Goal: Transaction & Acquisition: Purchase product/service

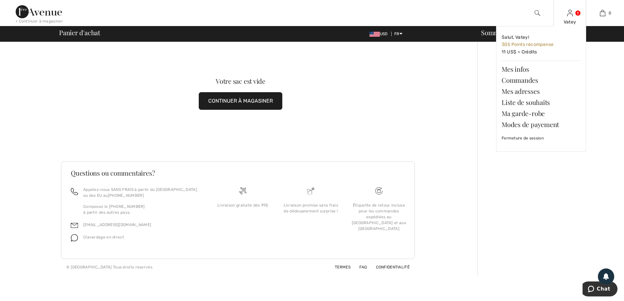
click at [573, 11] on link at bounding box center [570, 13] width 6 height 6
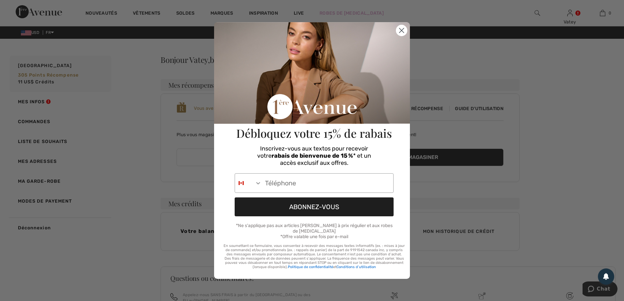
click at [400, 35] on circle "Close dialog" at bounding box center [401, 30] width 11 height 11
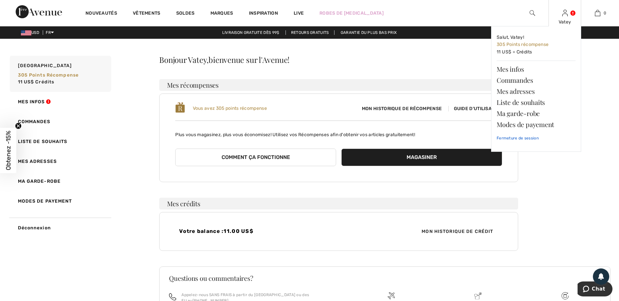
click at [531, 139] on link "Fermeture de session" at bounding box center [536, 138] width 79 height 16
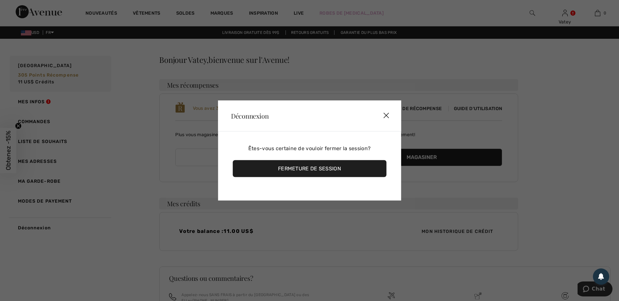
click at [313, 166] on div "Fermeture de session" at bounding box center [310, 169] width 154 height 17
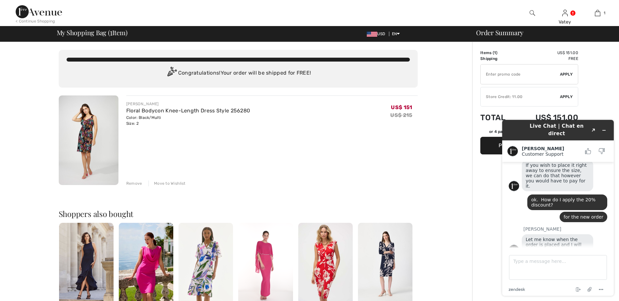
click at [342, 160] on div "FRANK LYMAN Floral Bodycon Knee-Length Dress Style 256280 Color: Black/Multi Si…" at bounding box center [271, 141] width 291 height 91
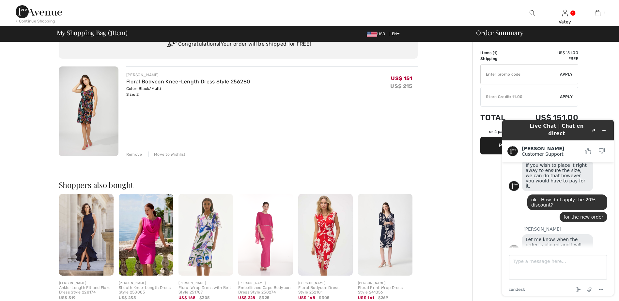
scroll to position [31, 0]
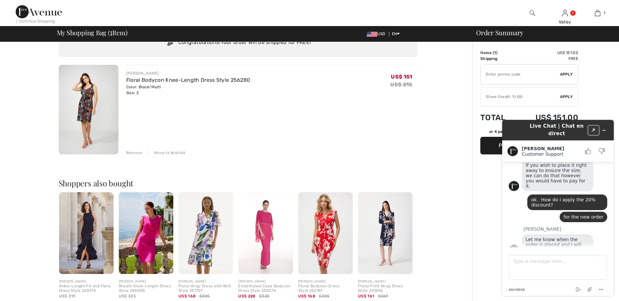
click at [592, 129] on button "Created with Sketch." at bounding box center [593, 130] width 10 height 9
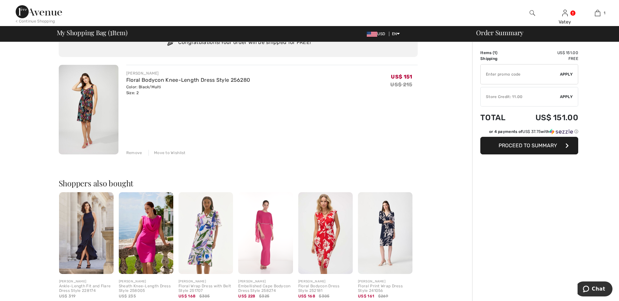
click at [332, 131] on div "FRANK LYMAN Floral Bodycon Knee-Length Dress Style 256280 Color: Black/Multi Si…" at bounding box center [271, 110] width 291 height 91
click at [571, 146] on button "Proceed to Summary" at bounding box center [529, 146] width 98 height 18
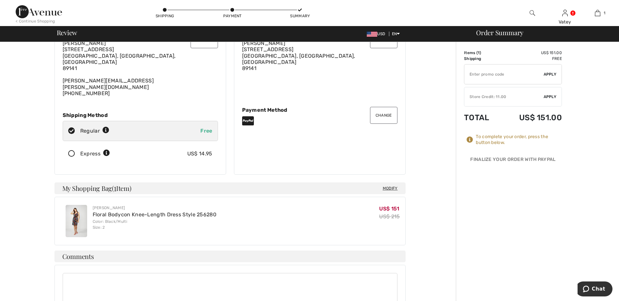
scroll to position [13, 0]
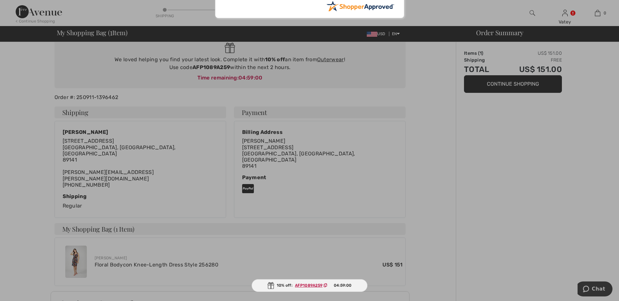
scroll to position [64, 0]
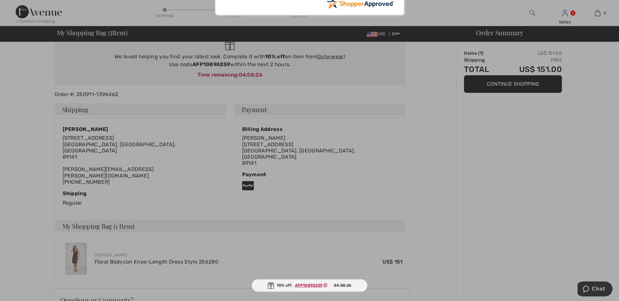
click at [532, 142] on div at bounding box center [309, 150] width 619 height 301
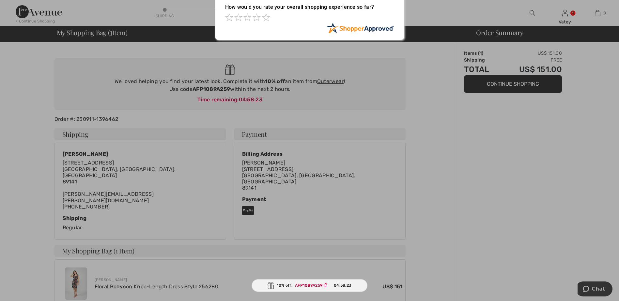
scroll to position [39, 0]
click at [524, 87] on div at bounding box center [309, 150] width 619 height 301
click at [489, 84] on div at bounding box center [309, 150] width 619 height 301
click at [565, 15] on div "Sorry! Something went wrong. Close Thank You for Your Order How would you rate …" at bounding box center [309, 2] width 619 height 83
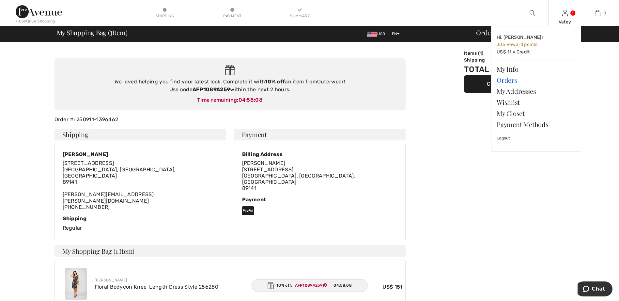
click at [507, 80] on link "Orders" at bounding box center [536, 80] width 79 height 11
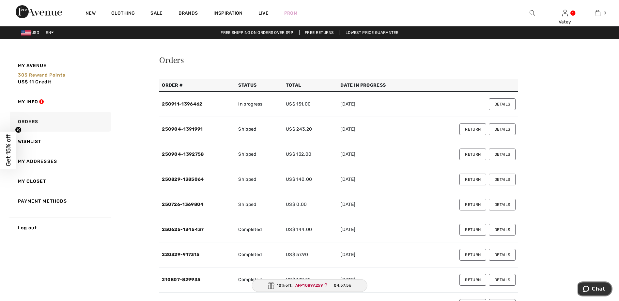
click at [592, 287] on span "Chat" at bounding box center [587, 289] width 9 height 7
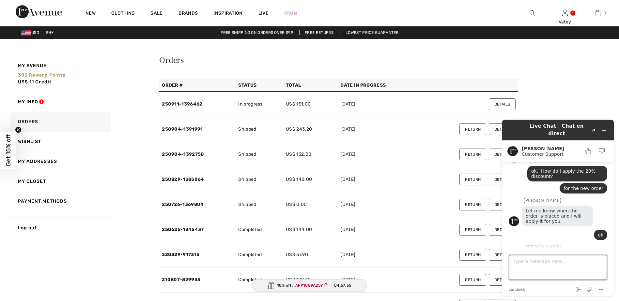
click at [560, 263] on textarea "Type a message here..." at bounding box center [558, 267] width 98 height 25
paste textarea "javascript:getOrderData('0be670d5386154464dfa0ec5b1302c70'); void(0);"
type textarea "javascript:getOrderData('0be670d5386154464dfa0ec5b1302c70'); void(0);"
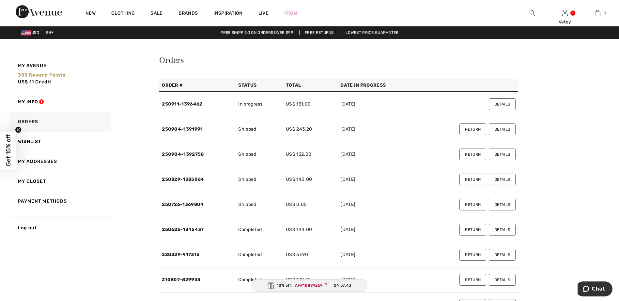
click at [195, 105] on link "250911-1396462" at bounding box center [182, 104] width 40 height 6
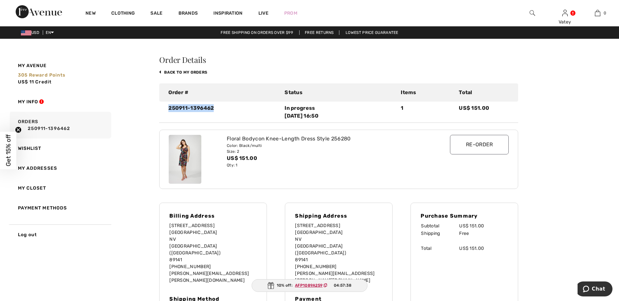
drag, startPoint x: 214, startPoint y: 108, endPoint x: 158, endPoint y: 108, distance: 55.8
click at [158, 108] on div "My Avenue 305 Reward points US$ 11 Credit My Info Orders 250911-1396462 Wishlis…" at bounding box center [309, 250] width 603 height 392
drag, startPoint x: 158, startPoint y: 108, endPoint x: 183, endPoint y: 108, distance: 24.8
copy div "250911-1396462"
click at [592, 291] on span "Chat" at bounding box center [587, 289] width 9 height 7
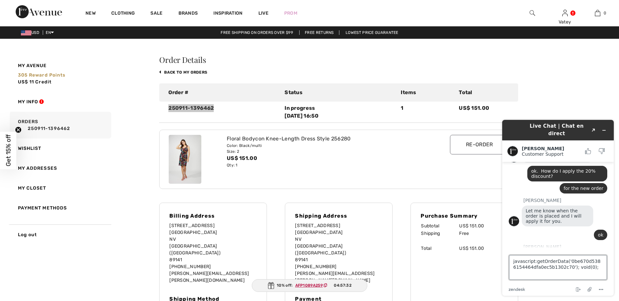
drag, startPoint x: 588, startPoint y: 268, endPoint x: 947, endPoint y: 380, distance: 376.1
click at [497, 266] on html "Live Chat | Chat en direct Created with Sketch. Amanda Customer Support Custome…" at bounding box center [558, 208] width 122 height 187
type textarea "javascript:getOrderData('0be670d53861544"
drag, startPoint x: 603, startPoint y: 260, endPoint x: 458, endPoint y: 265, distance: 144.3
click at [497, 265] on html "Live Chat | Chat en direct Created with Sketch. Amanda Customer Support Custome…" at bounding box center [558, 208] width 122 height 187
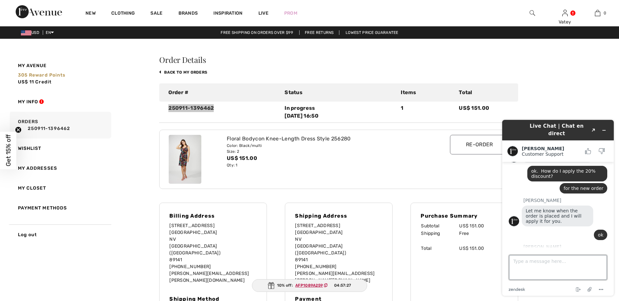
paste textarea "250911-1396462"
type textarea "250911-1396462 - just place"
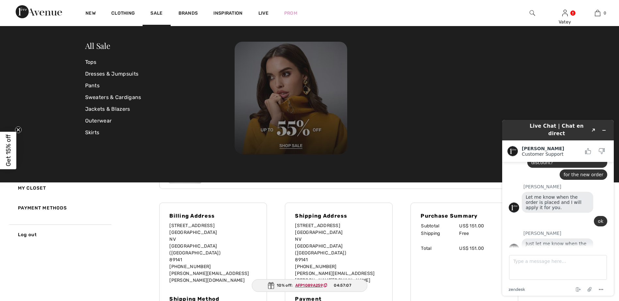
click at [291, 145] on img at bounding box center [291, 98] width 113 height 113
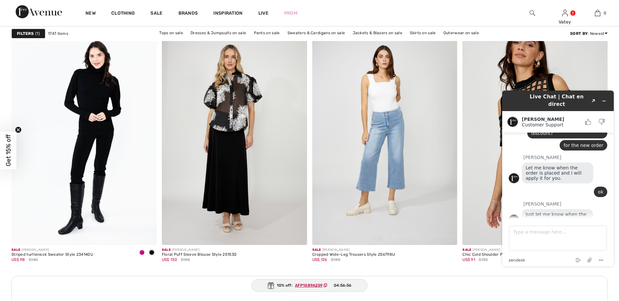
scroll to position [914, 0]
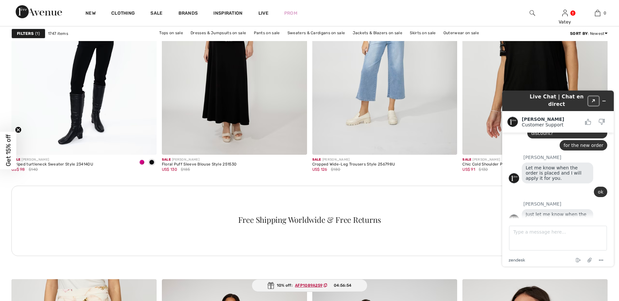
click at [595, 98] on button "Created with Sketch." at bounding box center [593, 101] width 10 height 9
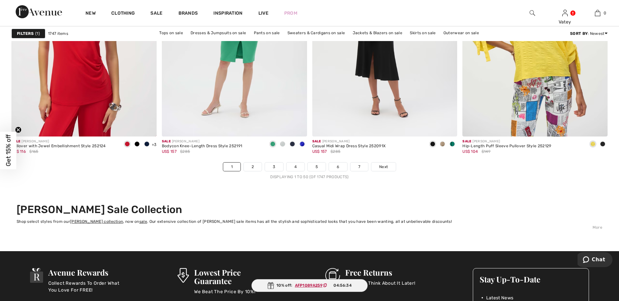
scroll to position [3672, 0]
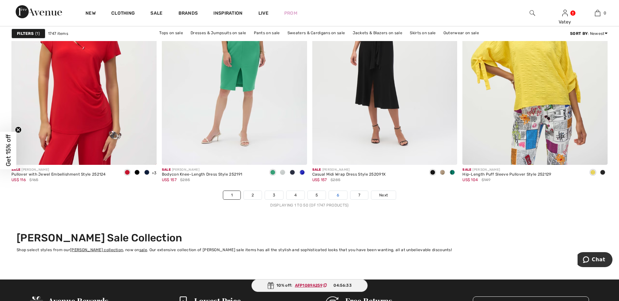
click at [337, 197] on link "6" at bounding box center [338, 195] width 18 height 8
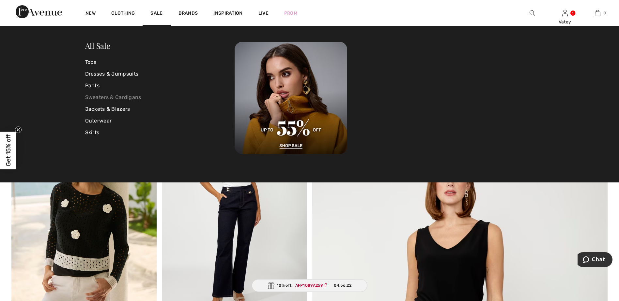
click at [134, 97] on link "Sweaters & Cardigans" at bounding box center [160, 98] width 150 height 12
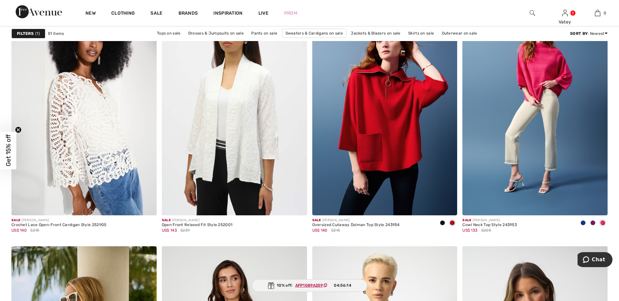
scroll to position [581, 0]
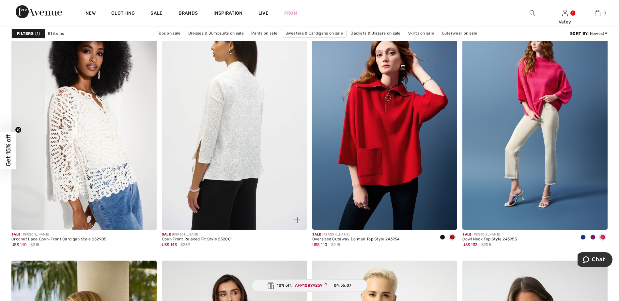
click at [253, 143] on img at bounding box center [234, 121] width 145 height 218
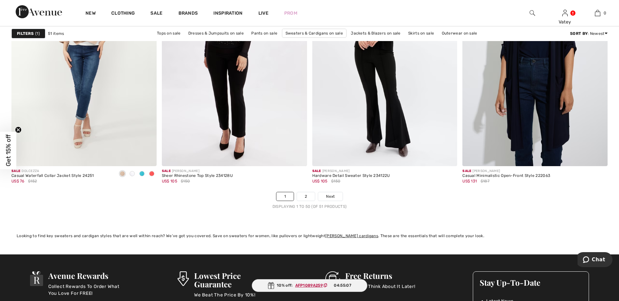
scroll to position [3709, 0]
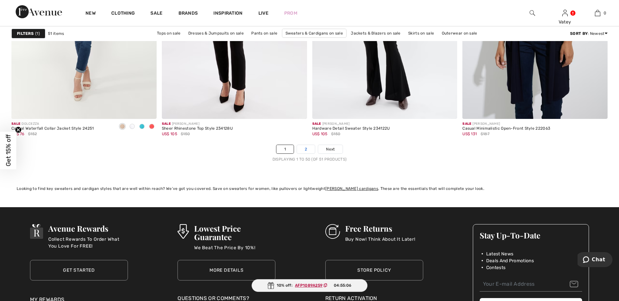
click at [308, 149] on link "2" at bounding box center [306, 149] width 18 height 8
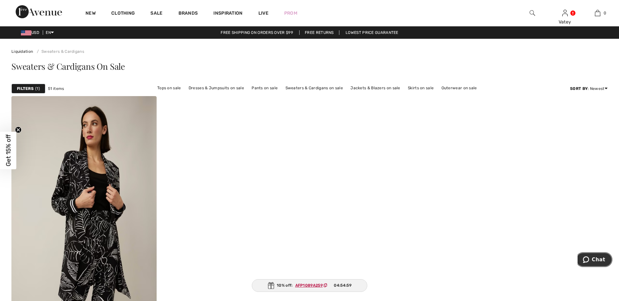
click at [600, 261] on span "Chat" at bounding box center [598, 260] width 13 height 6
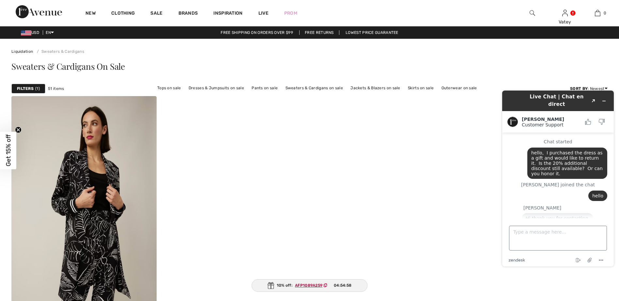
scroll to position [486, 0]
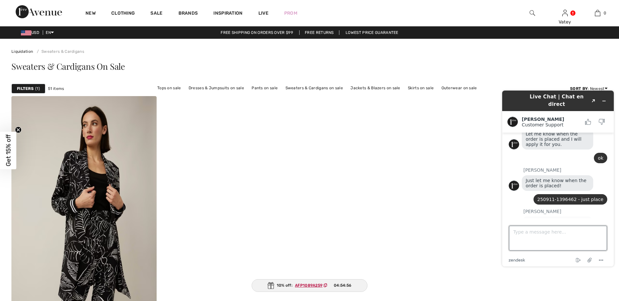
click at [567, 231] on textarea "Type a message here..." at bounding box center [558, 238] width 98 height 25
type textarea "thank you. I appreciate your help. I am looking for another order. I hope you'l…"
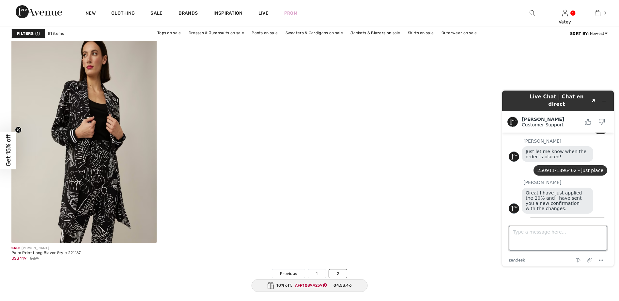
scroll to position [76, 0]
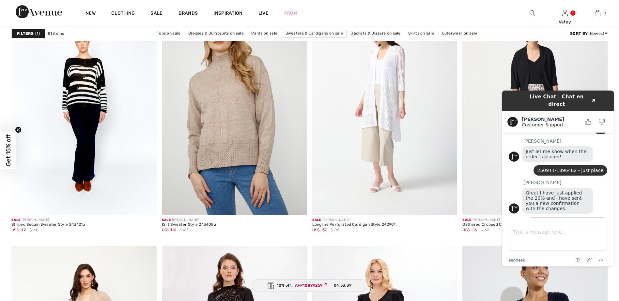
scroll to position [3524, 0]
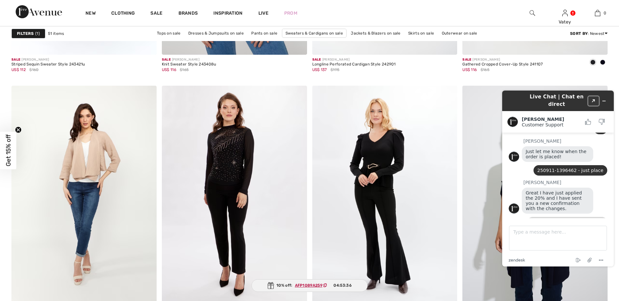
click at [594, 100] on icon "Created with Sketch." at bounding box center [594, 101] width 4 height 3
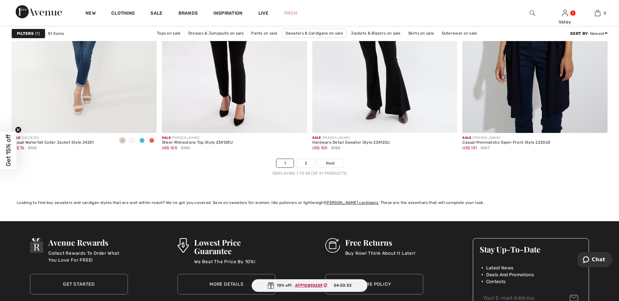
scroll to position [3666, 0]
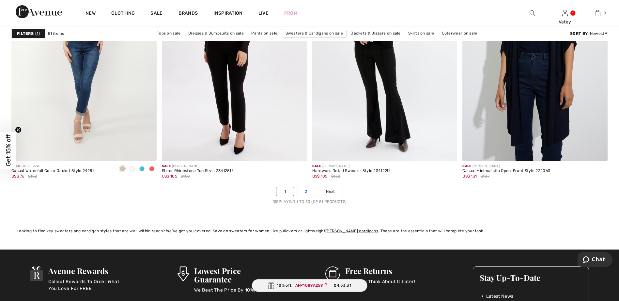
click at [305, 190] on link "2" at bounding box center [306, 192] width 18 height 8
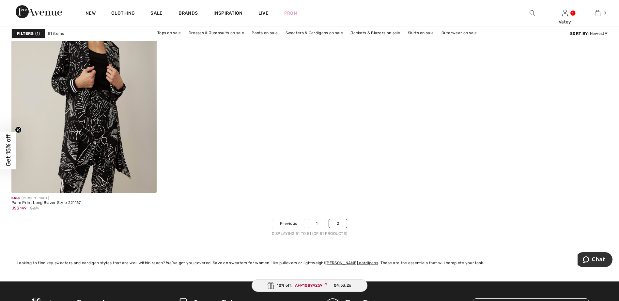
scroll to position [127, 0]
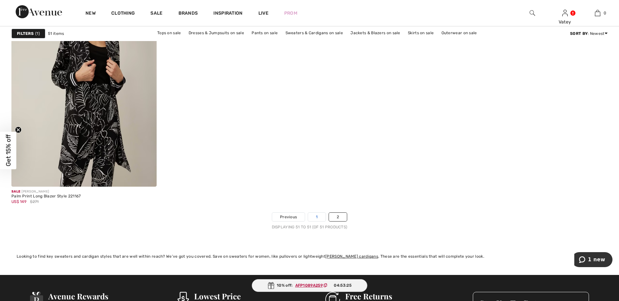
click at [318, 218] on link "1" at bounding box center [316, 217] width 17 height 8
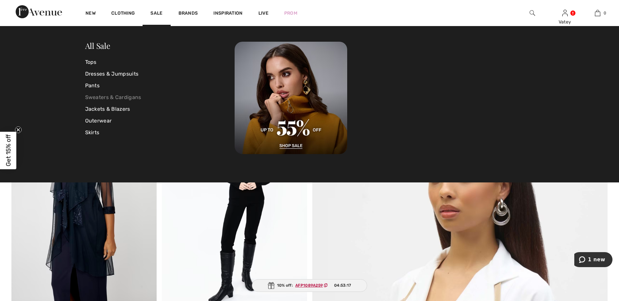
click at [133, 97] on link "Sweaters & Cardigans" at bounding box center [160, 98] width 150 height 12
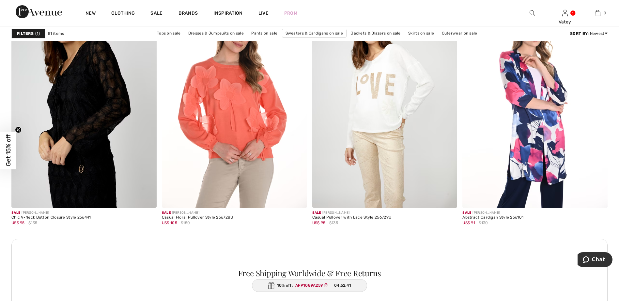
scroll to position [1696, 0]
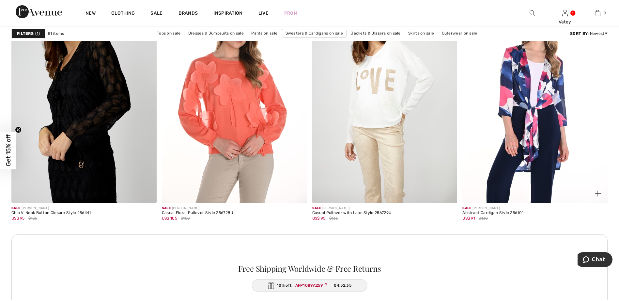
click at [547, 97] on img at bounding box center [534, 95] width 145 height 218
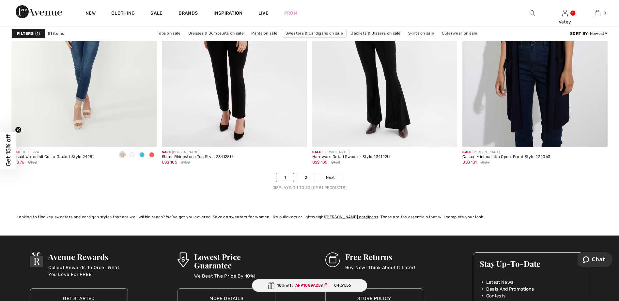
scroll to position [3628, 0]
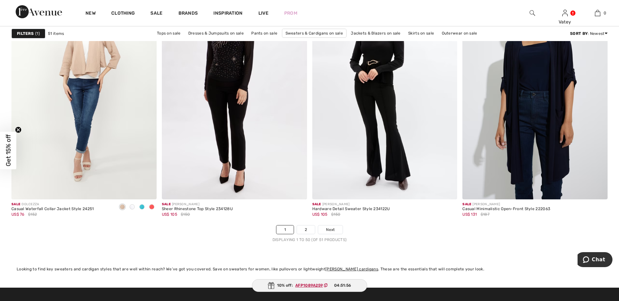
drag, startPoint x: 622, startPoint y: 199, endPoint x: 14, endPoint y: 11, distance: 636.1
click at [306, 232] on link "2" at bounding box center [306, 230] width 18 height 8
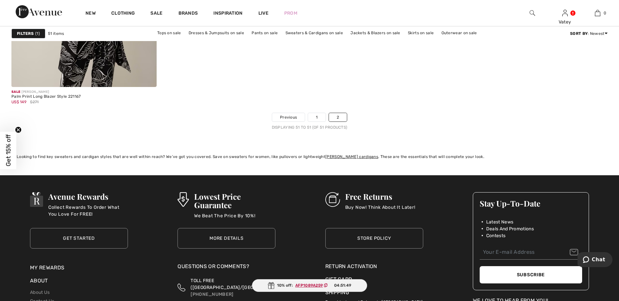
scroll to position [229, 0]
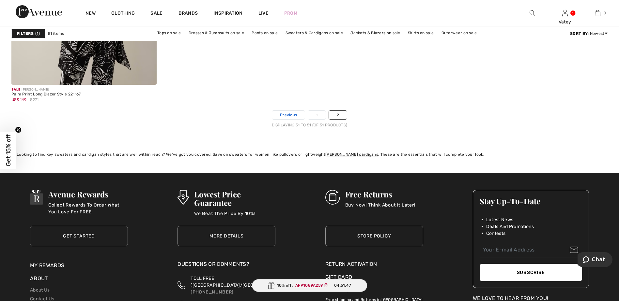
click at [280, 114] on span "Previous" at bounding box center [288, 115] width 17 height 6
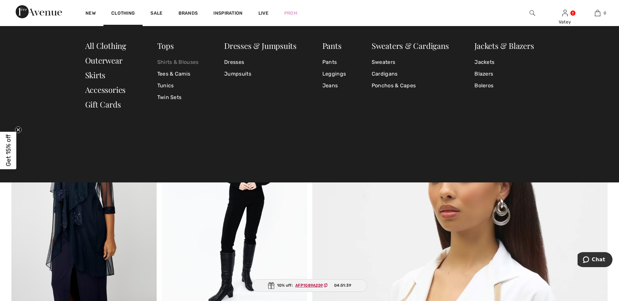
click at [191, 63] on link "Shirts & Blouses" at bounding box center [177, 62] width 41 height 12
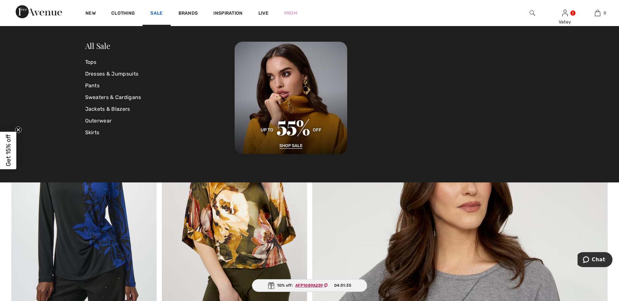
click at [158, 12] on link "Sale" at bounding box center [156, 13] width 12 height 7
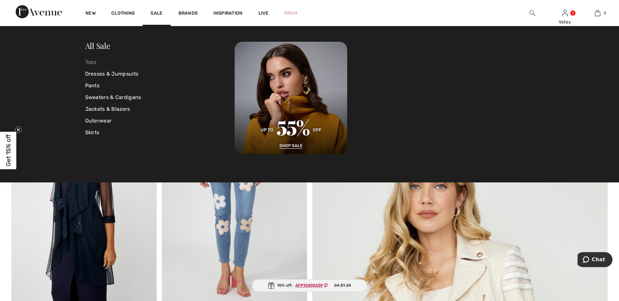
click at [95, 61] on link "Tops" at bounding box center [160, 62] width 150 height 12
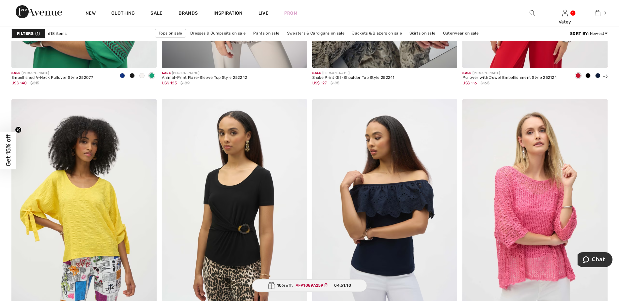
scroll to position [1455, 0]
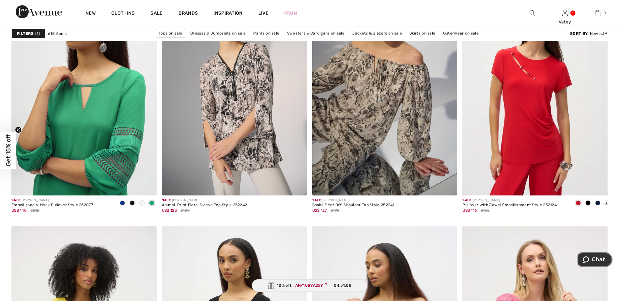
drag, startPoint x: 1171, startPoint y: 505, endPoint x: 594, endPoint y: 254, distance: 629.2
click at [594, 254] on button "Chat" at bounding box center [594, 260] width 37 height 15
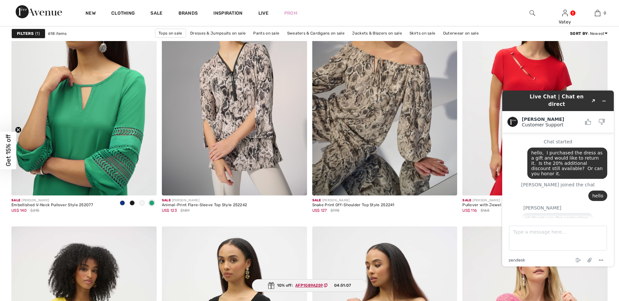
scroll to position [556, 0]
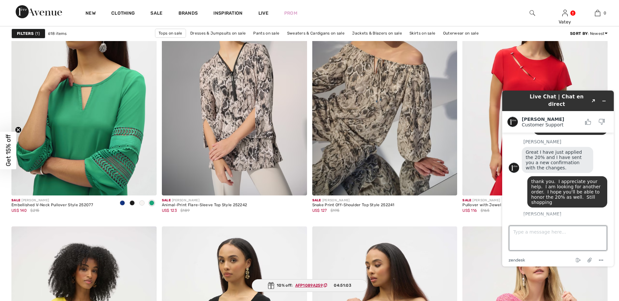
click at [589, 242] on textarea "Type a message here..." at bounding box center [558, 238] width 98 height 25
type textarea "ok, looking now"
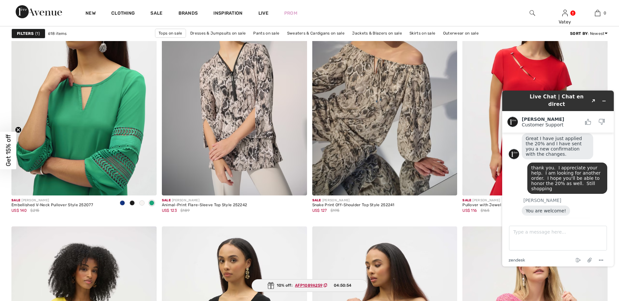
click at [593, 100] on icon "Created with Sketch." at bounding box center [594, 101] width 4 height 3
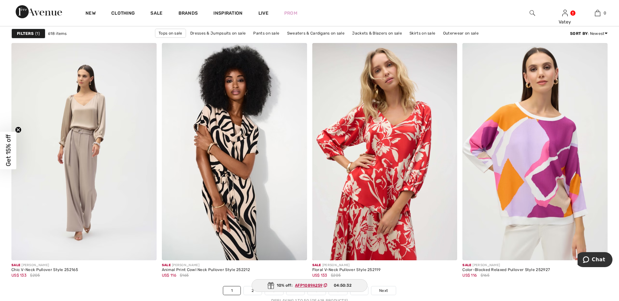
scroll to position [3657, 0]
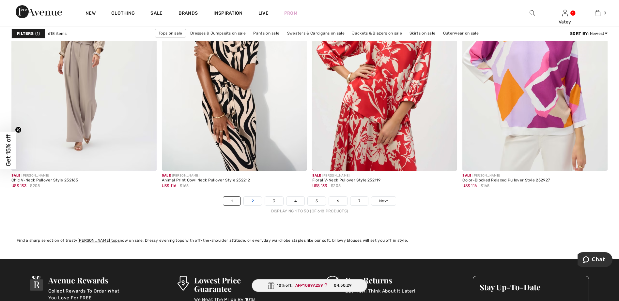
click at [254, 201] on link "2" at bounding box center [253, 201] width 18 height 8
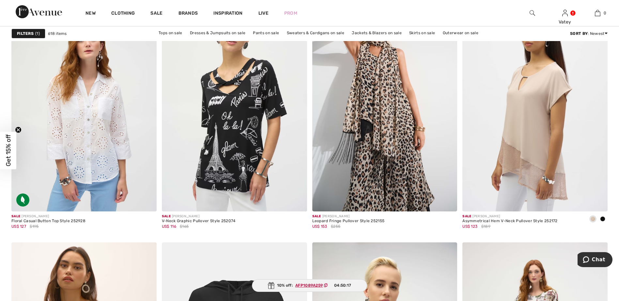
scroll to position [1195, 0]
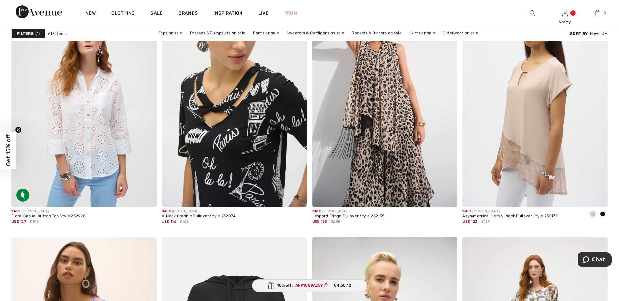
click at [239, 124] on img at bounding box center [234, 98] width 145 height 218
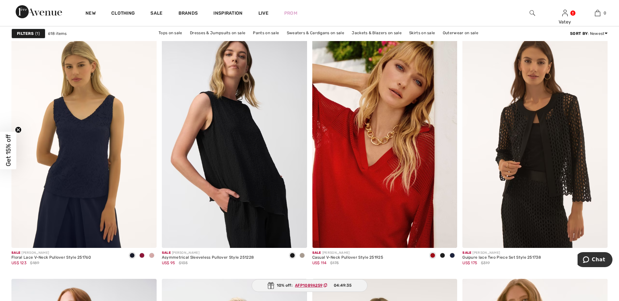
scroll to position [3355, 0]
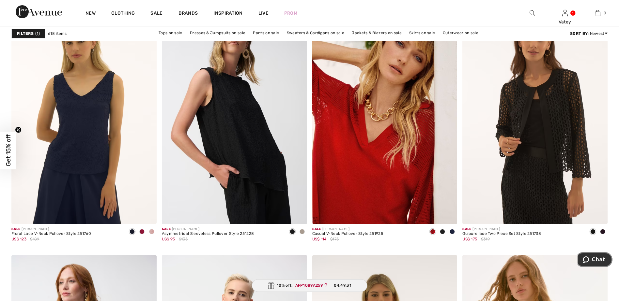
click at [600, 264] on button "Chat" at bounding box center [594, 260] width 37 height 15
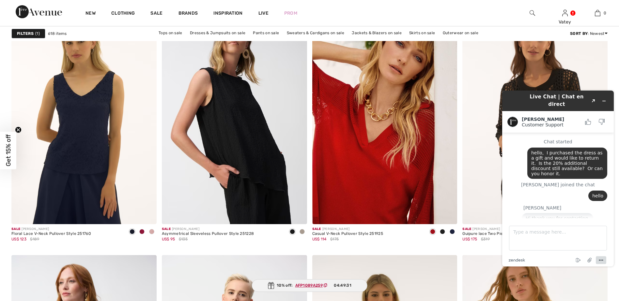
scroll to position [569, 0]
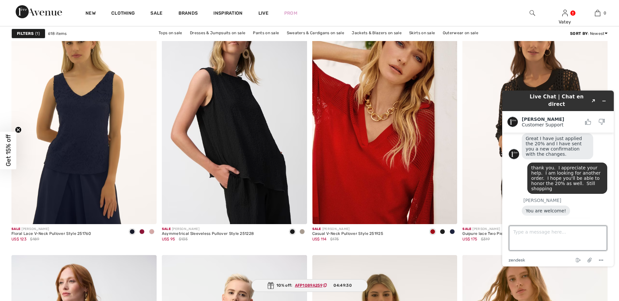
click at [557, 234] on textarea "Type a message here..." at bounding box center [558, 238] width 98 height 25
type textarea "can I brother you for the order just placed the floral dress, its shipping addr…"
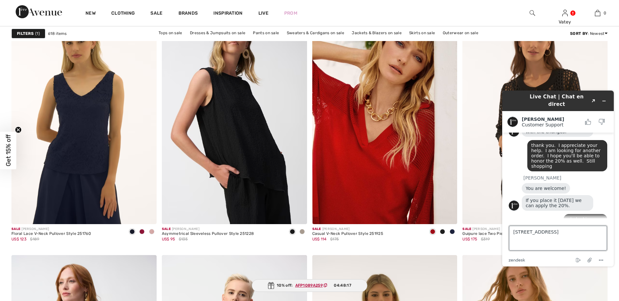
click at [575, 245] on textarea "4622 118th Loop SW, Olympia, WA 98512" at bounding box center [558, 238] width 98 height 25
click at [605, 233] on textarea "4622 118th Loop SW, Olympia, WA 98512" at bounding box center [558, 238] width 98 height 25
type textarea "4622 118th Loop SW, Olympia, WA 98512"
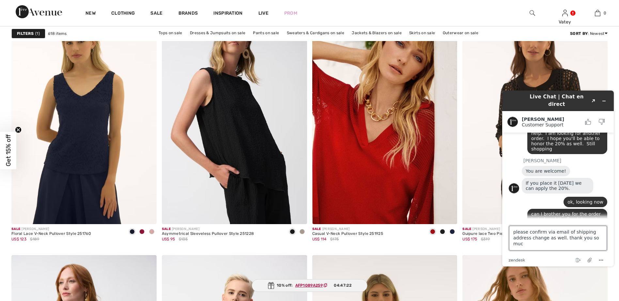
type textarea "please confirm via email of shipping address change as well. thank you so much"
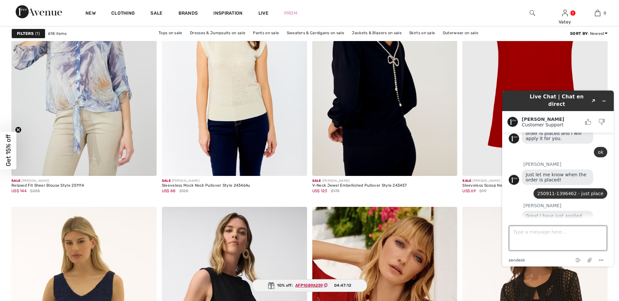
scroll to position [487, 0]
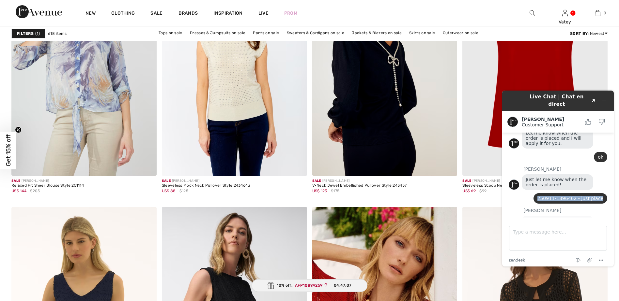
drag, startPoint x: 545, startPoint y: 176, endPoint x: 602, endPoint y: 178, distance: 56.5
click at [602, 193] on div "250911-1396462 - just place" at bounding box center [570, 198] width 74 height 10
drag, startPoint x: 602, startPoint y: 178, endPoint x: 599, endPoint y: 176, distance: 3.5
copy span "250911-1396462 - just place"
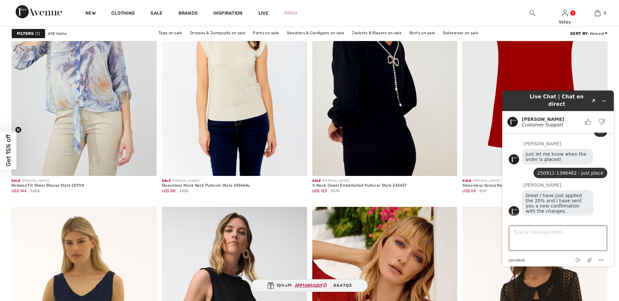
click at [563, 233] on textarea "Type a message here..." at bounding box center [558, 238] width 98 height 25
click at [562, 232] on textarea "this order" at bounding box center [558, 238] width 98 height 25
paste textarea "250911-1396462 - just place"
type textarea "this order 250911-1396462 - just place to the WA address please"
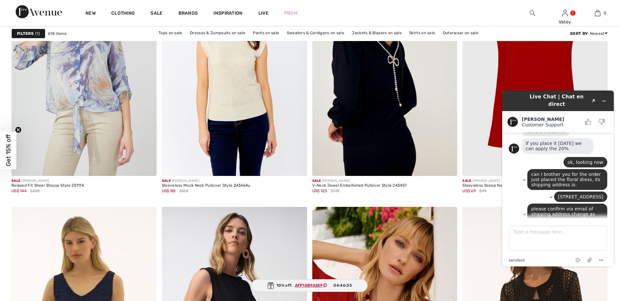
click at [594, 100] on icon "Popout" at bounding box center [593, 101] width 3 height 3
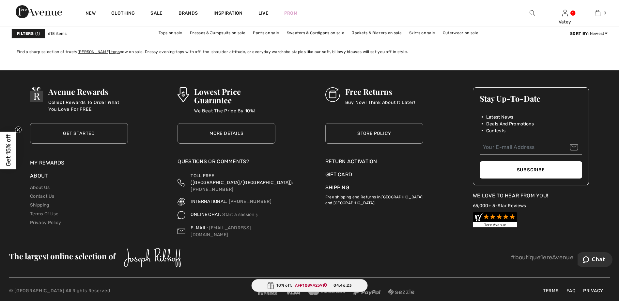
scroll to position [3707, 0]
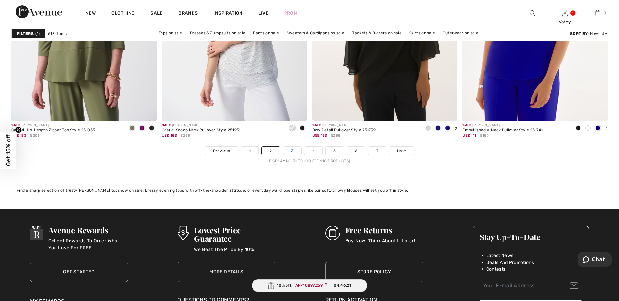
click at [295, 151] on link "3" at bounding box center [292, 151] width 18 height 8
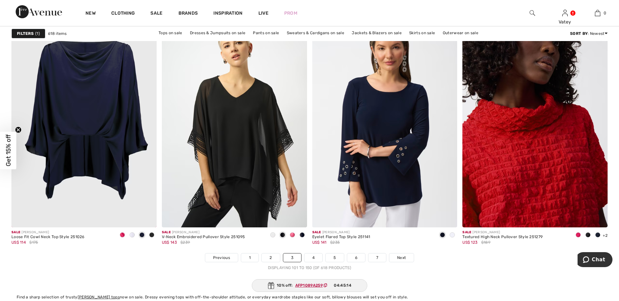
scroll to position [3586, 0]
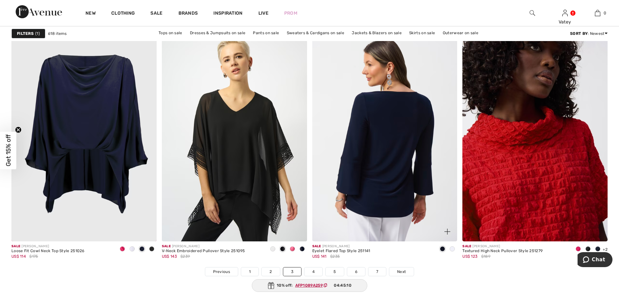
click at [362, 183] on img at bounding box center [384, 133] width 145 height 218
click at [376, 122] on img at bounding box center [384, 133] width 145 height 218
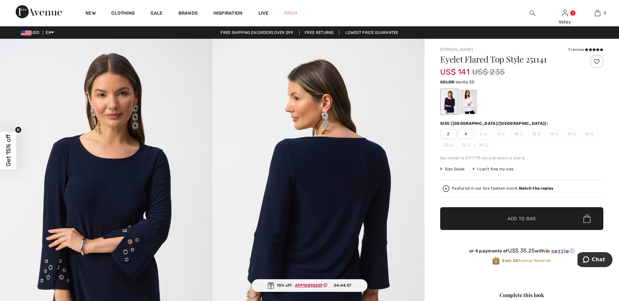
click at [471, 104] on div at bounding box center [468, 102] width 17 height 24
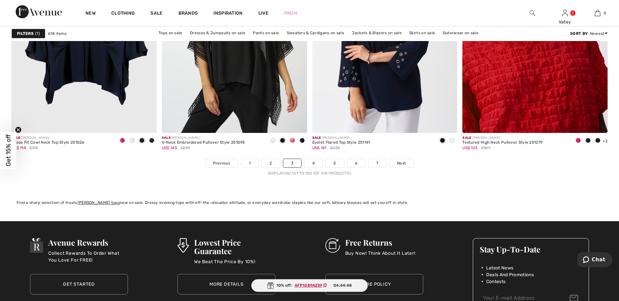
scroll to position [3723, 0]
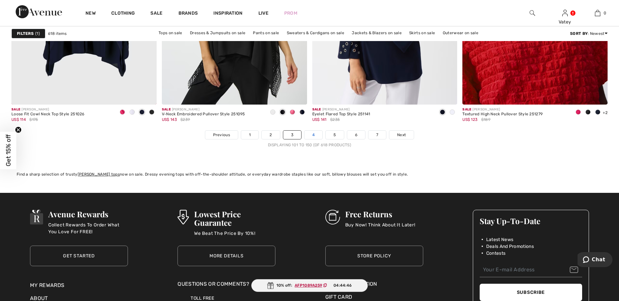
click at [316, 134] on link "4" at bounding box center [313, 135] width 18 height 8
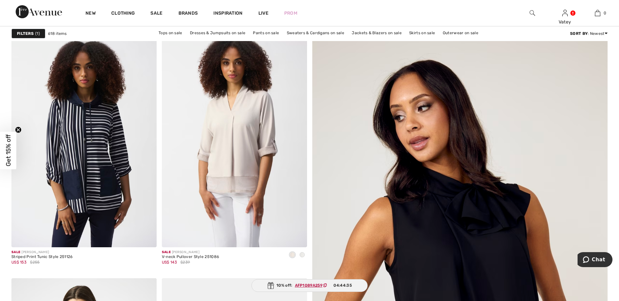
scroll to position [99, 0]
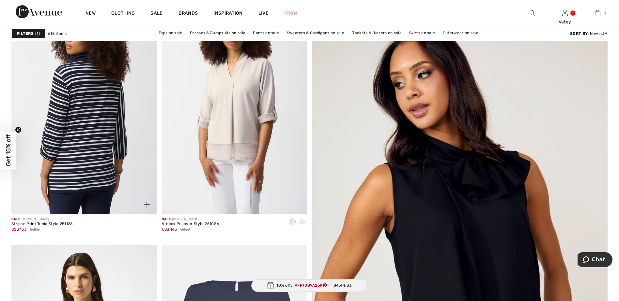
click at [84, 125] on img at bounding box center [83, 106] width 145 height 218
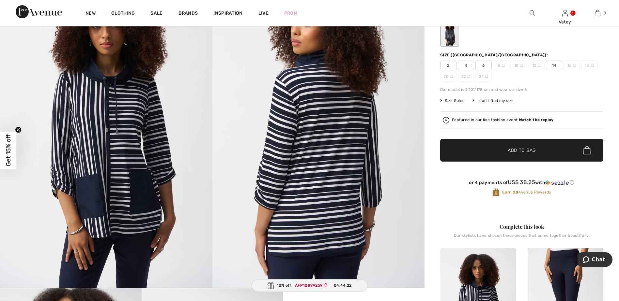
scroll to position [75, 0]
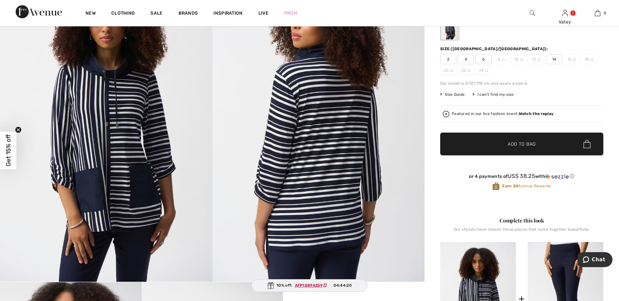
click at [484, 57] on span "6" at bounding box center [483, 59] width 16 height 10
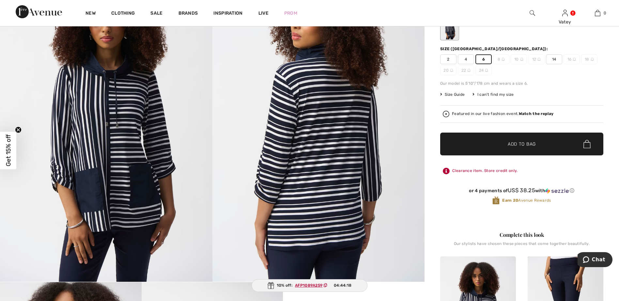
click at [534, 143] on span "Add to Bag" at bounding box center [522, 144] width 28 height 7
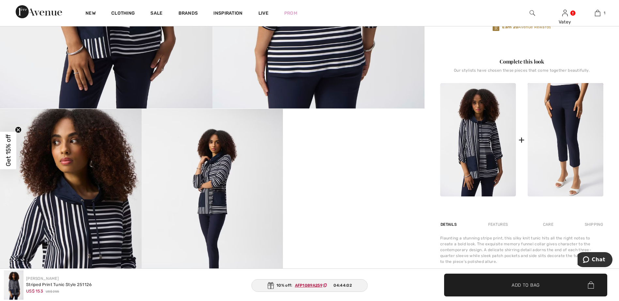
scroll to position [254, 0]
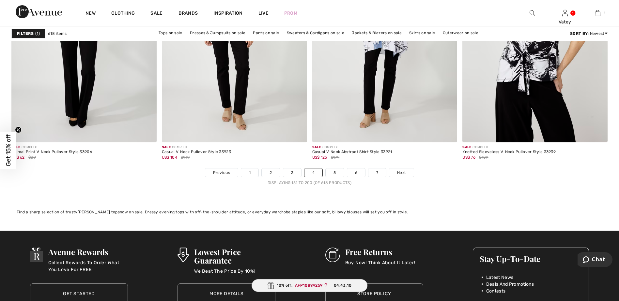
scroll to position [3709, 0]
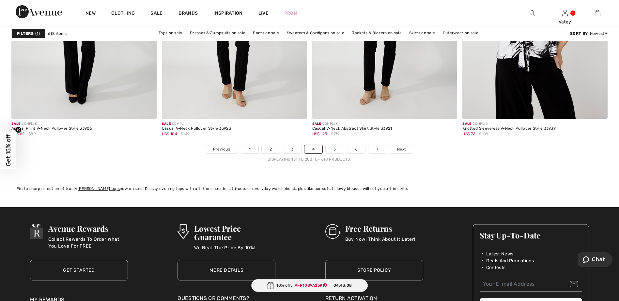
click at [336, 147] on link "5" at bounding box center [335, 149] width 18 height 8
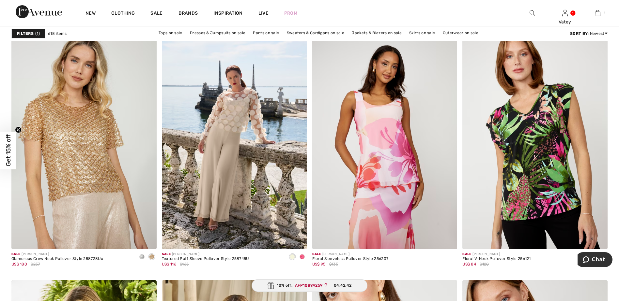
scroll to position [2528, 0]
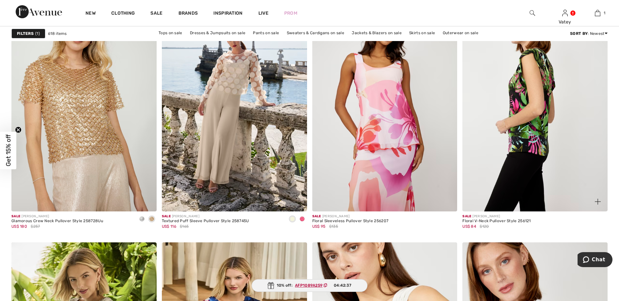
click at [540, 133] on img at bounding box center [534, 103] width 145 height 218
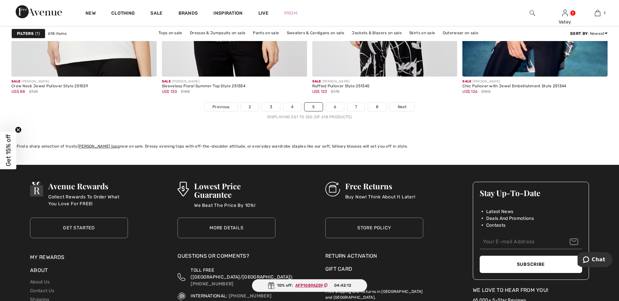
scroll to position [3756, 0]
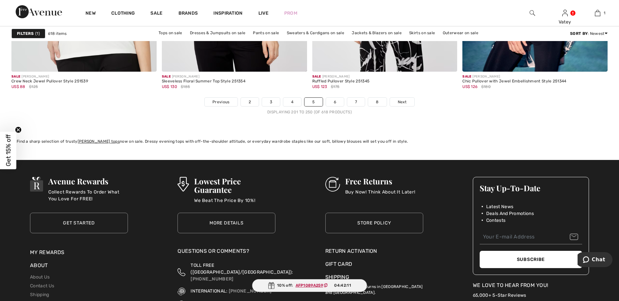
drag, startPoint x: 622, startPoint y: 183, endPoint x: 24, endPoint y: 13, distance: 621.4
click at [333, 101] on link "6" at bounding box center [335, 102] width 18 height 8
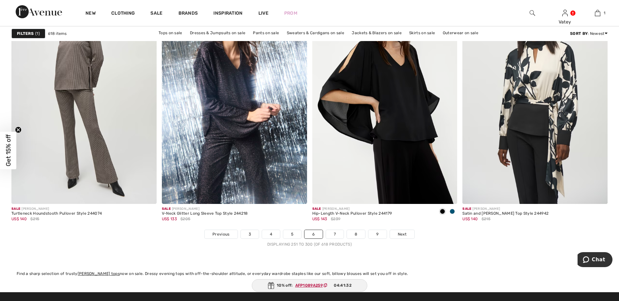
scroll to position [3638, 0]
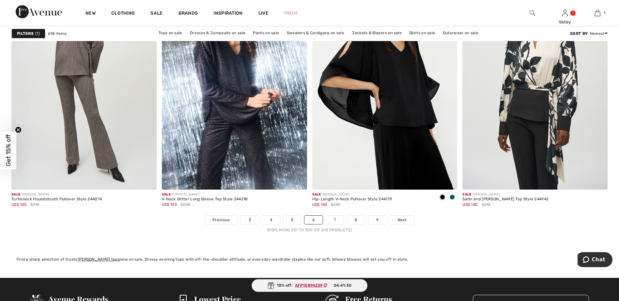
click at [333, 218] on link "7" at bounding box center [335, 220] width 18 height 8
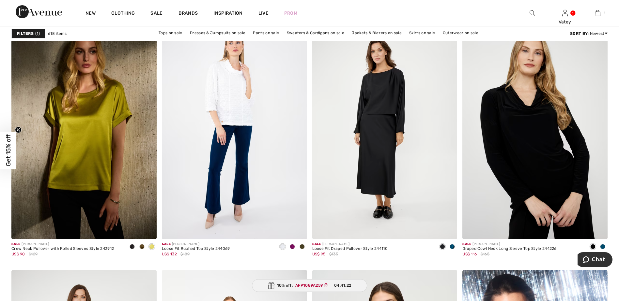
scroll to position [600, 0]
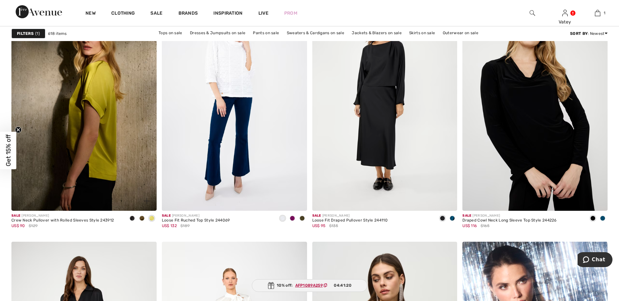
click at [97, 83] on img at bounding box center [83, 102] width 145 height 218
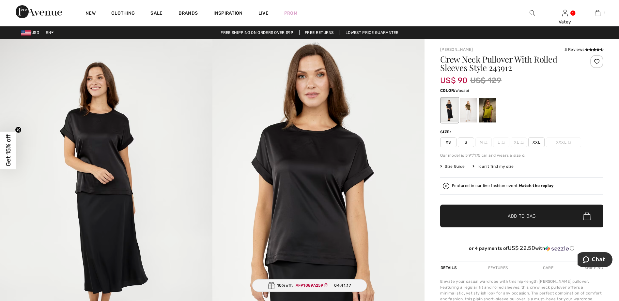
click at [490, 104] on div at bounding box center [487, 110] width 17 height 24
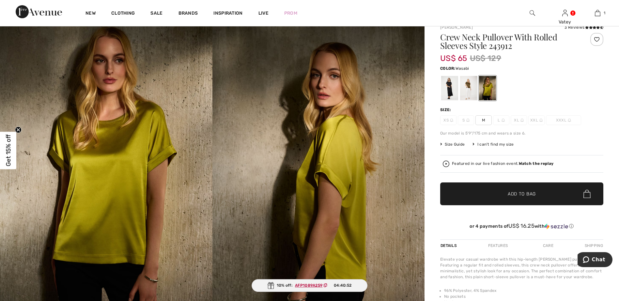
scroll to position [3, 0]
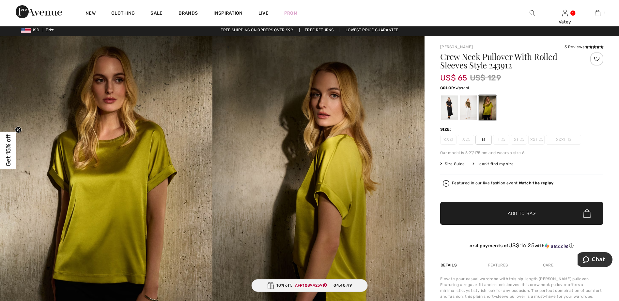
click at [459, 166] on span "Size Guide" at bounding box center [452, 164] width 24 height 6
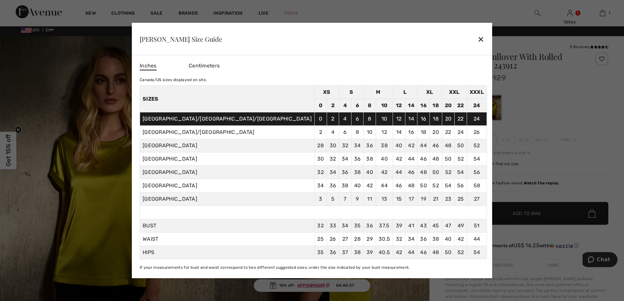
click at [477, 42] on div "✕" at bounding box center [480, 39] width 7 height 14
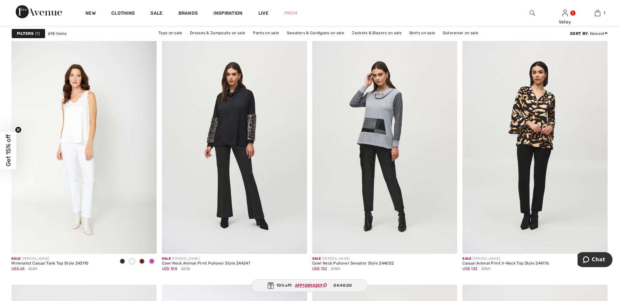
scroll to position [1186, 0]
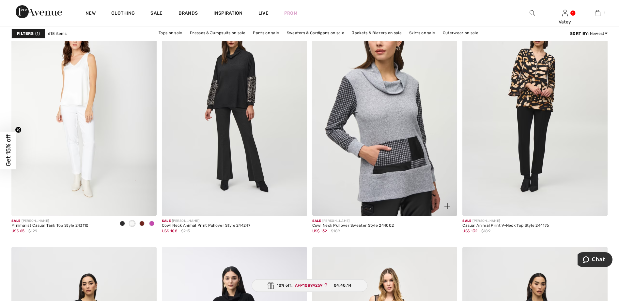
click at [391, 97] on img at bounding box center [384, 108] width 145 height 218
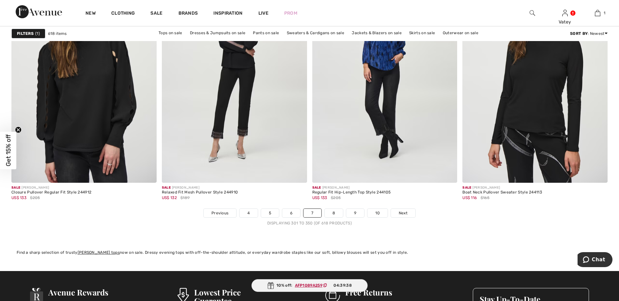
scroll to position [3666, 0]
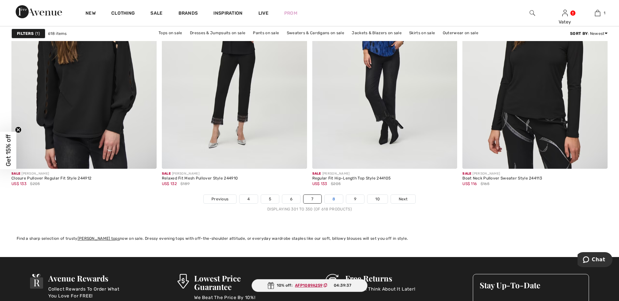
click at [333, 195] on link "8" at bounding box center [334, 199] width 18 height 8
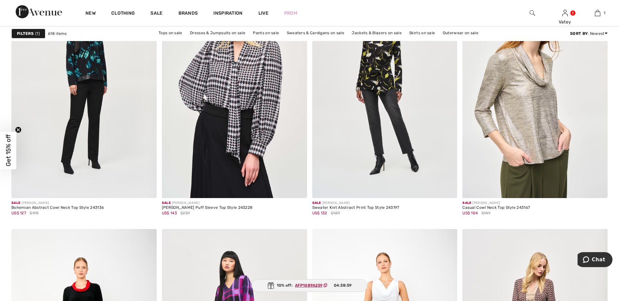
scroll to position [3151, 0]
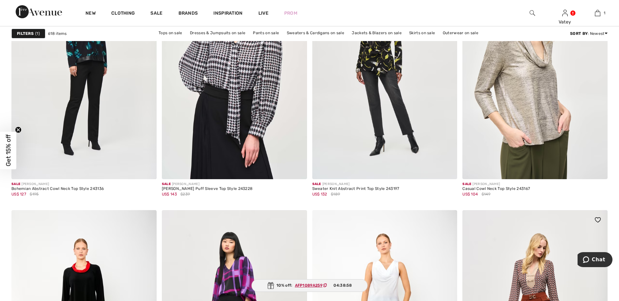
drag, startPoint x: 622, startPoint y: 37, endPoint x: 606, endPoint y: 230, distance: 193.5
click at [606, 230] on div at bounding box center [593, 223] width 27 height 27
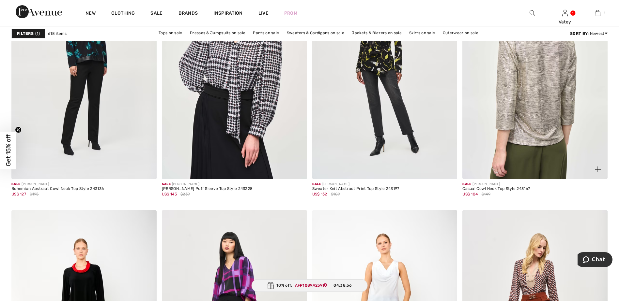
click at [541, 125] on img at bounding box center [534, 71] width 145 height 218
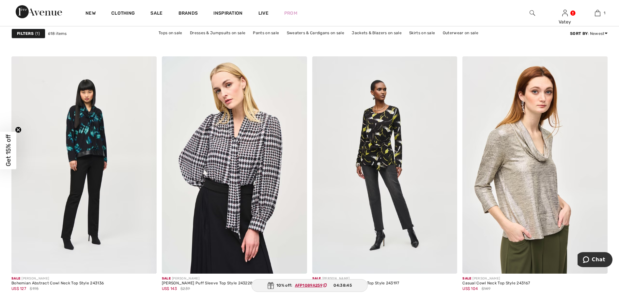
scroll to position [3038, 0]
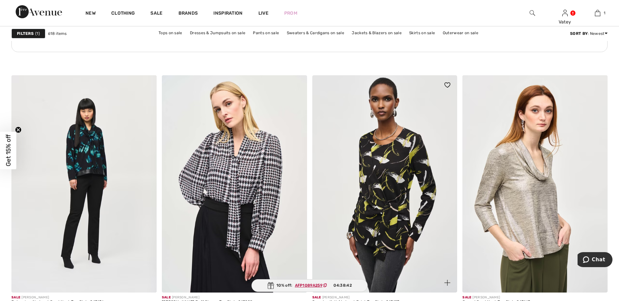
click at [406, 151] on img at bounding box center [384, 184] width 145 height 218
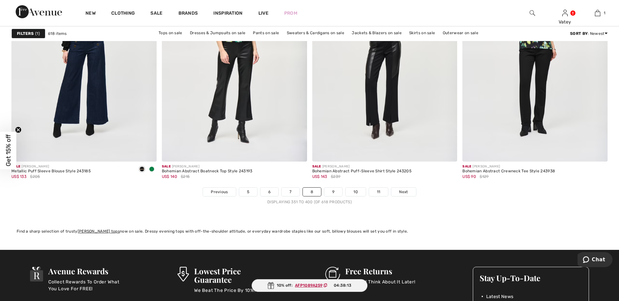
scroll to position [3605, 0]
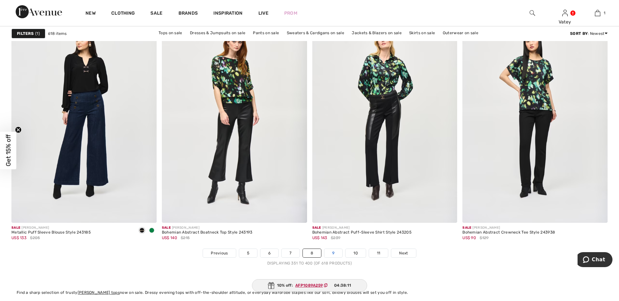
click at [336, 253] on link "9" at bounding box center [333, 253] width 18 height 8
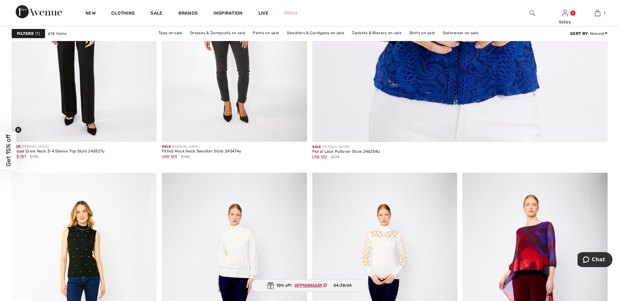
scroll to position [435, 0]
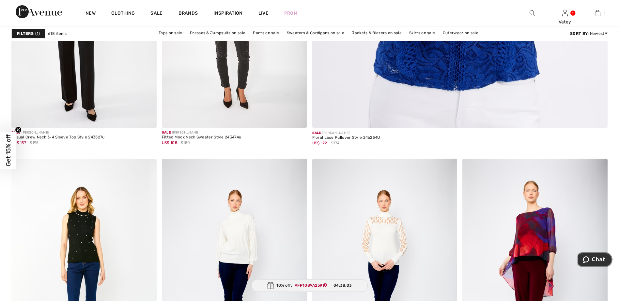
click at [597, 258] on span "Chat" at bounding box center [598, 260] width 13 height 6
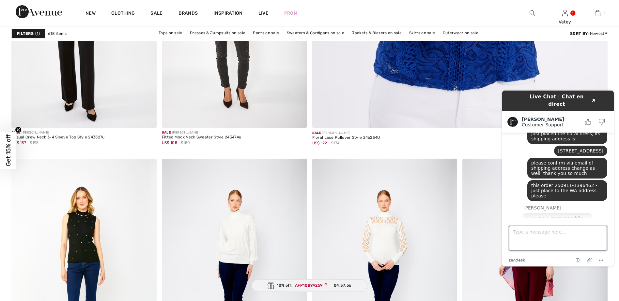
click at [577, 234] on textarea "Type a message here..." at bounding box center [558, 238] width 98 height 25
paste textarea "250911-1396462 - just place"
type textarea "just this order 250911-1396462 - just place"
click at [603, 234] on textarea "just this order 250911-1396462 - just place" at bounding box center [558, 238] width 98 height 25
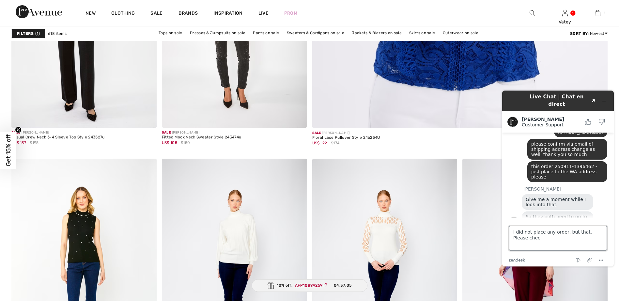
type textarea "I did not place any order, but that. Please check"
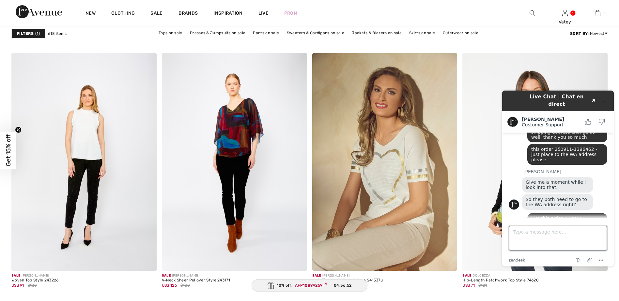
scroll to position [865, 0]
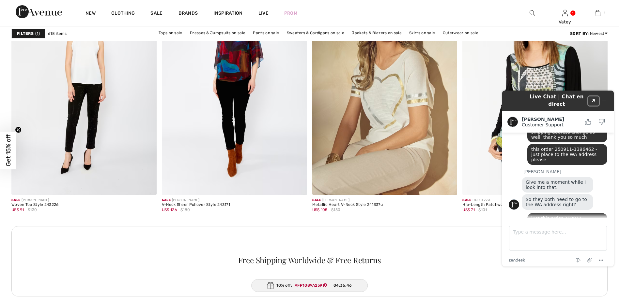
click at [593, 100] on icon "Created with Sketch." at bounding box center [594, 101] width 4 height 3
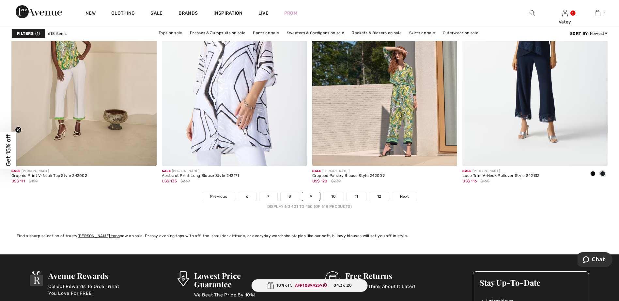
scroll to position [3695, 0]
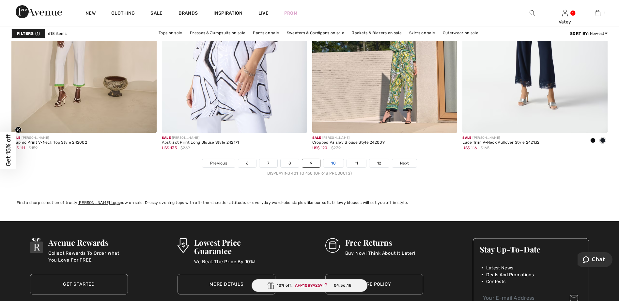
click at [336, 164] on link "10" at bounding box center [333, 163] width 20 height 8
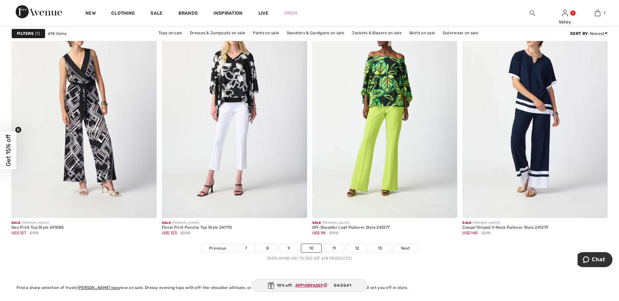
scroll to position [3614, 0]
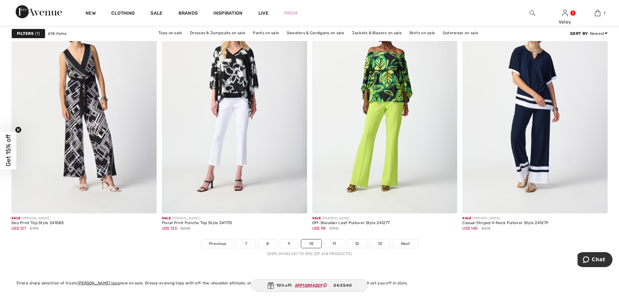
drag, startPoint x: 621, startPoint y: 14, endPoint x: 26, endPoint y: 14, distance: 595.1
click at [335, 243] on link "11" at bounding box center [334, 244] width 19 height 8
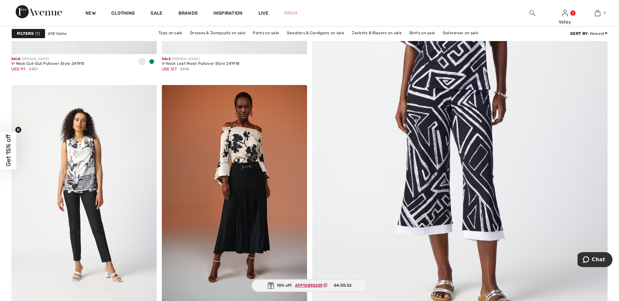
scroll to position [316, 0]
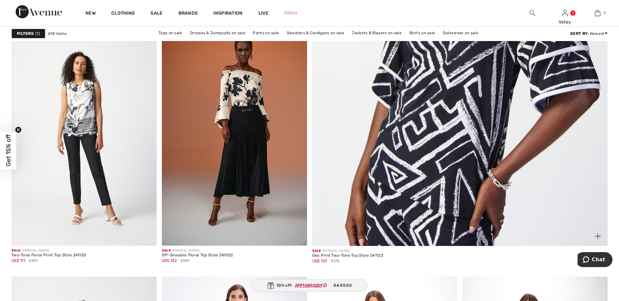
click at [467, 64] on img at bounding box center [460, 46] width 355 height 532
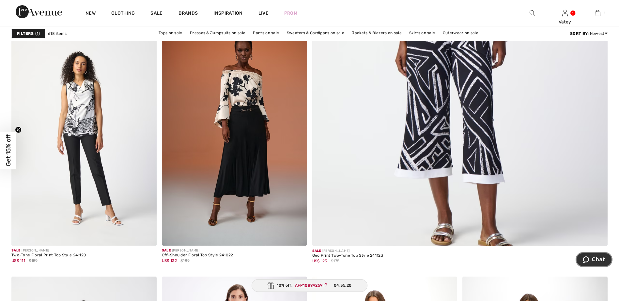
click at [593, 255] on button "Chat" at bounding box center [594, 260] width 37 height 15
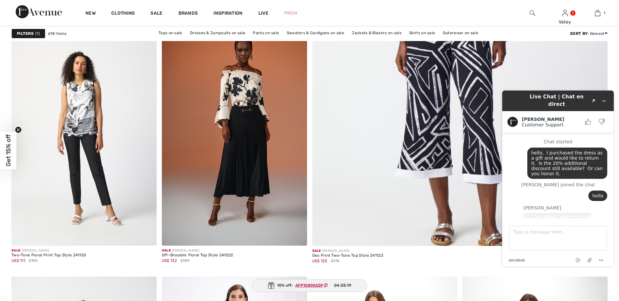
scroll to position [765, 0]
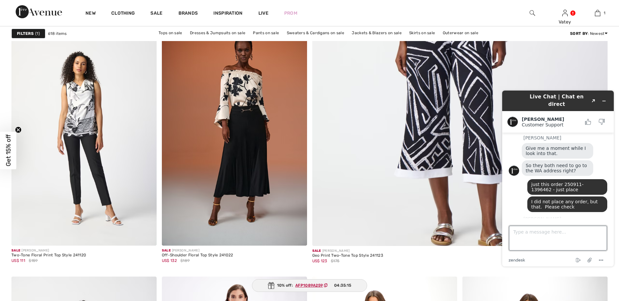
click at [564, 232] on textarea "Type a message here..." at bounding box center [558, 238] width 98 height 25
type textarea "Perfect. thanks! You're awesome"
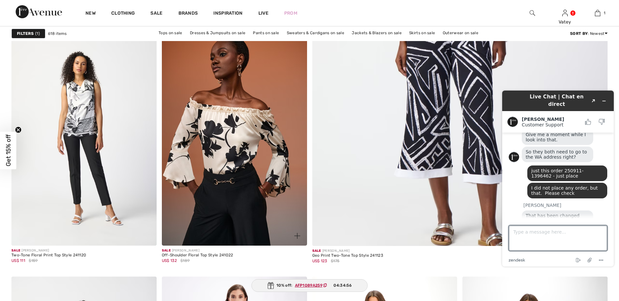
click at [250, 133] on img at bounding box center [234, 137] width 145 height 218
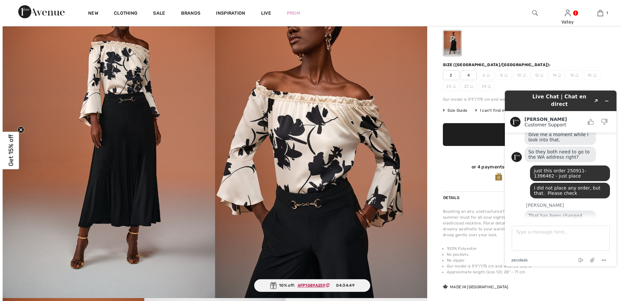
scroll to position [63, 0]
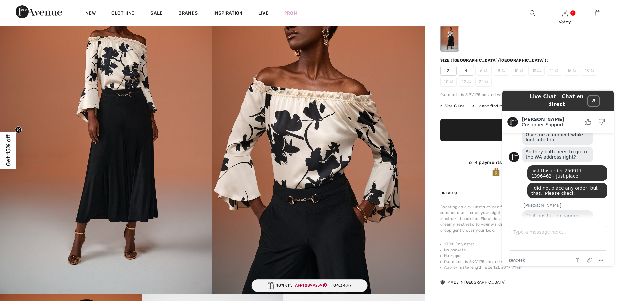
click at [595, 100] on icon "Created with Sketch." at bounding box center [594, 101] width 4 height 3
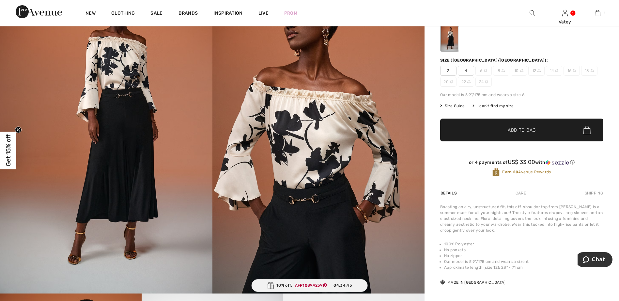
click at [334, 68] on img at bounding box center [318, 135] width 212 height 318
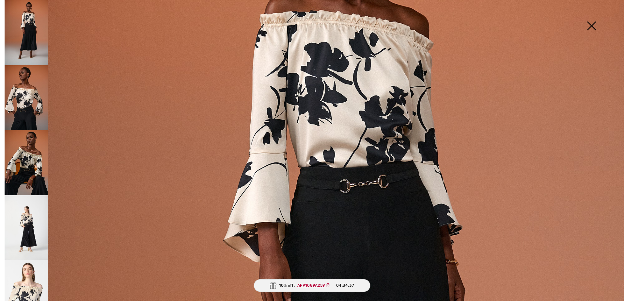
scroll to position [187, 0]
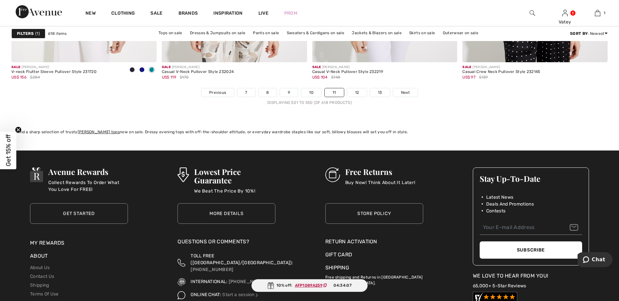
scroll to position [3794, 0]
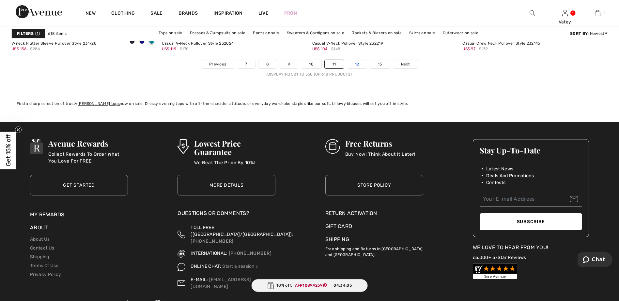
click at [359, 65] on link "12" at bounding box center [357, 64] width 20 height 8
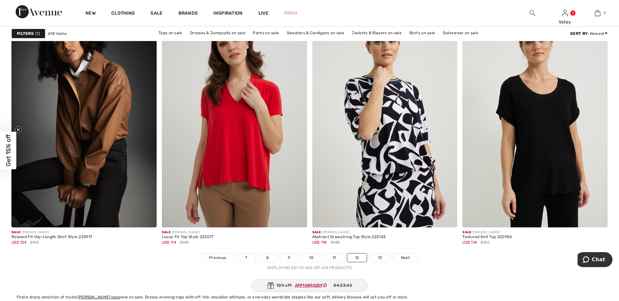
scroll to position [3652, 0]
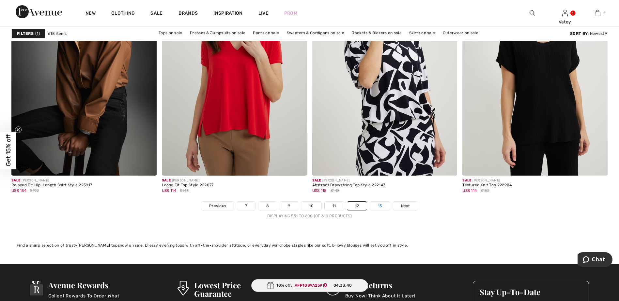
click at [378, 206] on link "13" at bounding box center [380, 206] width 20 height 8
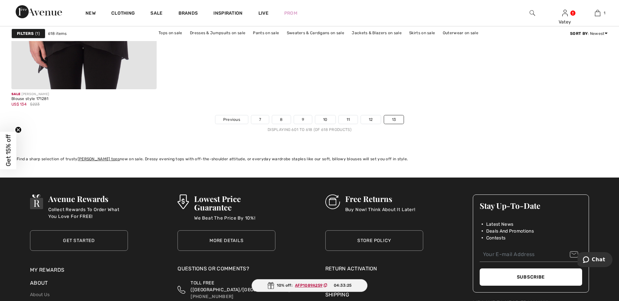
scroll to position [1561, 0]
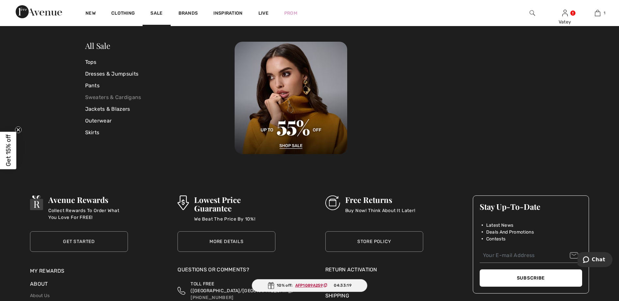
click at [140, 98] on link "Sweaters & Cardigans" at bounding box center [160, 98] width 150 height 12
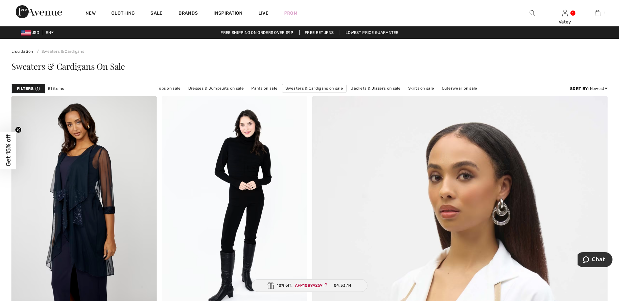
click at [527, 13] on div at bounding box center [532, 13] width 33 height 26
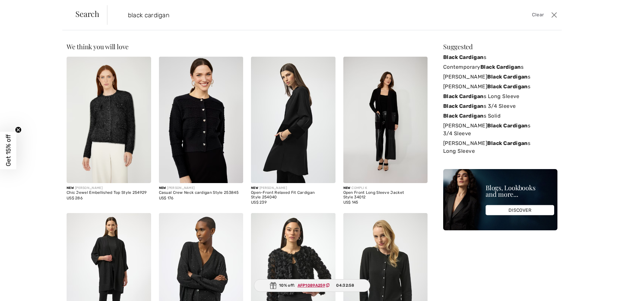
type input "black cardigan"
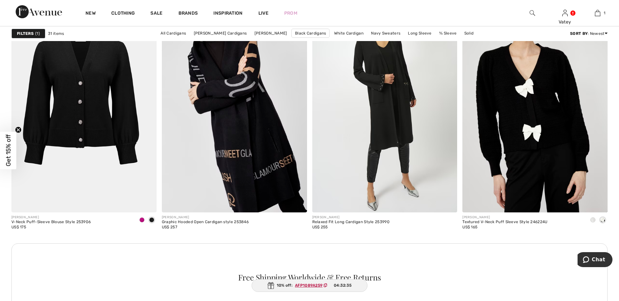
scroll to position [868, 0]
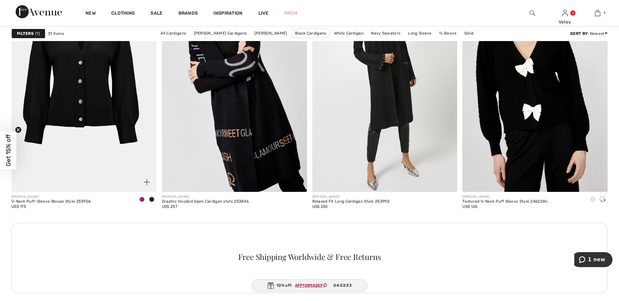
click at [142, 200] on span at bounding box center [141, 199] width 5 height 5
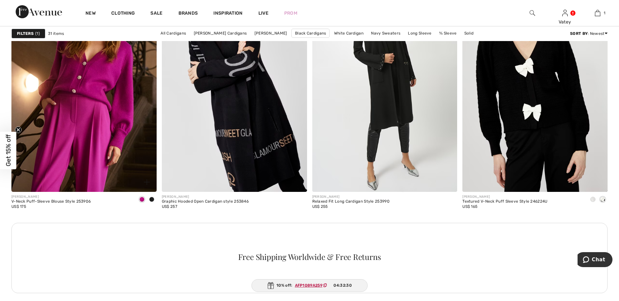
click at [150, 198] on span at bounding box center [151, 199] width 5 height 5
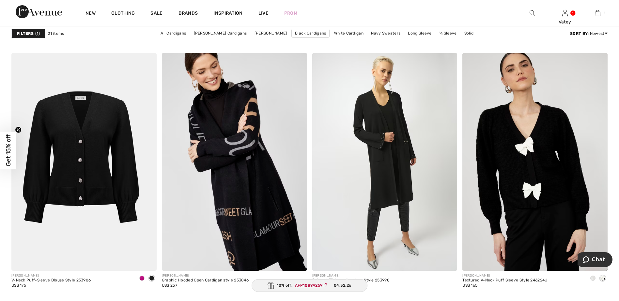
scroll to position [806, 0]
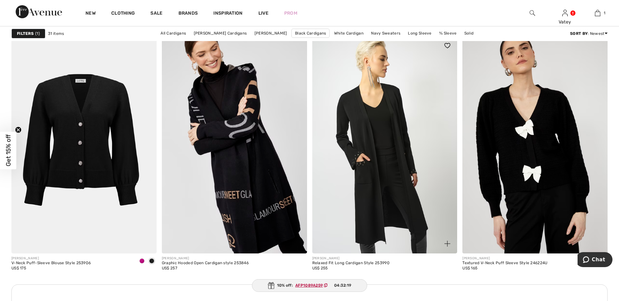
click at [409, 146] on img at bounding box center [384, 145] width 145 height 218
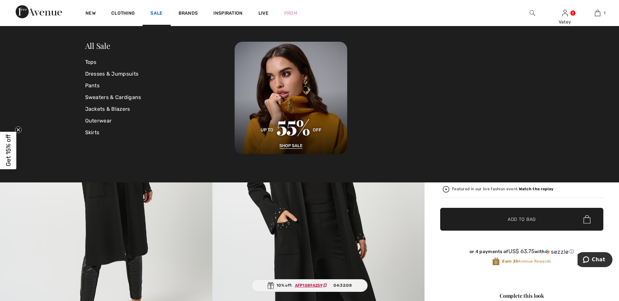
click at [157, 14] on link "Sale" at bounding box center [156, 13] width 12 height 7
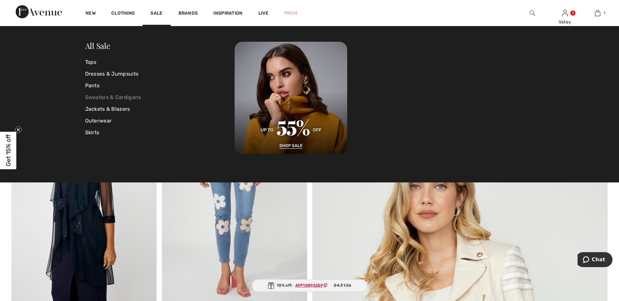
click at [133, 97] on link "Sweaters & Cardigans" at bounding box center [160, 98] width 150 height 12
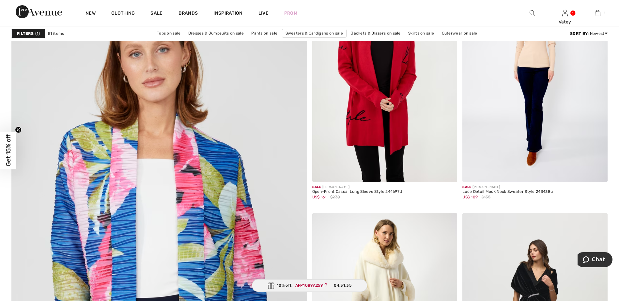
scroll to position [2069, 0]
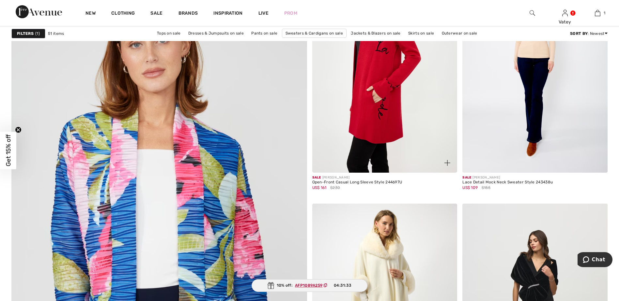
click at [398, 125] on img at bounding box center [384, 64] width 145 height 218
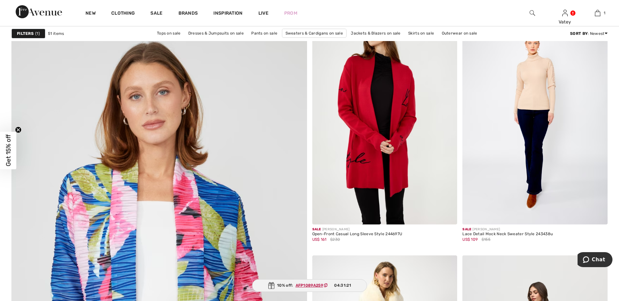
scroll to position [2088, 0]
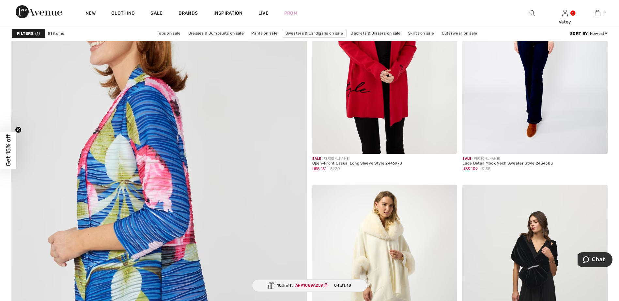
click at [184, 199] on img at bounding box center [159, 202] width 355 height 532
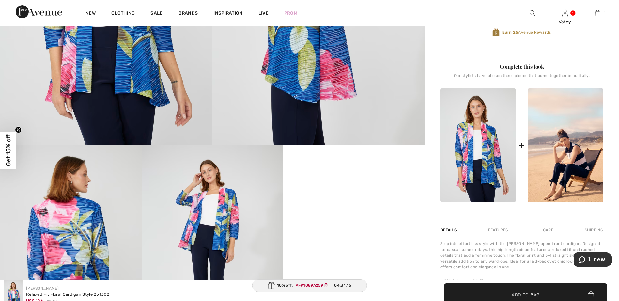
scroll to position [225, 0]
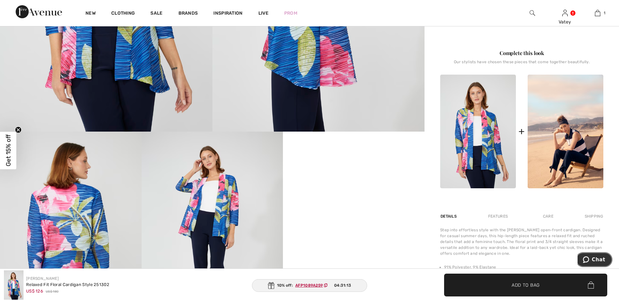
click at [594, 261] on span "Chat" at bounding box center [598, 260] width 13 height 6
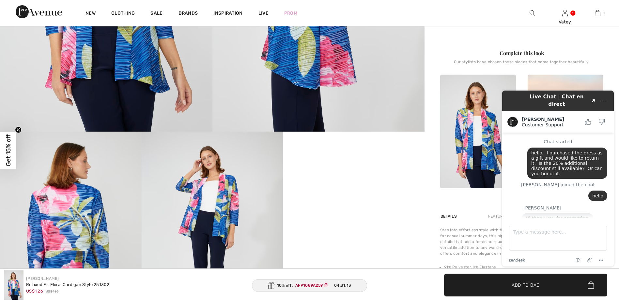
scroll to position [837, 0]
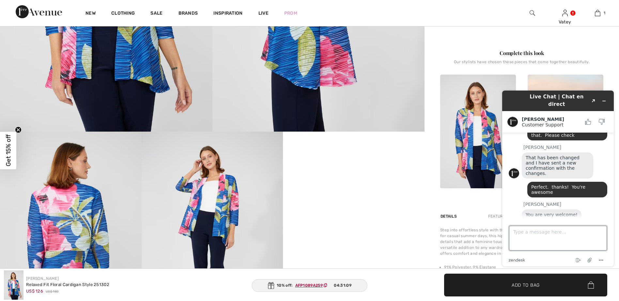
click at [555, 234] on textarea "Type a message here..." at bounding box center [558, 238] width 98 height 25
type textarea "yes, will do"
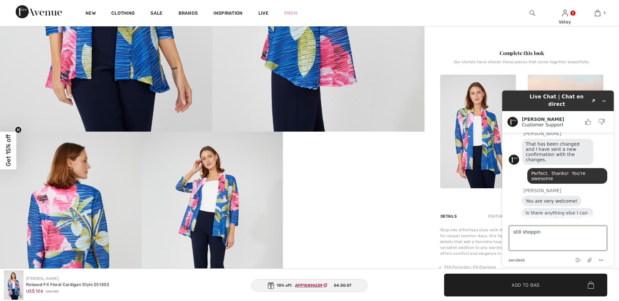
type textarea "still shopping"
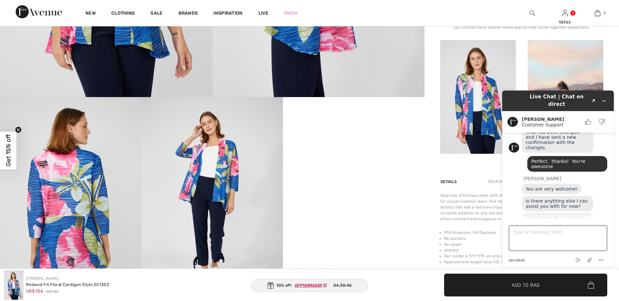
scroll to position [297, 0]
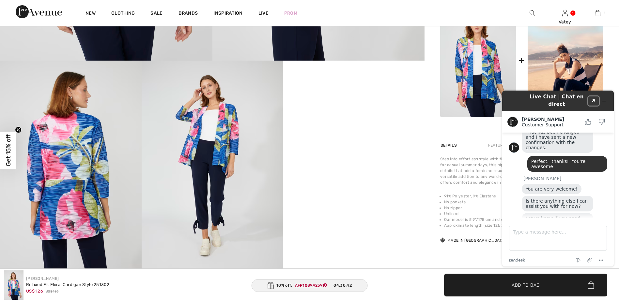
click at [592, 100] on icon "Created with Sketch." at bounding box center [594, 101] width 4 height 3
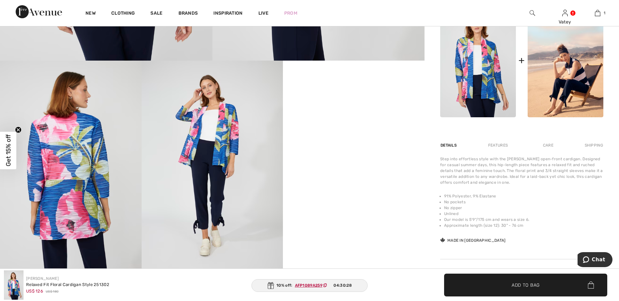
click at [343, 131] on video "Your browser does not support the video tag." at bounding box center [354, 96] width 142 height 71
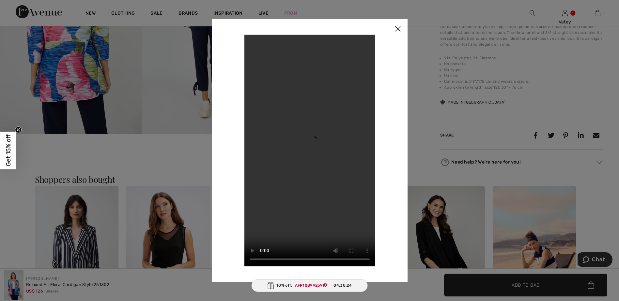
scroll to position [436, 0]
click at [396, 27] on img at bounding box center [398, 29] width 20 height 20
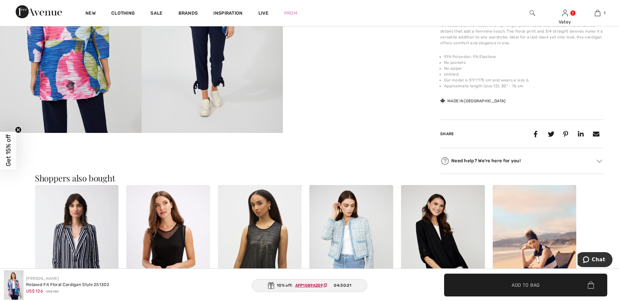
click at [554, 282] on span "✔ Added to Bag Add to Bag" at bounding box center [525, 285] width 163 height 23
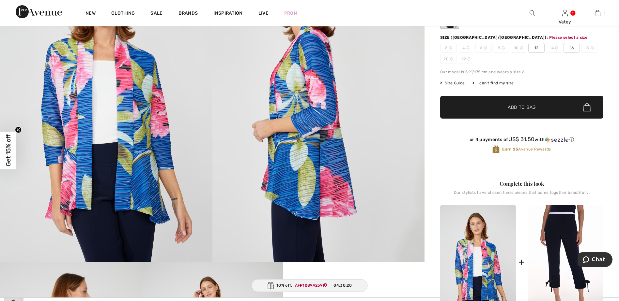
scroll to position [77, 0]
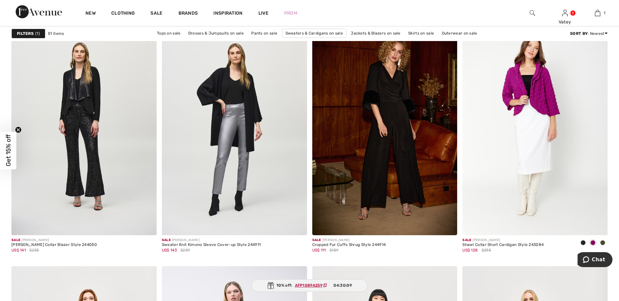
scroll to position [2509, 0]
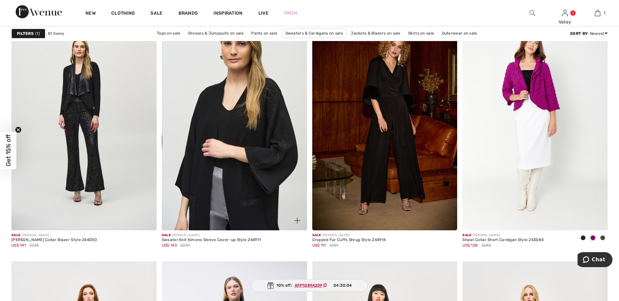
click at [257, 112] on img at bounding box center [234, 122] width 145 height 218
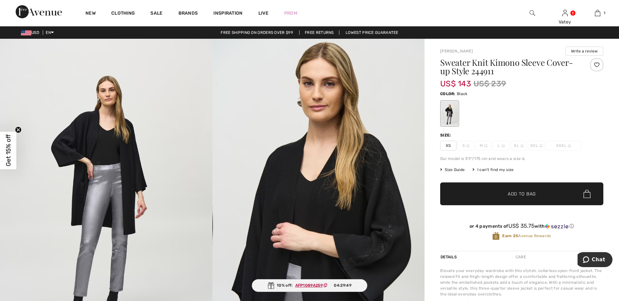
click at [452, 169] on span "Size Guide" at bounding box center [452, 170] width 24 height 6
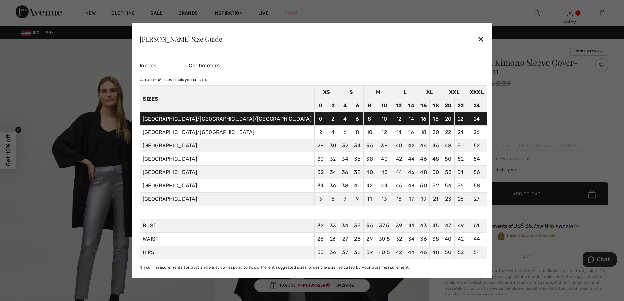
click at [477, 42] on div "✕" at bounding box center [480, 39] width 7 height 14
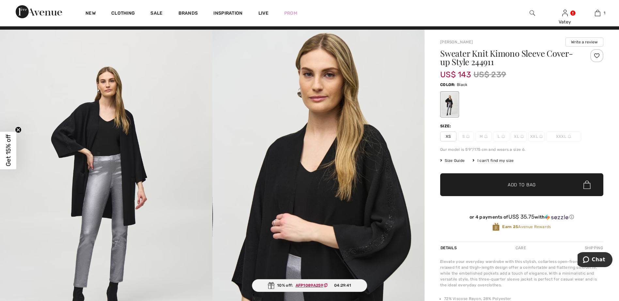
scroll to position [25, 0]
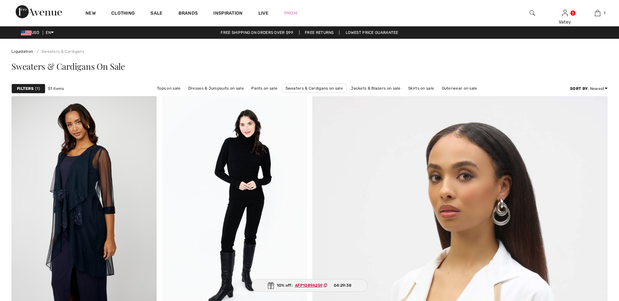
checkbox input "true"
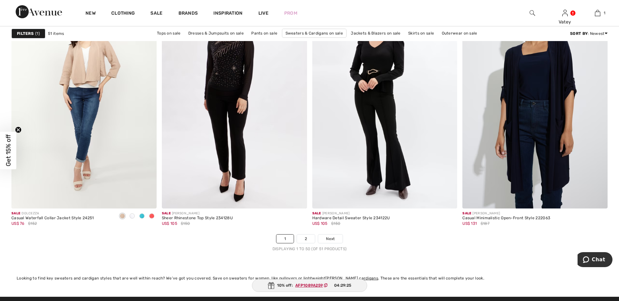
scroll to position [3732, 0]
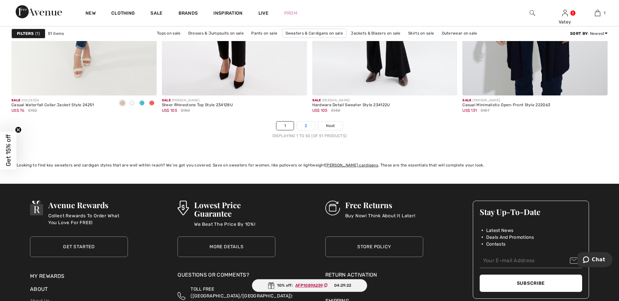
click at [306, 125] on link "2" at bounding box center [306, 126] width 18 height 8
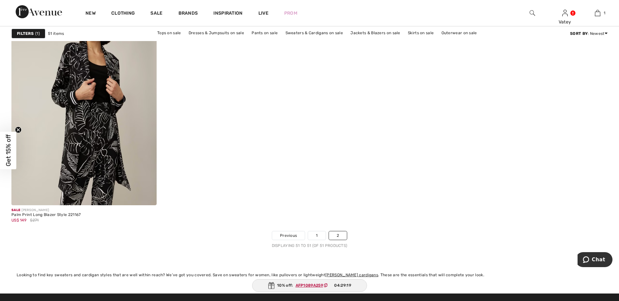
scroll to position [114, 0]
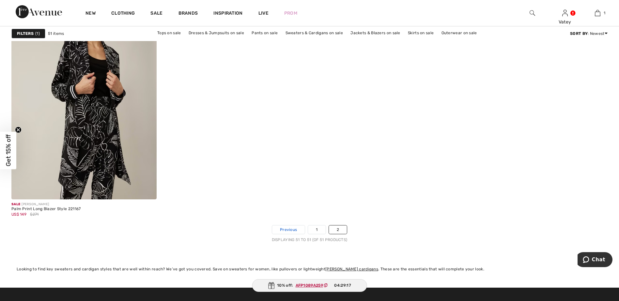
click at [295, 230] on span "Previous" at bounding box center [288, 230] width 17 height 6
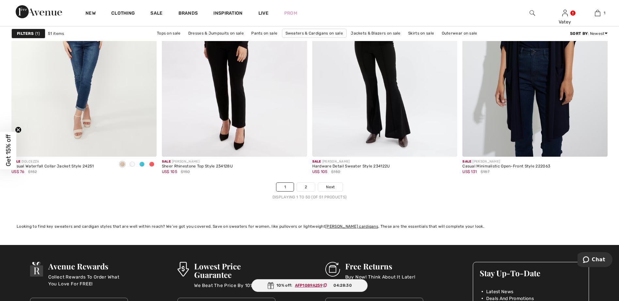
scroll to position [3647, 0]
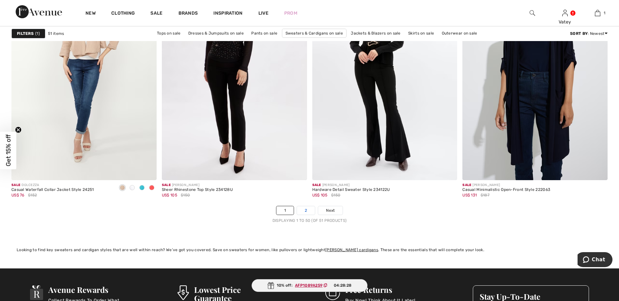
click at [301, 210] on link "2" at bounding box center [306, 211] width 18 height 8
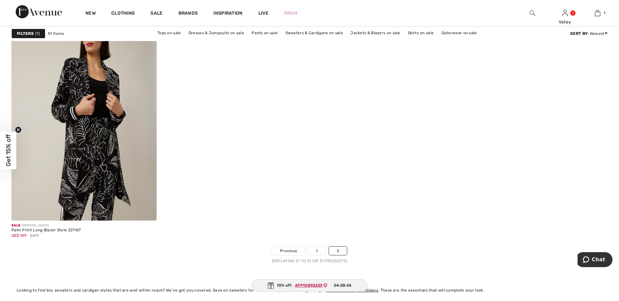
scroll to position [89, 0]
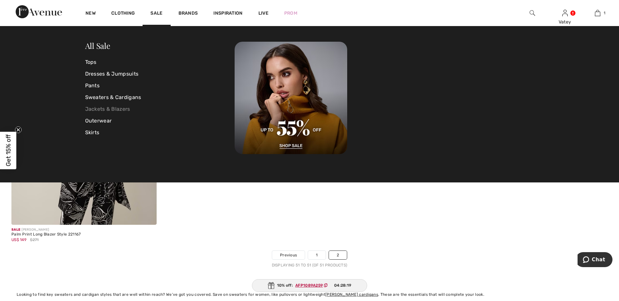
click at [111, 108] on link "Jackets & Blazers" at bounding box center [160, 109] width 150 height 12
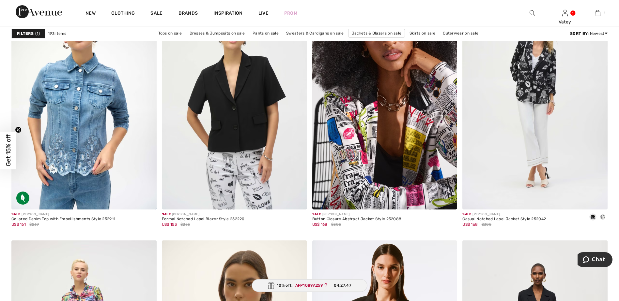
scroll to position [1455, 0]
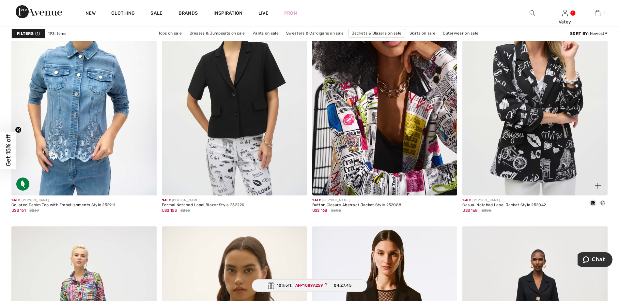
click at [543, 99] on img at bounding box center [534, 87] width 145 height 218
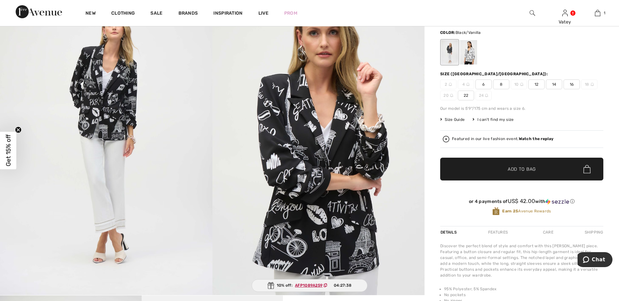
scroll to position [66, 0]
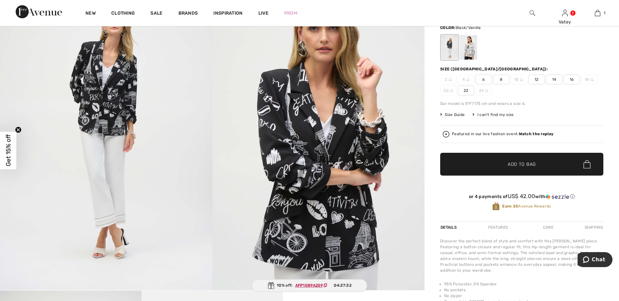
click at [486, 80] on span "6" at bounding box center [483, 80] width 16 height 10
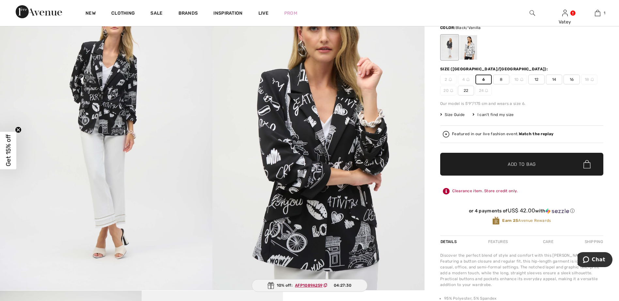
click at [524, 168] on span "Add to Bag" at bounding box center [522, 164] width 28 height 7
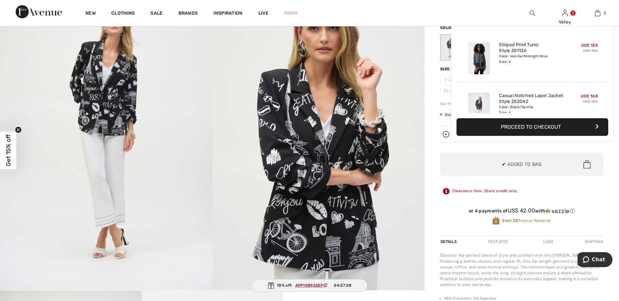
scroll to position [20, 0]
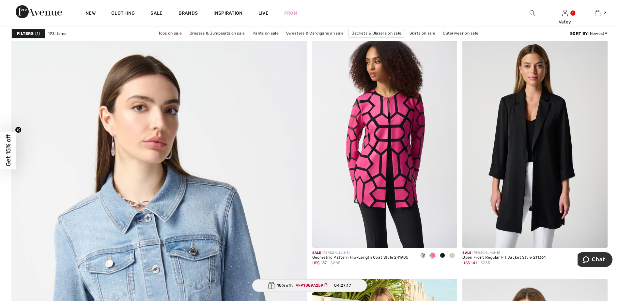
scroll to position [1956, 0]
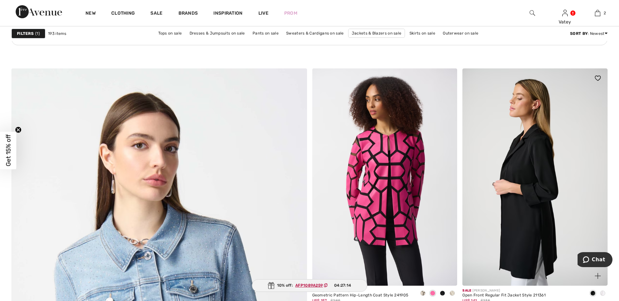
click at [544, 178] on img at bounding box center [534, 178] width 145 height 218
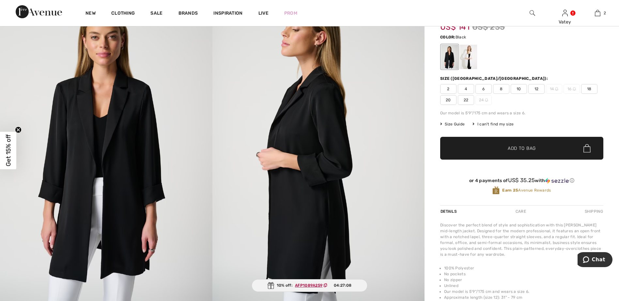
scroll to position [61, 0]
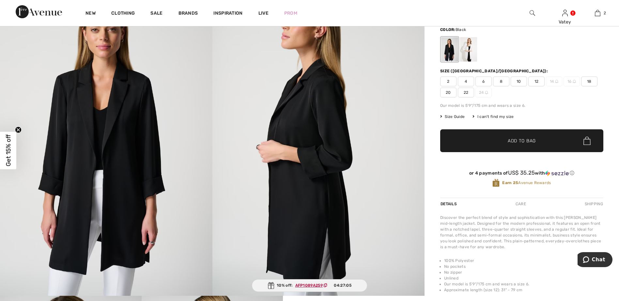
click at [469, 81] on span "4" at bounding box center [466, 82] width 16 height 10
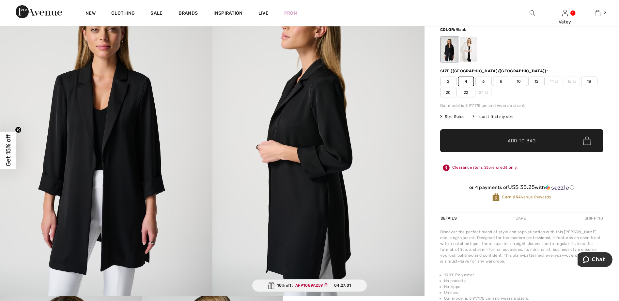
click at [529, 140] on span "Add to Bag" at bounding box center [522, 141] width 28 height 7
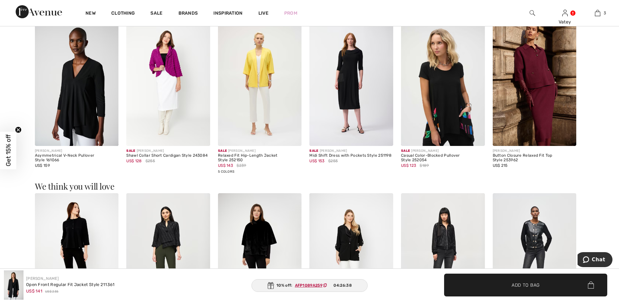
scroll to position [1010, 0]
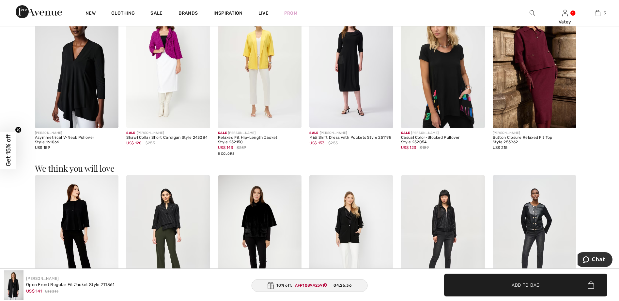
click at [350, 87] on img at bounding box center [351, 66] width 84 height 126
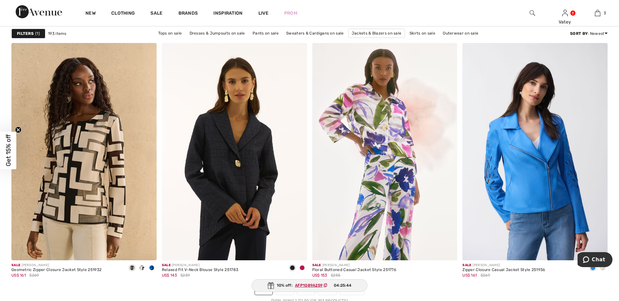
scroll to position [3642, 0]
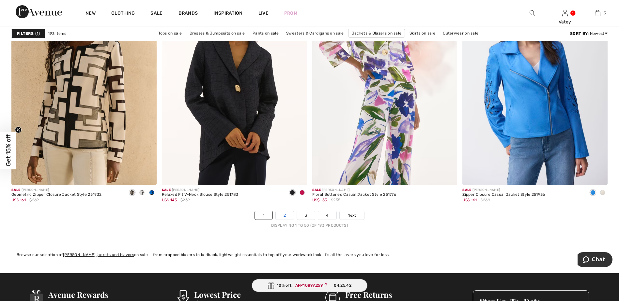
click at [284, 216] on link "2" at bounding box center [285, 215] width 18 height 8
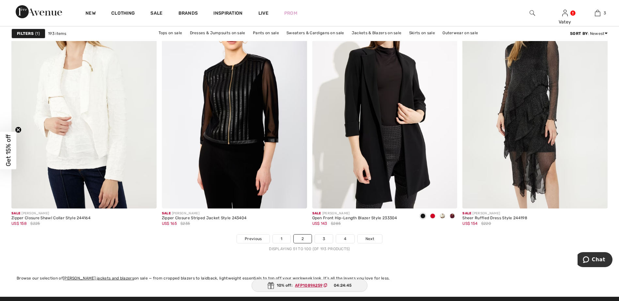
scroll to position [3609, 0]
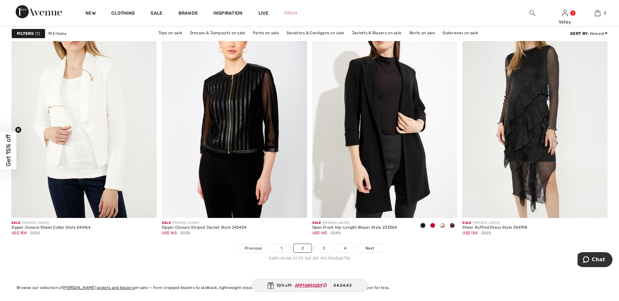
click at [323, 249] on link "3" at bounding box center [324, 248] width 18 height 8
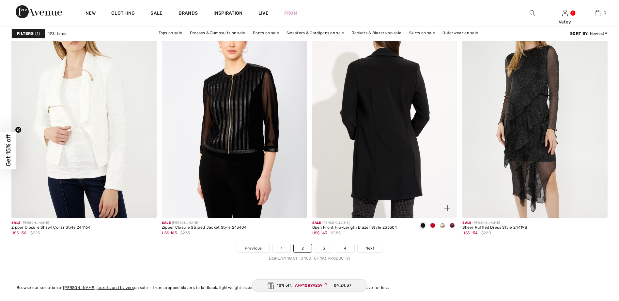
scroll to position [3609, 0]
click at [389, 157] on img at bounding box center [384, 110] width 145 height 218
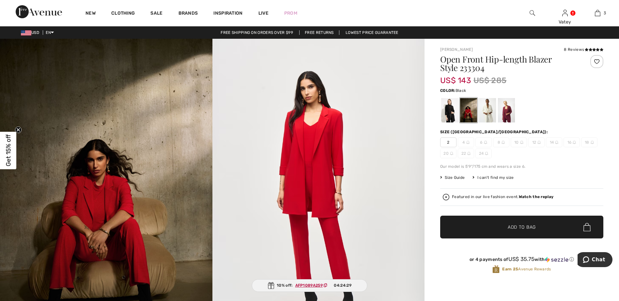
click at [450, 112] on div at bounding box center [449, 110] width 17 height 24
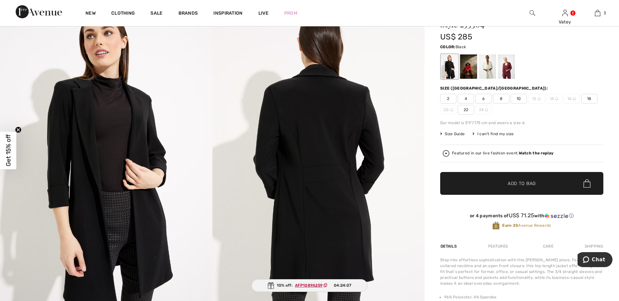
scroll to position [23, 0]
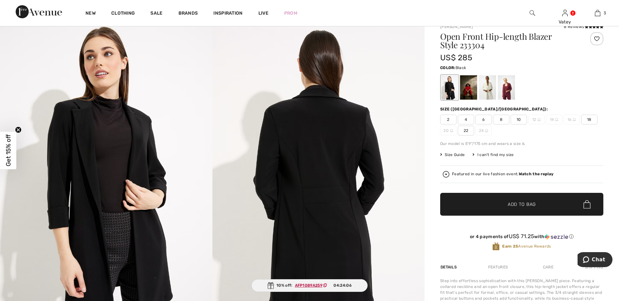
click at [488, 117] on span "6" at bounding box center [483, 120] width 16 height 10
click at [544, 206] on span "✔ Added to Bag Add to Bag" at bounding box center [521, 204] width 163 height 23
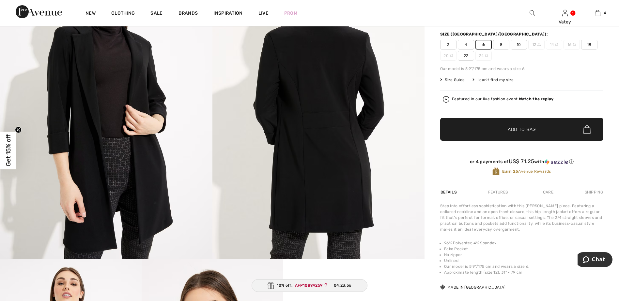
scroll to position [99, 0]
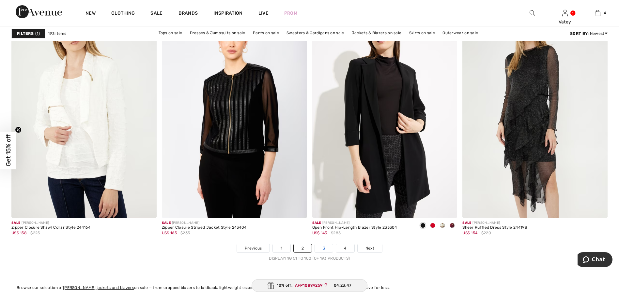
click at [322, 247] on link "3" at bounding box center [324, 248] width 18 height 8
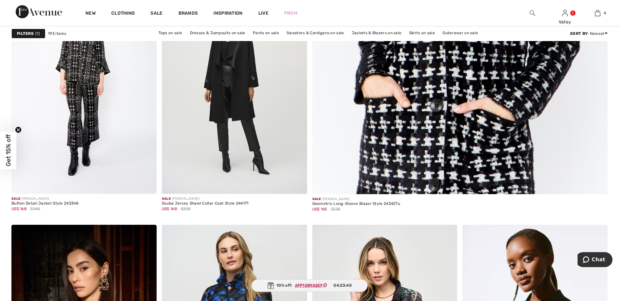
scroll to position [335, 0]
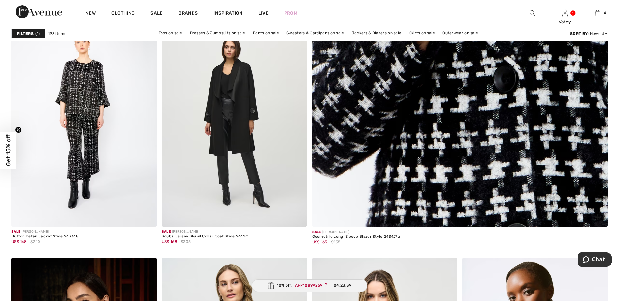
click at [476, 98] on img at bounding box center [460, 27] width 355 height 532
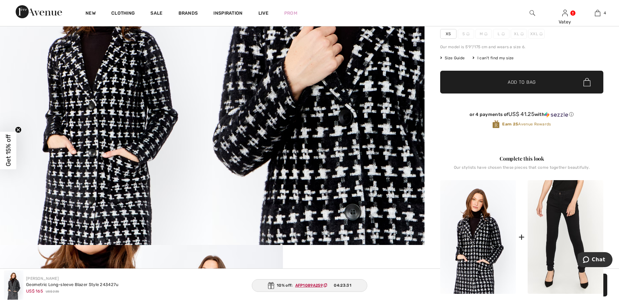
scroll to position [109, 0]
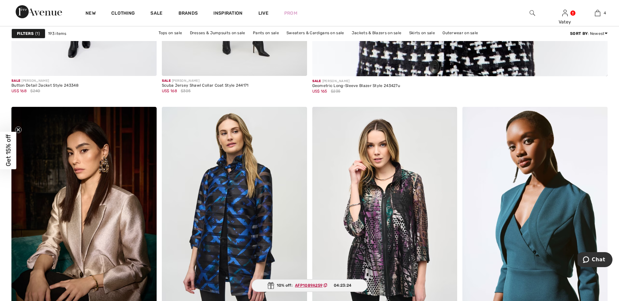
scroll to position [439, 0]
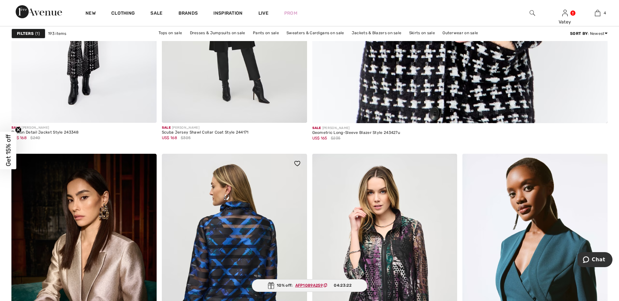
click at [262, 230] on img at bounding box center [234, 263] width 145 height 218
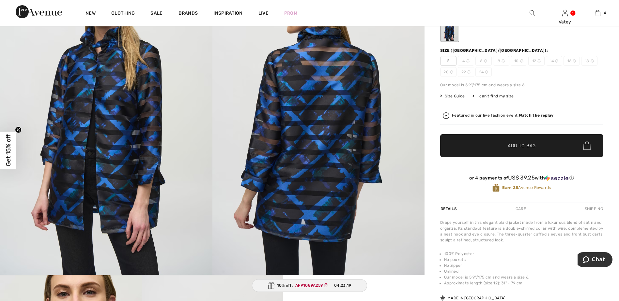
scroll to position [63, 0]
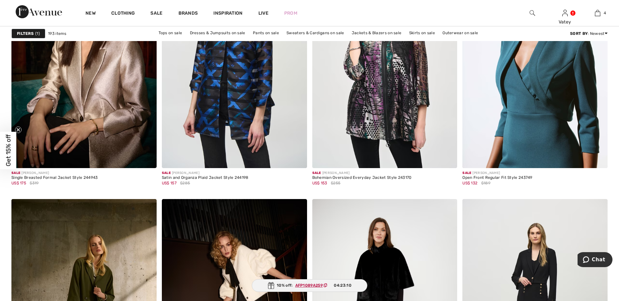
scroll to position [638, 0]
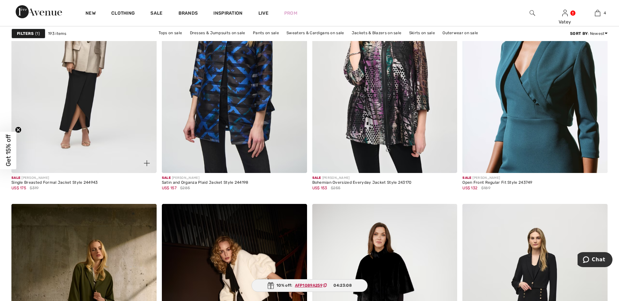
click at [107, 94] on img at bounding box center [83, 65] width 145 height 218
click at [109, 129] on img at bounding box center [83, 65] width 145 height 218
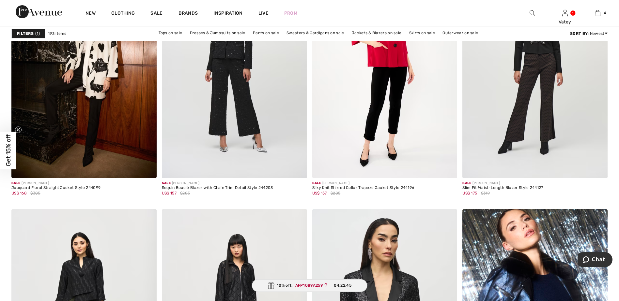
scroll to position [1195, 0]
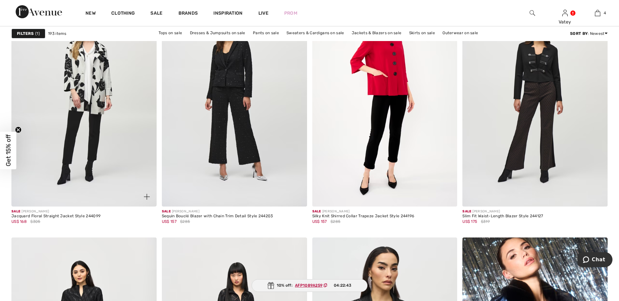
click at [103, 75] on img at bounding box center [83, 98] width 145 height 218
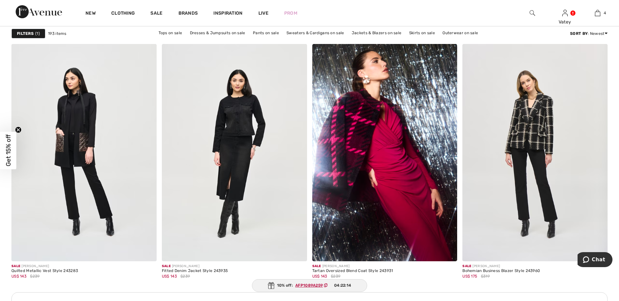
scroll to position [2755, 0]
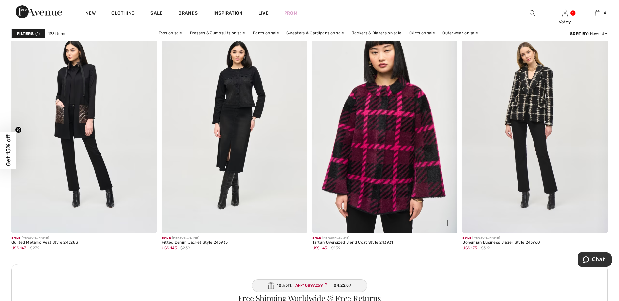
click at [383, 146] on img at bounding box center [384, 125] width 145 height 218
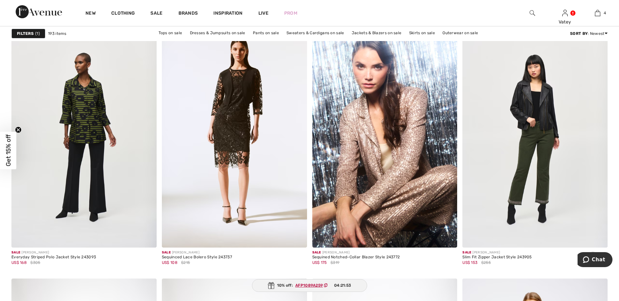
scroll to position [3364, 0]
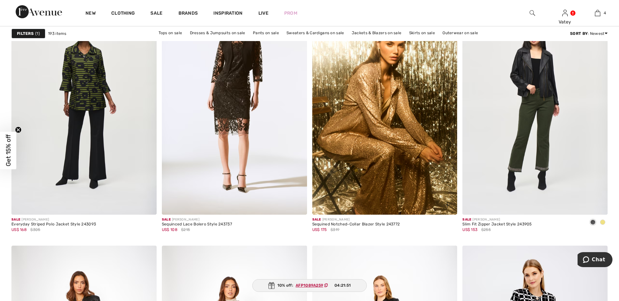
click at [402, 118] on img at bounding box center [384, 106] width 145 height 218
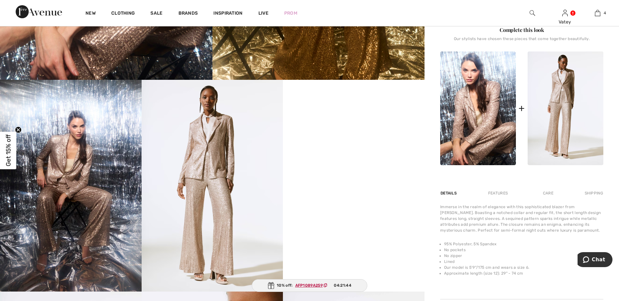
scroll to position [293, 0]
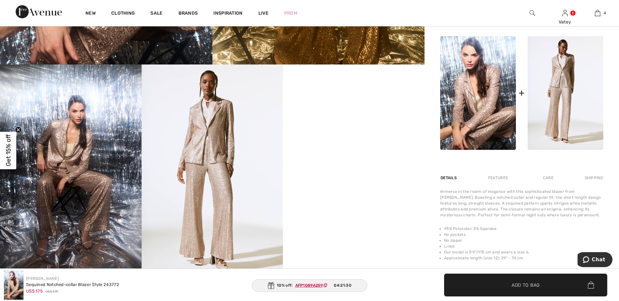
click at [350, 135] on video "Your browser does not support the video tag." at bounding box center [354, 100] width 142 height 71
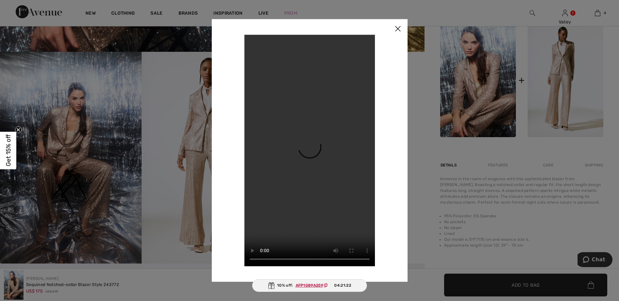
scroll to position [280, 0]
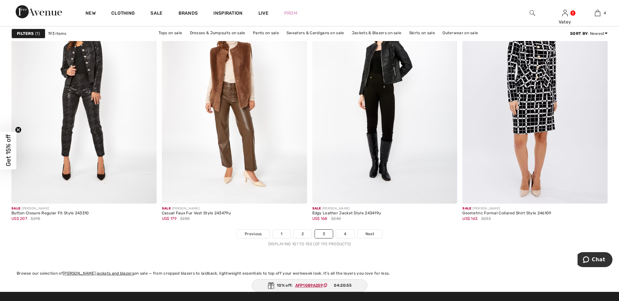
scroll to position [3614, 0]
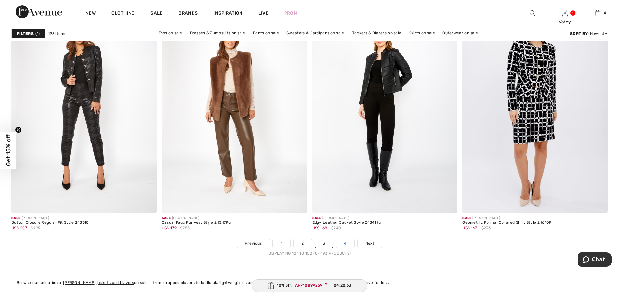
click at [348, 246] on link "4" at bounding box center [345, 243] width 18 height 8
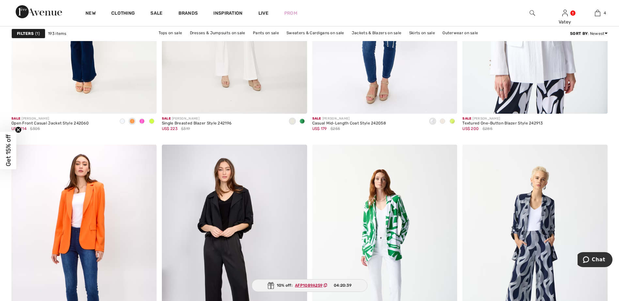
scroll to position [706, 0]
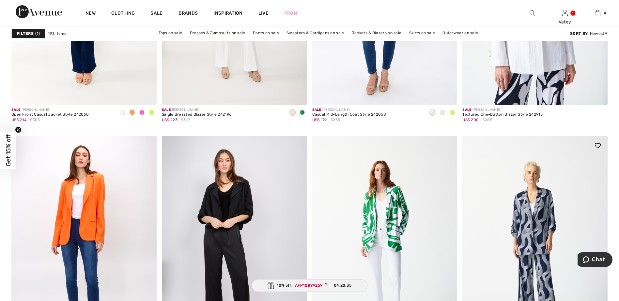
click at [549, 208] on img at bounding box center [534, 245] width 145 height 218
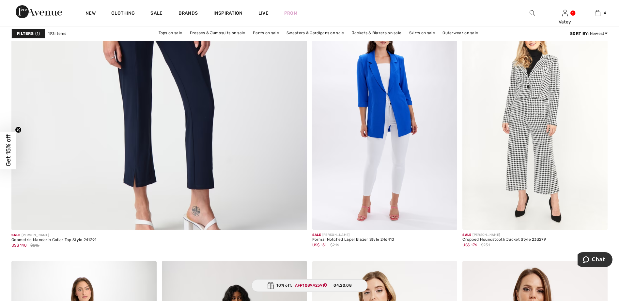
scroll to position [2229, 0]
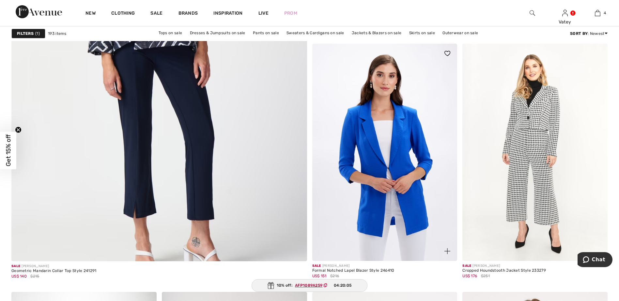
click at [401, 153] on img at bounding box center [384, 153] width 145 height 218
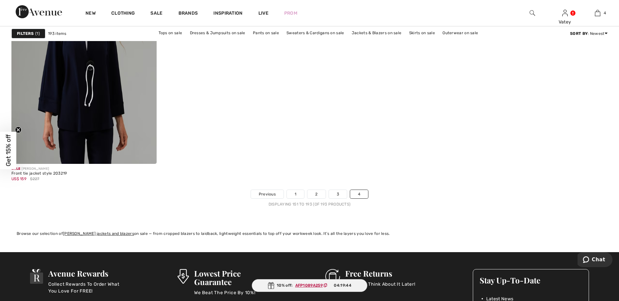
scroll to position [3473, 0]
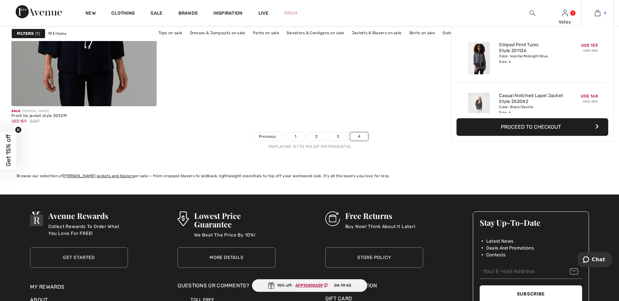
click at [600, 13] on img at bounding box center [598, 13] width 6 height 8
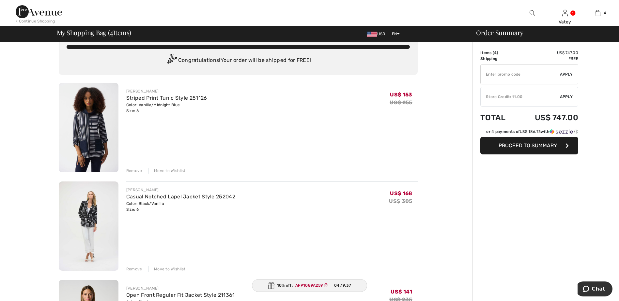
scroll to position [25, 0]
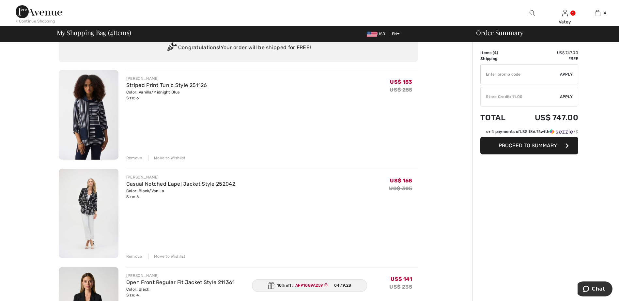
click at [84, 111] on img at bounding box center [89, 115] width 60 height 90
click at [134, 158] on div "Remove" at bounding box center [134, 158] width 16 height 6
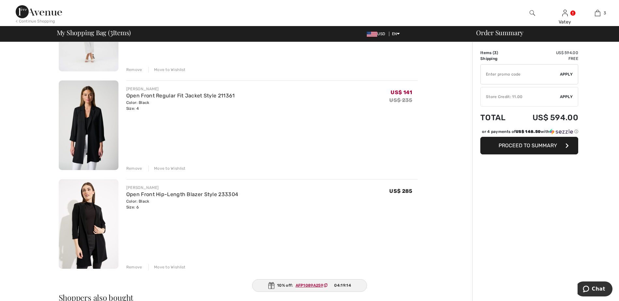
scroll to position [114, 0]
click at [92, 142] on img at bounding box center [89, 125] width 60 height 90
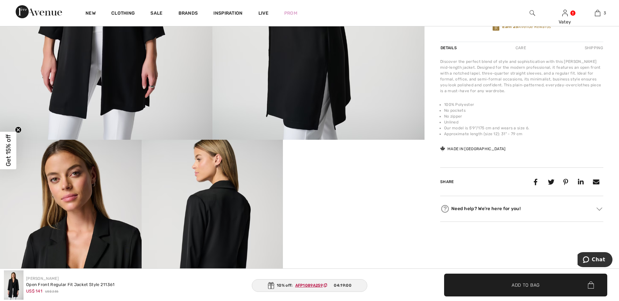
scroll to position [216, 0]
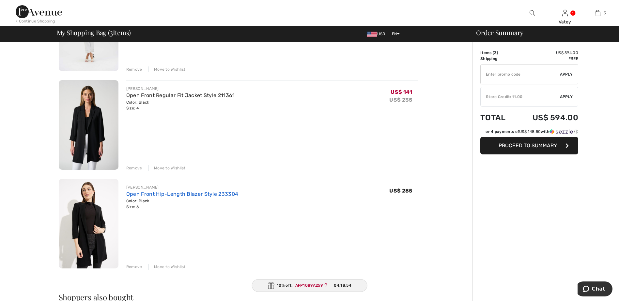
click at [160, 197] on link "Open Front Hip-Length Blazer Style 233304" at bounding box center [182, 194] width 112 height 6
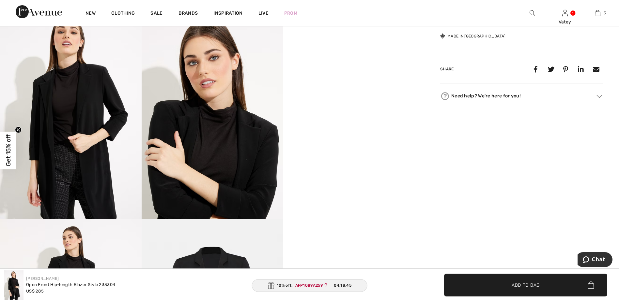
scroll to position [355, 0]
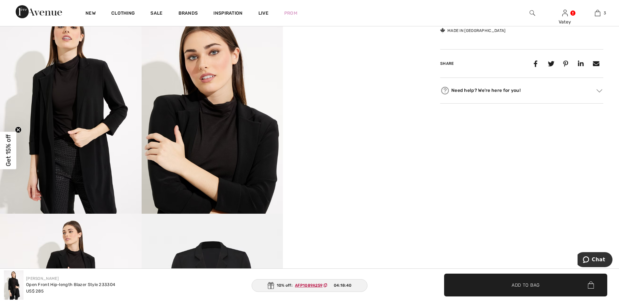
click at [357, 73] on video "Your browser does not support the video tag." at bounding box center [354, 37] width 142 height 71
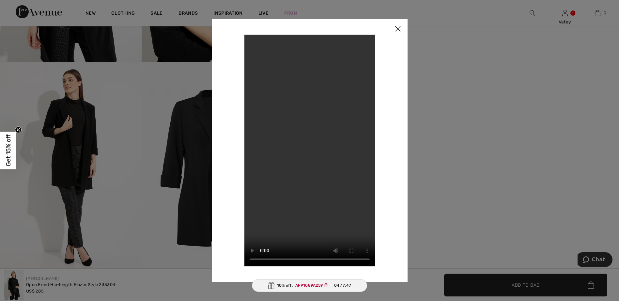
scroll to position [508, 0]
click at [398, 30] on img at bounding box center [398, 29] width 20 height 20
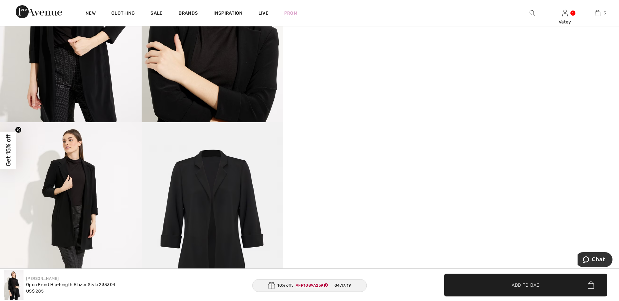
scroll to position [444, 0]
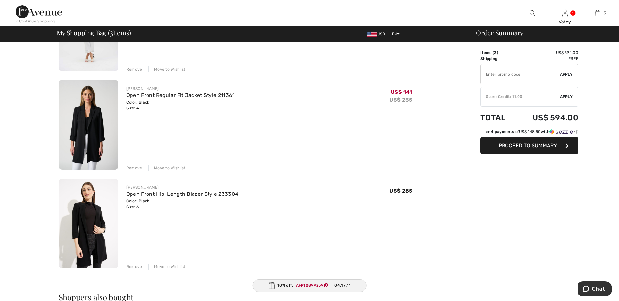
click at [84, 133] on img at bounding box center [89, 125] width 60 height 90
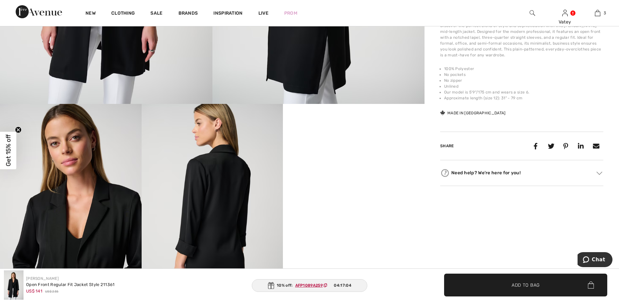
scroll to position [254, 0]
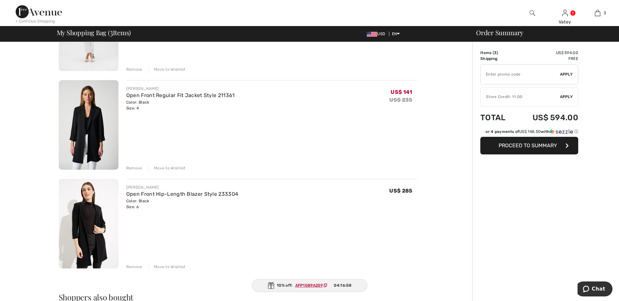
click at [132, 168] on div "Remove" at bounding box center [134, 168] width 16 height 6
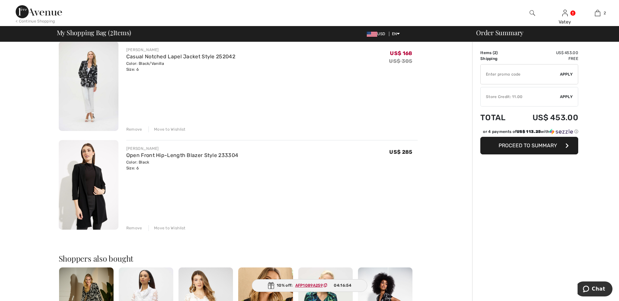
scroll to position [51, 0]
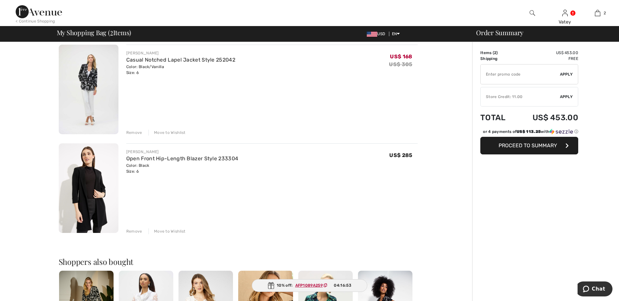
click at [104, 182] on img at bounding box center [89, 189] width 60 height 90
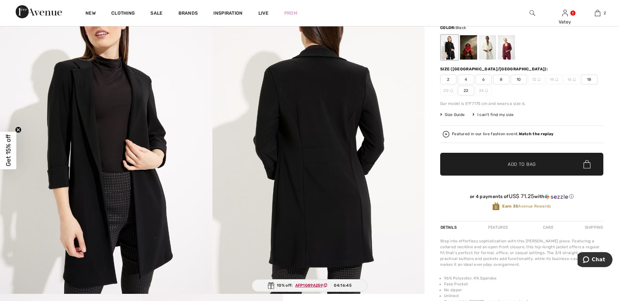
scroll to position [63, 0]
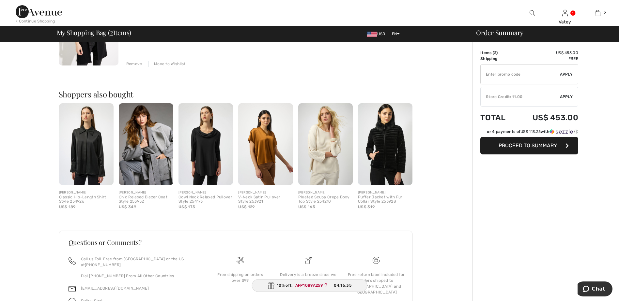
scroll to position [212, 0]
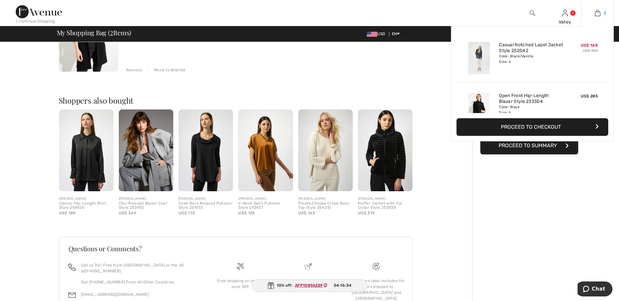
click at [603, 16] on link "2" at bounding box center [597, 13] width 32 height 8
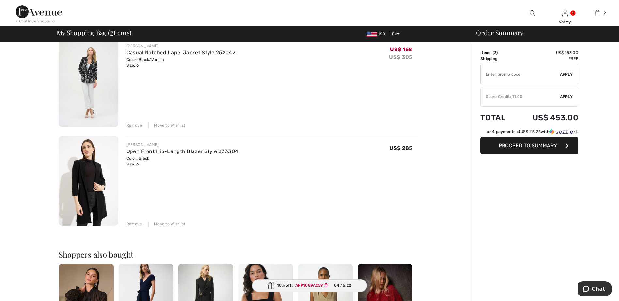
scroll to position [51, 0]
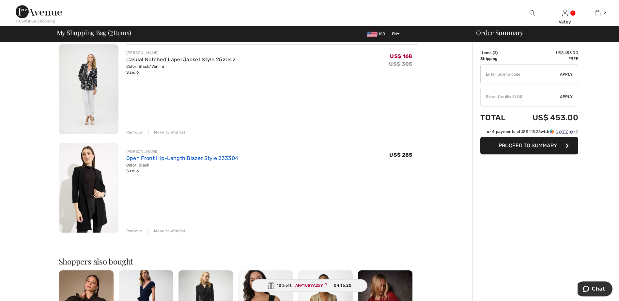
click at [165, 156] on link "Open Front Hip-Length Blazer Style 233304" at bounding box center [182, 158] width 112 height 6
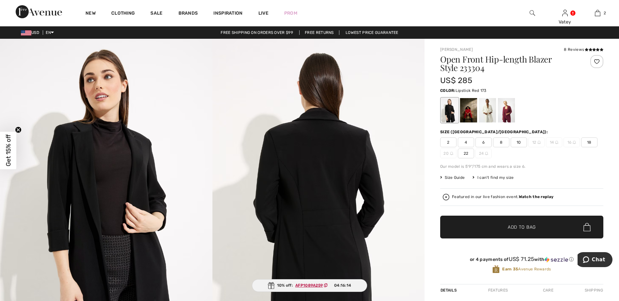
click at [470, 110] on div at bounding box center [468, 110] width 17 height 24
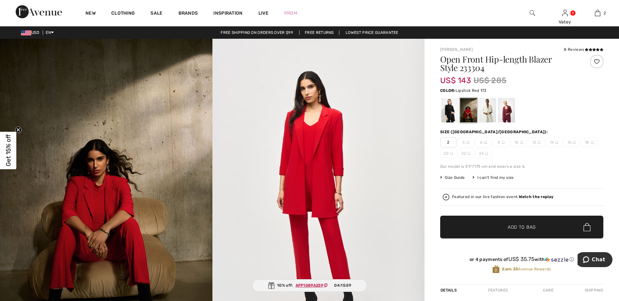
click at [499, 82] on span "US$ 285" at bounding box center [489, 81] width 33 height 12
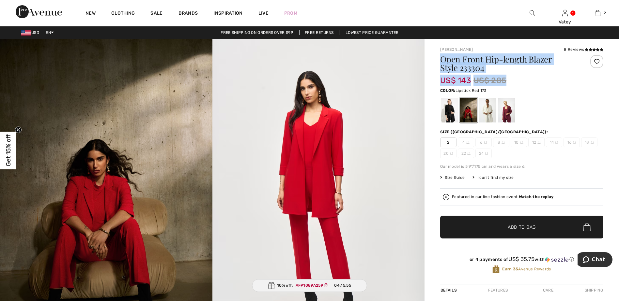
drag, startPoint x: 441, startPoint y: 61, endPoint x: 511, endPoint y: 82, distance: 73.3
click at [511, 82] on div "Open Front Hip-length Blazer Style 233304 US$ 143 US$ 285" at bounding box center [508, 70] width 136 height 31
drag, startPoint x: 511, startPoint y: 82, endPoint x: 469, endPoint y: 57, distance: 49.1
copy div "Open Front Hip-length Blazer Style 233304 US$ 143 US$ 285"
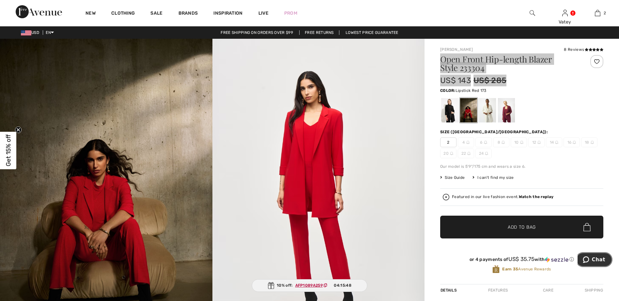
click at [597, 262] on span "Chat" at bounding box center [598, 260] width 13 height 6
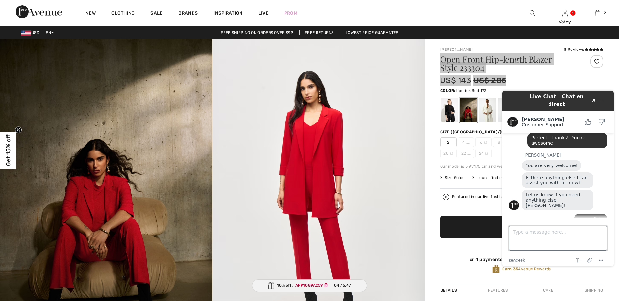
click at [547, 234] on textarea "Type a message here..." at bounding box center [558, 238] width 98 height 25
type textarea "Hello,"
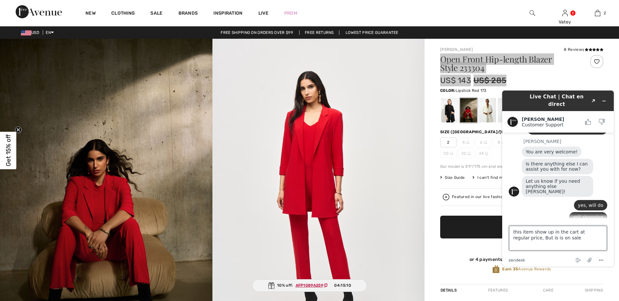
paste textarea "Open Front Hip-length Blazer Style 233304 US$ 143US$ 285"
type textarea "this item show up in the cart at regular price, But is is on sale Open Front Hi…"
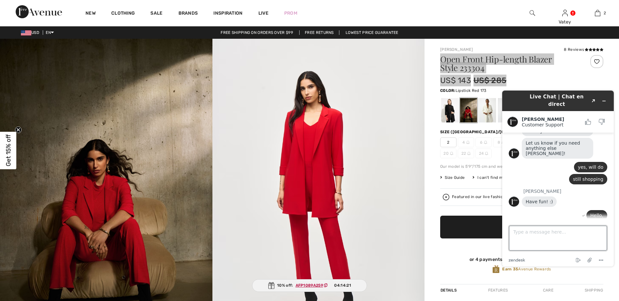
type textarea "D"
type textarea "I would like to order the red color in size 6, but I don't see it available. Do…"
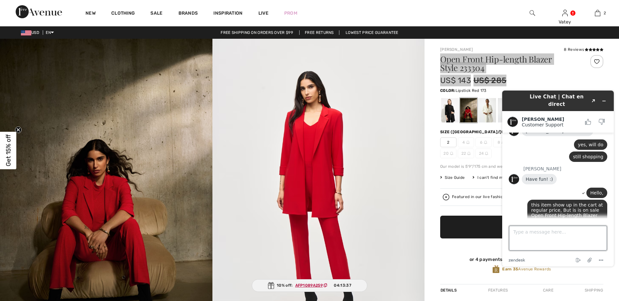
scroll to position [961, 0]
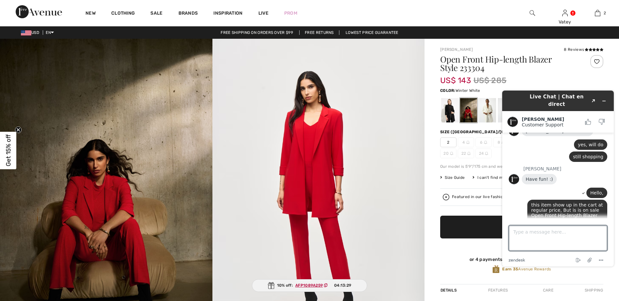
drag, startPoint x: 491, startPoint y: 108, endPoint x: 485, endPoint y: 108, distance: 6.2
click at [491, 108] on div at bounding box center [487, 110] width 17 height 24
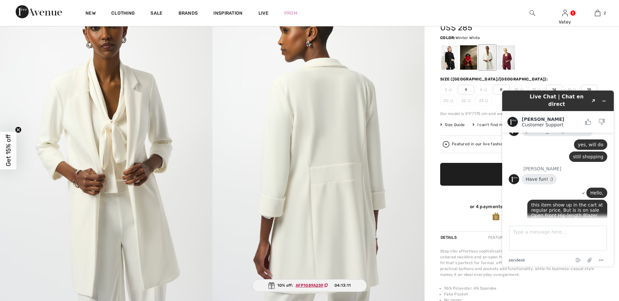
scroll to position [51, 0]
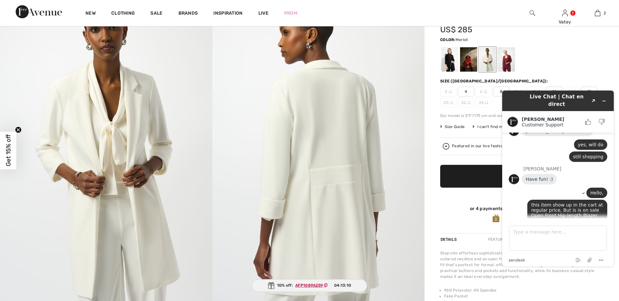
click at [508, 59] on div at bounding box center [506, 59] width 17 height 24
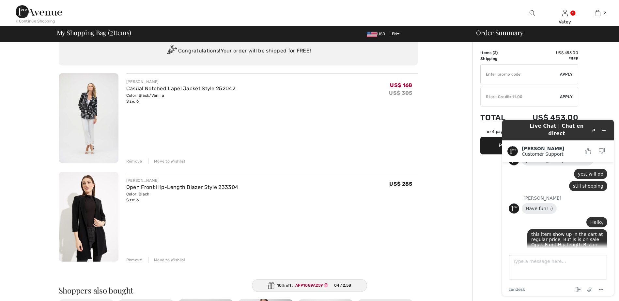
scroll to position [20, 0]
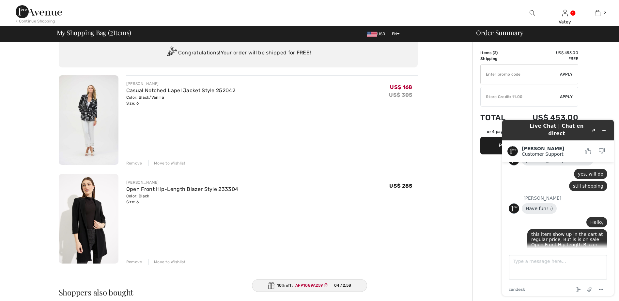
drag, startPoint x: 620, startPoint y: 122, endPoint x: 109, endPoint y: 3, distance: 525.1
click at [87, 96] on img at bounding box center [89, 120] width 60 height 90
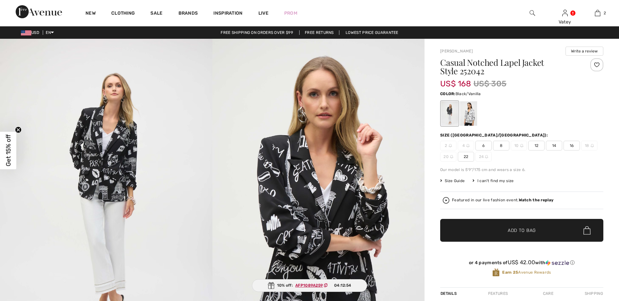
scroll to position [961, 0]
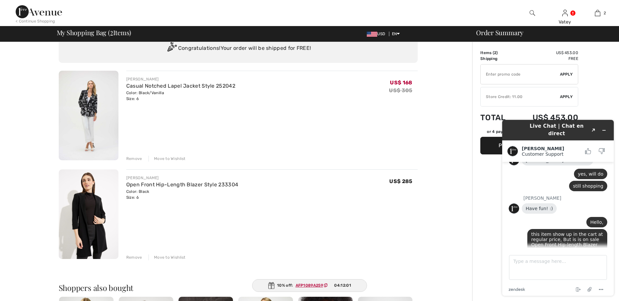
scroll to position [25, 0]
click at [548, 264] on textarea "Type a message here..." at bounding box center [558, 267] width 98 height 25
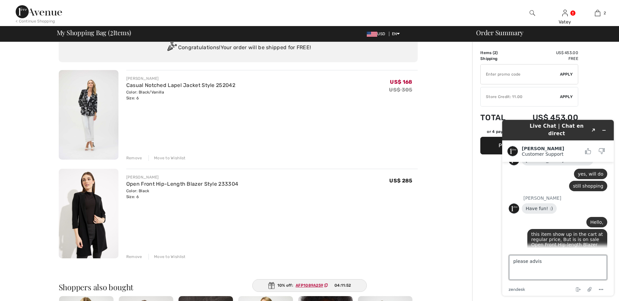
type textarea "please advise"
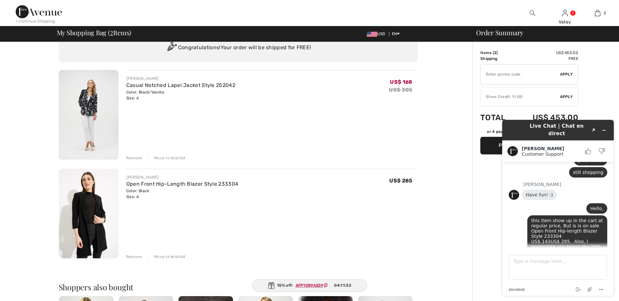
scroll to position [1017, 0]
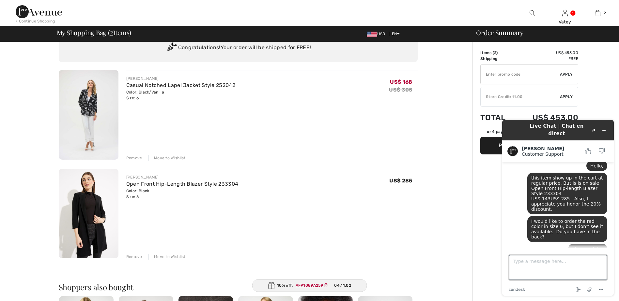
click at [556, 266] on textarea "Type a message here..." at bounding box center [558, 267] width 98 height 25
type textarea "You mean for the red jacket?"
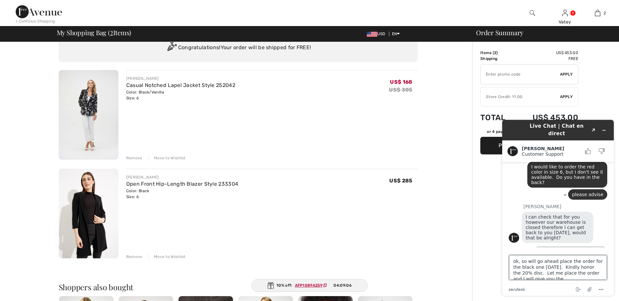
scroll to position [3, 0]
type textarea "ok, so will go ahead place the order for the black one today. Kindly honor the …"
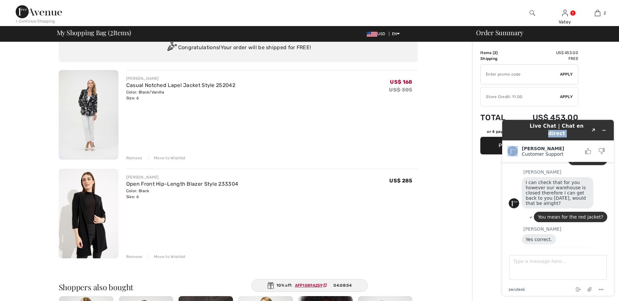
drag, startPoint x: 573, startPoint y: 128, endPoint x: 397, endPoint y: 157, distance: 178.2
click at [497, 157] on html "Live Chat | Chat en direct Created with Sketch. Amanda Customer Support Custome…" at bounding box center [558, 208] width 122 height 187
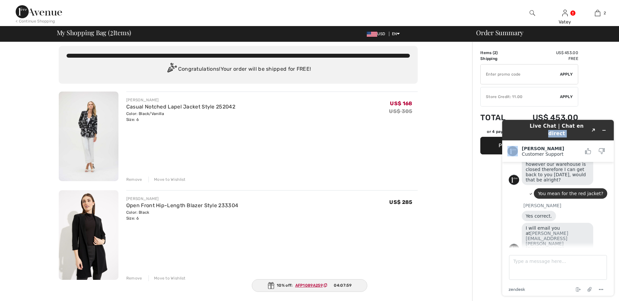
scroll to position [0, 0]
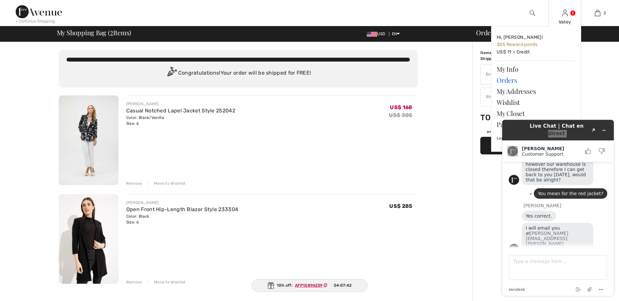
click at [507, 81] on link "Orders" at bounding box center [536, 80] width 79 height 11
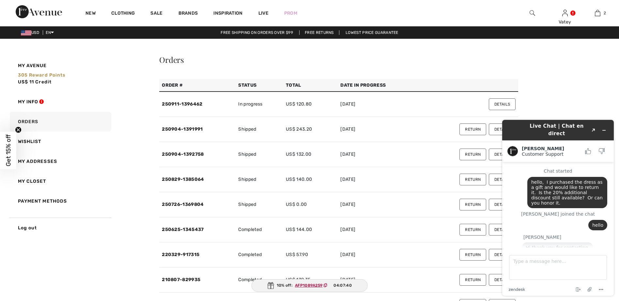
scroll to position [1130, 0]
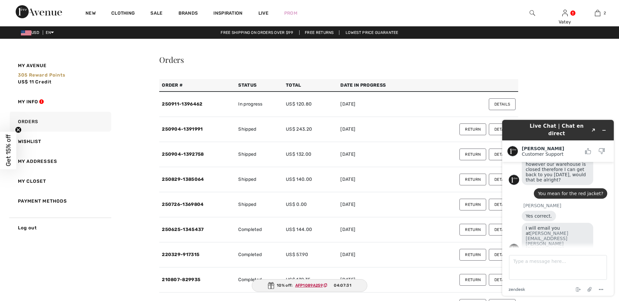
click at [479, 152] on button "Return" at bounding box center [472, 155] width 27 height 12
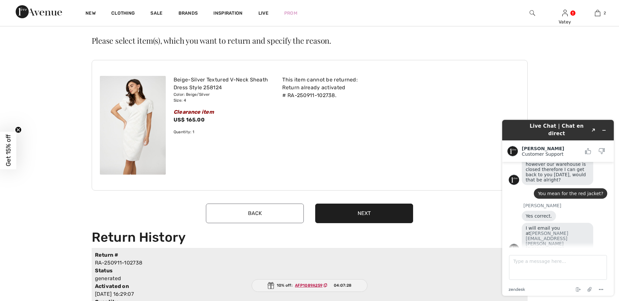
scroll to position [13, 0]
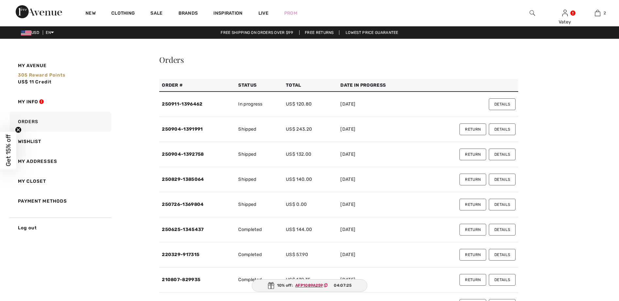
scroll to position [1130, 0]
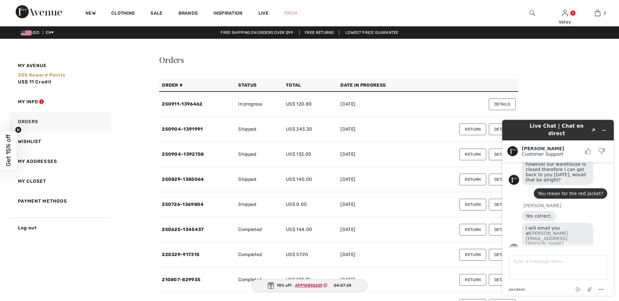
click at [477, 128] on button "Return" at bounding box center [472, 130] width 27 height 12
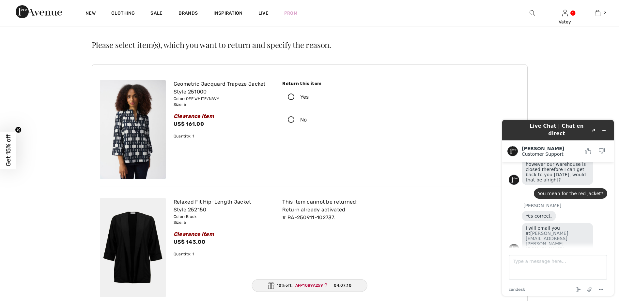
scroll to position [13, 0]
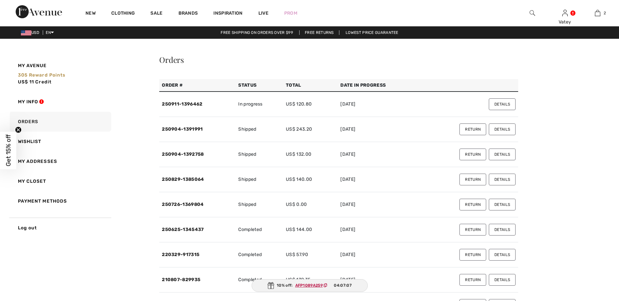
scroll to position [1130, 0]
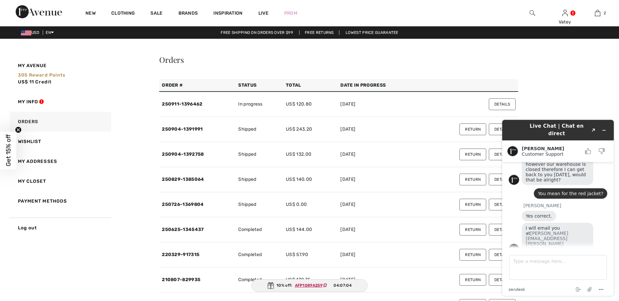
click at [469, 131] on button "Return" at bounding box center [472, 130] width 27 height 12
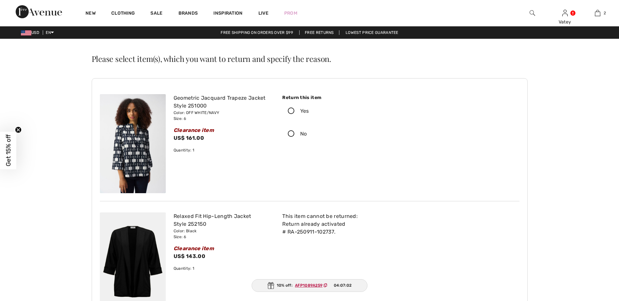
scroll to position [1130, 0]
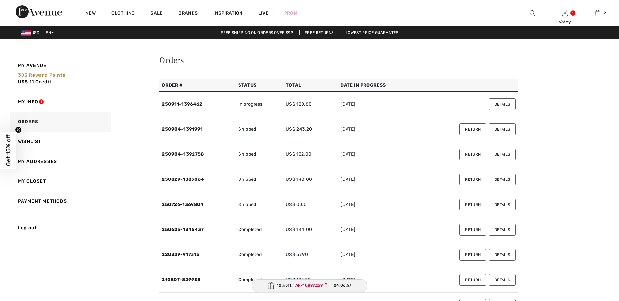
scroll to position [1130, 0]
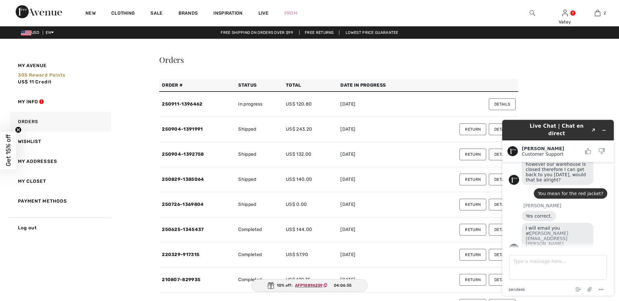
click at [470, 155] on button "Return" at bounding box center [472, 155] width 27 height 12
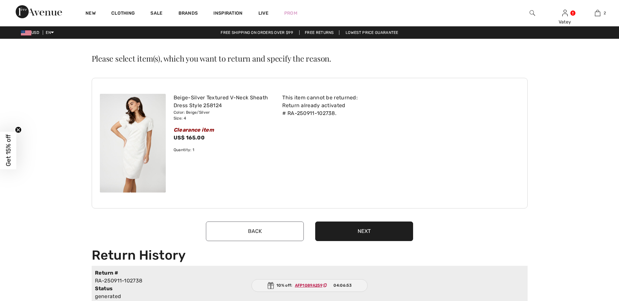
scroll to position [1130, 0]
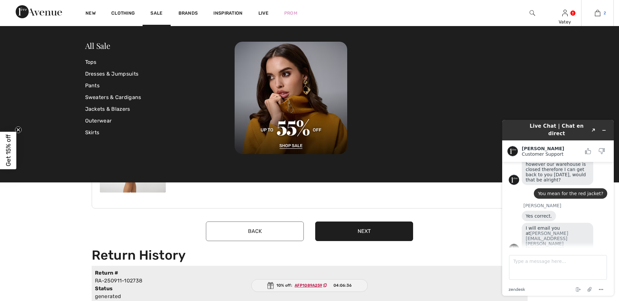
click at [598, 13] on img at bounding box center [598, 13] width 6 height 8
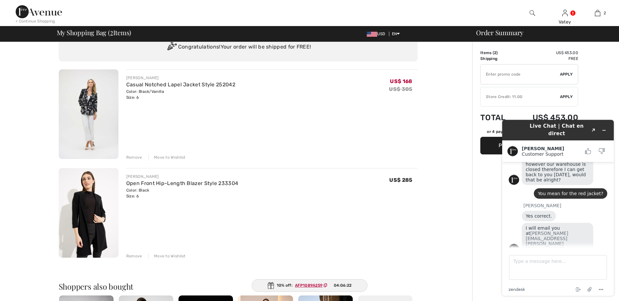
scroll to position [25, 0]
click at [597, 126] on button "Created with Sketch." at bounding box center [593, 130] width 10 height 9
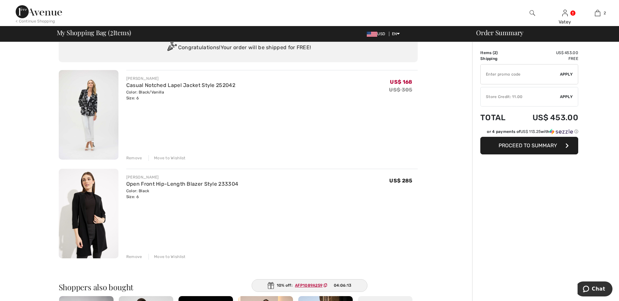
click at [555, 146] on span "Proceed to Summary" at bounding box center [528, 146] width 58 height 6
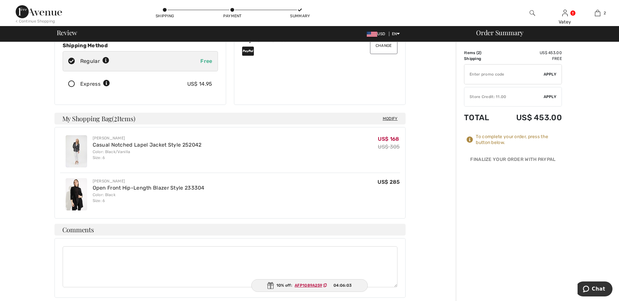
scroll to position [114, 0]
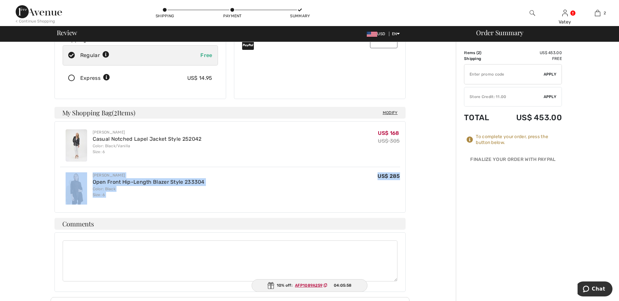
drag, startPoint x: 58, startPoint y: 157, endPoint x: 405, endPoint y: 166, distance: 346.9
click at [405, 166] on div "Joseph Ribkoff Casual Notched Lapel Jacket Style 252042 Color: Black/Vanilla Si…" at bounding box center [229, 167] width 351 height 92
drag, startPoint x: 405, startPoint y: 166, endPoint x: 393, endPoint y: 165, distance: 12.1
copy div "Joseph Ribkoff Open Front Hip-Length Blazer Style 233304 Color: Black Size: 6 U…"
click at [325, 180] on div "Joseph Ribkoff Open Front Hip-Length Blazer Style 233304 Color: Black Size: 6 U…" at bounding box center [230, 188] width 340 height 43
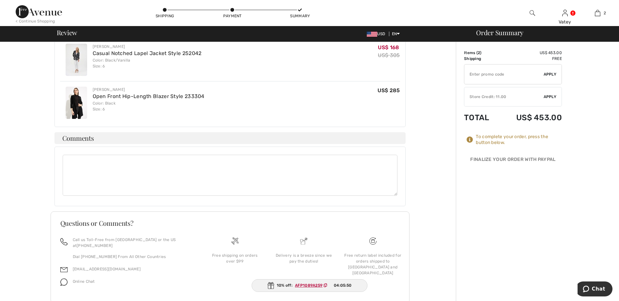
scroll to position [200, 0]
click at [596, 288] on span "Chat" at bounding box center [598, 289] width 13 height 6
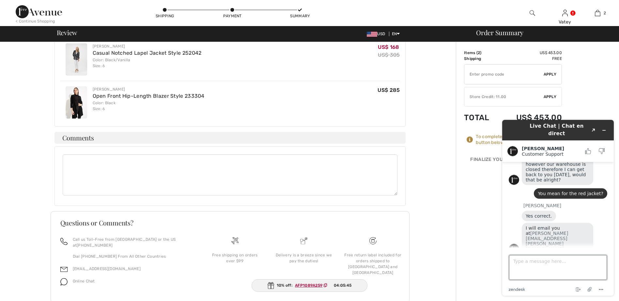
click at [552, 268] on textarea "Type a message here..." at bounding box center [558, 267] width 98 height 25
paste textarea "Open Front Hip-Length Blazer Style 233304 Joseph Ribkoff Open Front Hip-Length …"
type textarea "Open Front Hip-Length Blazer Style 233304 Joseph Ribkoff Open Front Hip-Length …"
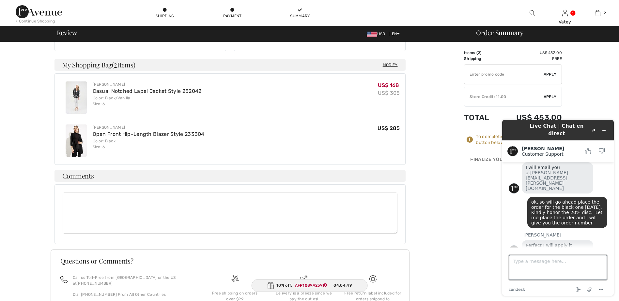
scroll to position [139, 0]
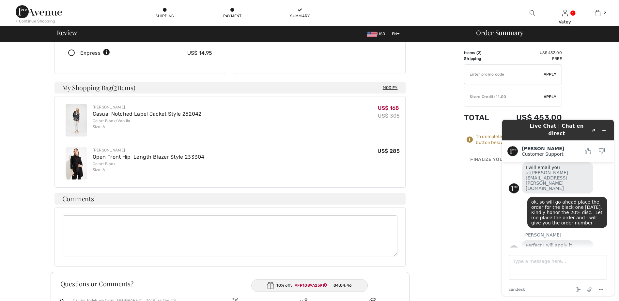
drag, startPoint x: 610, startPoint y: 245, endPoint x: 610, endPoint y: 235, distance: 10.1
click at [610, 235] on main "Chat started hello, I purchased the dress as a gift and would like to return it…" at bounding box center [558, 205] width 107 height 86
drag, startPoint x: 610, startPoint y: 235, endPoint x: 569, endPoint y: 258, distance: 47.6
click at [569, 258] on textarea "Type a message here..." at bounding box center [558, 267] width 98 height 25
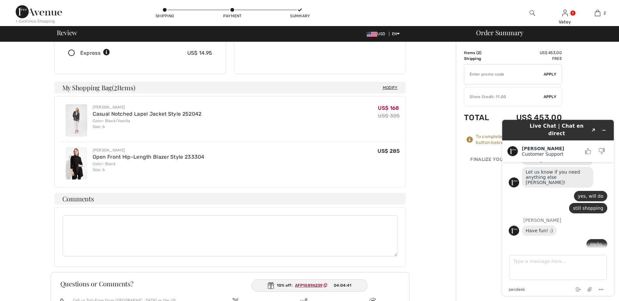
click at [570, 254] on span "this item show up in the cart at regular price, But is is on sale Open Front Hi…" at bounding box center [567, 272] width 73 height 37
drag, startPoint x: 530, startPoint y: 211, endPoint x: 593, endPoint y: 239, distance: 69.1
click at [593, 252] on div "this item show up in the cart at regular price, But is is on sale Open Front Hi…" at bounding box center [567, 273] width 80 height 42
drag, startPoint x: 593, startPoint y: 239, endPoint x: 550, endPoint y: 212, distance: 50.9
copy span "this item show up in the cart at regular price, But is is on sale Open Front Hi…"
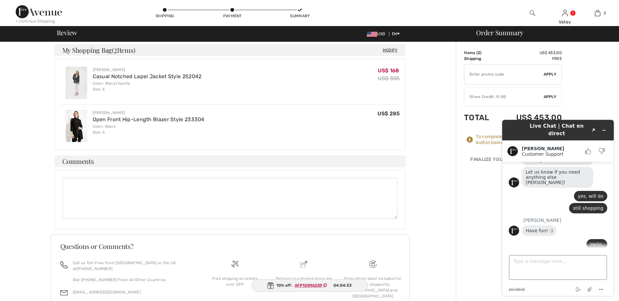
scroll to position [177, 0]
click at [584, 260] on textarea "Type a message here..." at bounding box center [558, 267] width 98 height 25
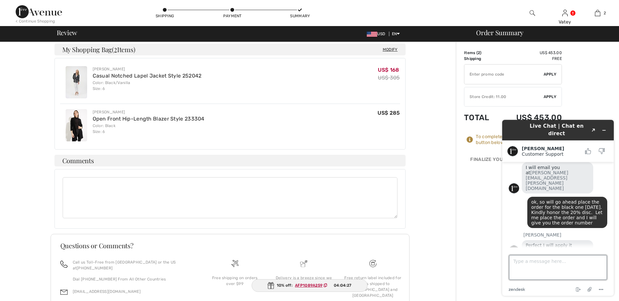
paste textarea "this item show up in the cart at regular price, But is is on sale Open Front Hi…"
type textarea "this item show up in the cart at regular price, But is is on sale Open Front Hi…"
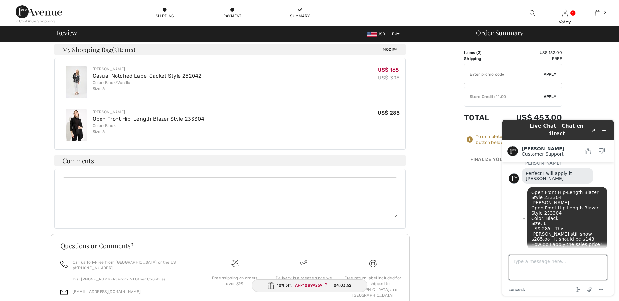
scroll to position [1280, 0]
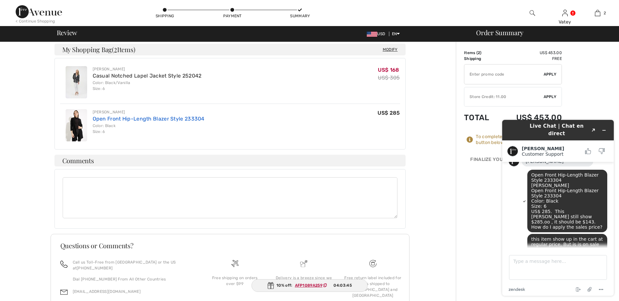
click at [127, 116] on link "Open Front Hip-Length Blazer Style 233304" at bounding box center [149, 119] width 112 height 6
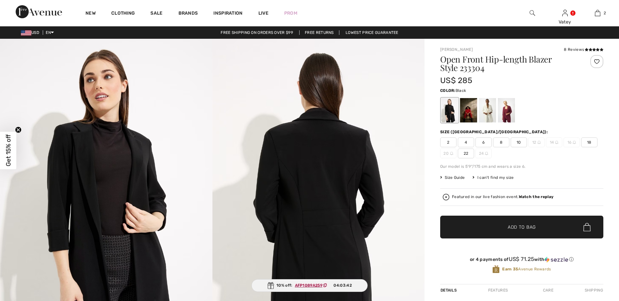
scroll to position [1280, 0]
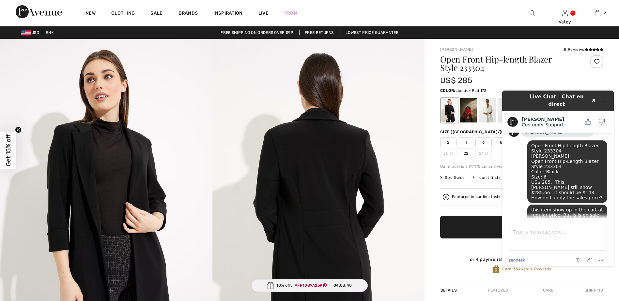
click at [468, 115] on div at bounding box center [468, 110] width 17 height 24
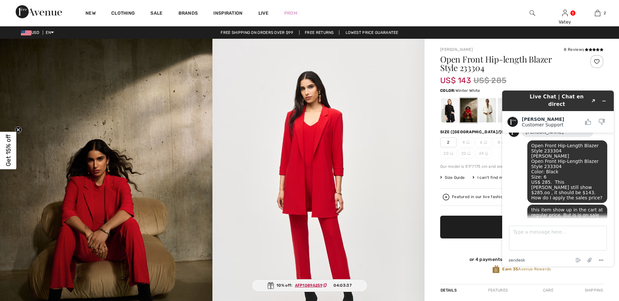
click at [489, 113] on div at bounding box center [487, 110] width 17 height 24
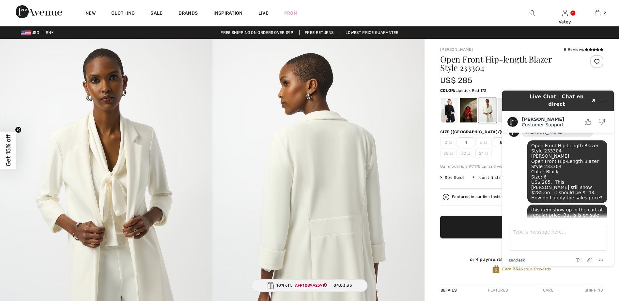
click at [466, 115] on div at bounding box center [468, 110] width 17 height 24
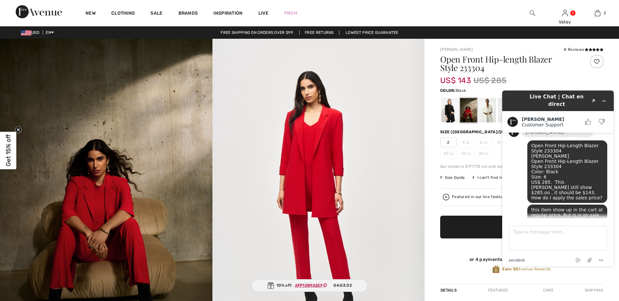
click at [450, 113] on div at bounding box center [449, 110] width 17 height 24
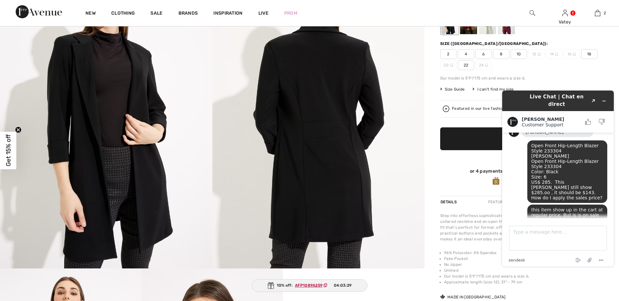
scroll to position [89, 0]
click at [529, 235] on textarea "Type a message here..." at bounding box center [558, 238] width 98 height 25
type textarea "oh no"
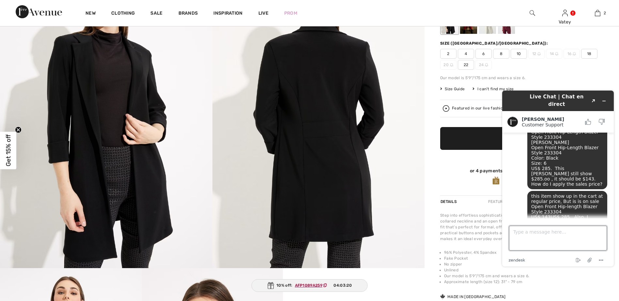
scroll to position [1293, 0]
type textarea "Can you honor the 20% discount? I am the long term customer. Please"
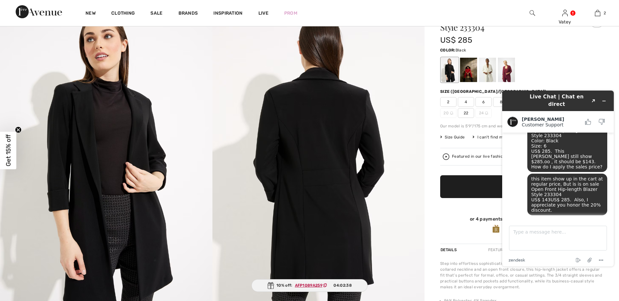
scroll to position [0, 0]
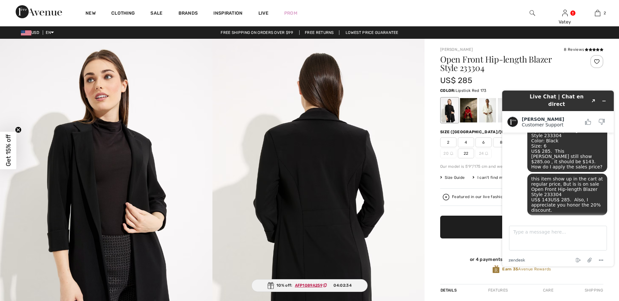
click at [473, 112] on div at bounding box center [468, 110] width 17 height 24
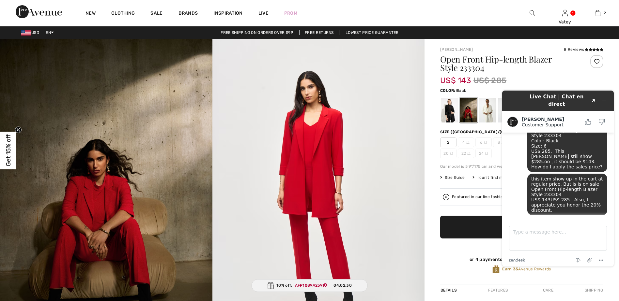
click at [454, 113] on div at bounding box center [449, 110] width 17 height 24
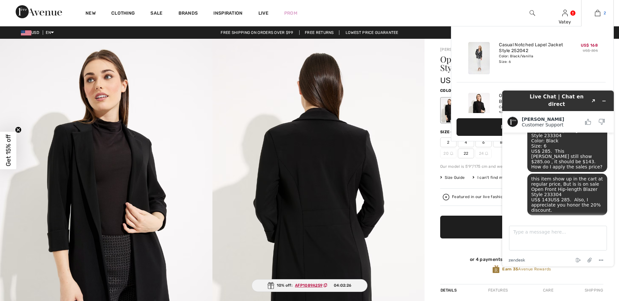
click at [603, 12] on link "2" at bounding box center [597, 13] width 32 height 8
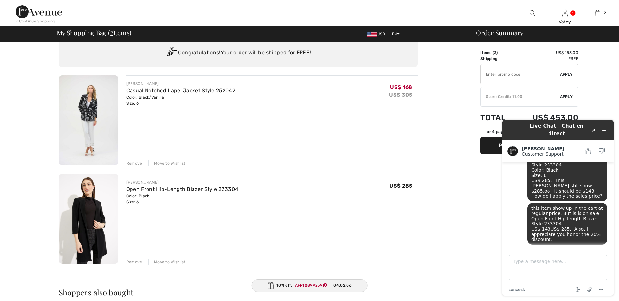
scroll to position [19, 0]
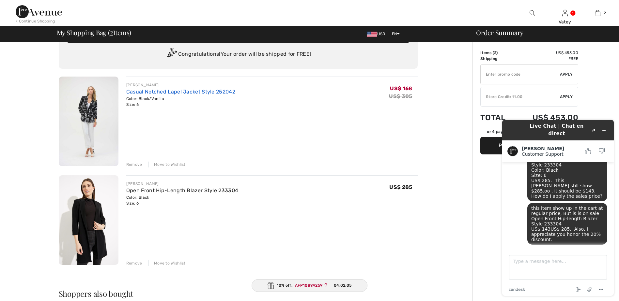
click at [159, 92] on link "Casual Notched Lapel Jacket Style 252042" at bounding box center [180, 92] width 109 height 6
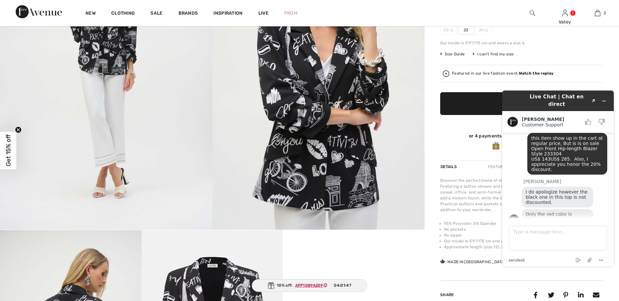
scroll to position [1362, 0]
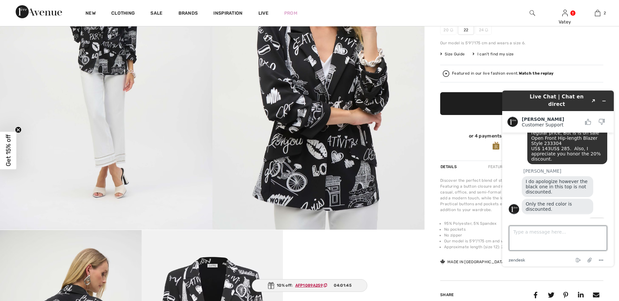
click at [537, 228] on textarea "Type a message here..." at bounding box center [558, 238] width 98 height 25
type textarea "understand. I appreciate you look into it. I placed a total of 5 items in this …"
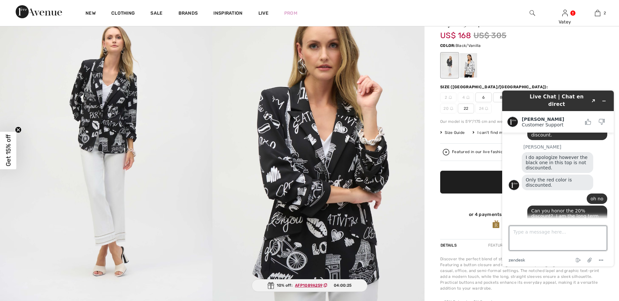
scroll to position [0, 0]
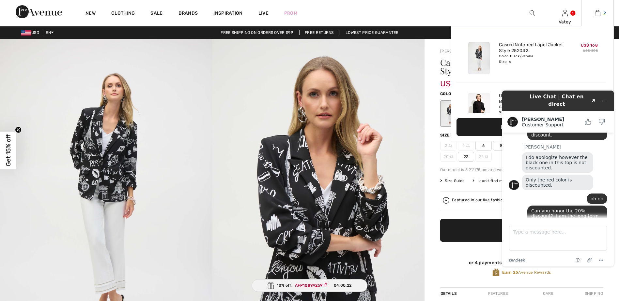
click at [598, 11] on img at bounding box center [598, 13] width 6 height 8
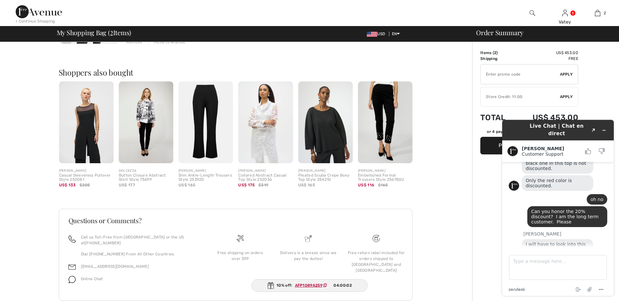
scroll to position [251, 0]
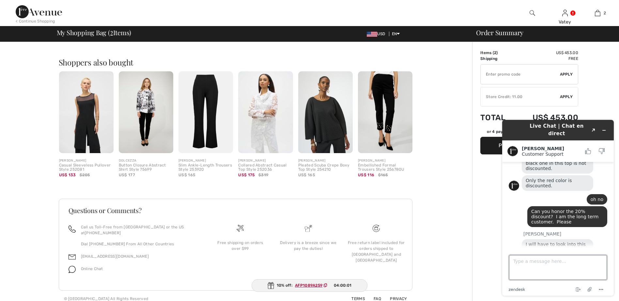
click at [536, 260] on textarea "Type a message here..." at bounding box center [558, 267] width 98 height 25
type textarea "thank you Amanda"
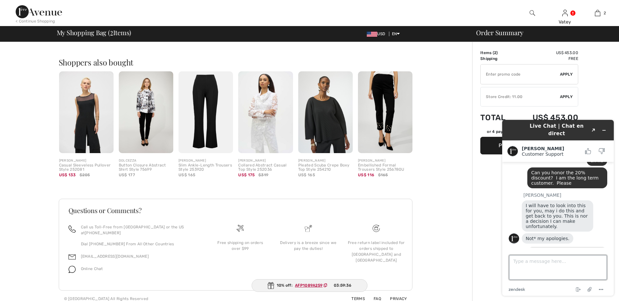
scroll to position [1464, 0]
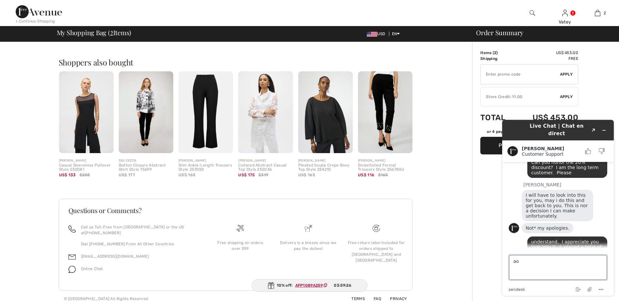
type textarea "a"
type textarea "should I wait for you to email me before placing the order?"
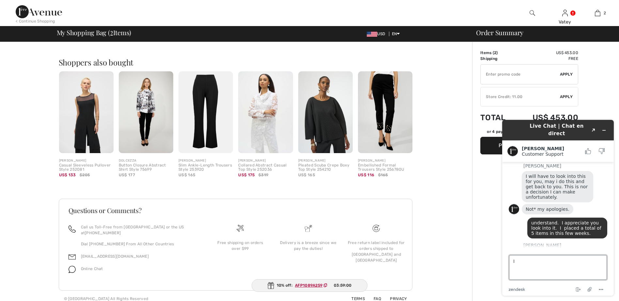
type textarea "I"
click at [575, 262] on textarea "I like the red jacket as well. I h ope you have it" at bounding box center [558, 267] width 98 height 25
click at [522, 270] on textarea "I like the red jacket as well. I hope you have it" at bounding box center [558, 267] width 98 height 25
type textarea "I like the red jacket as well. I hope you have it."
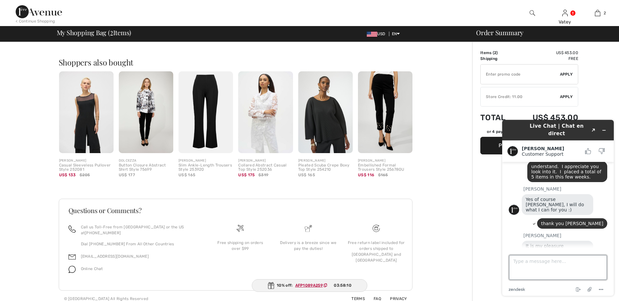
scroll to position [1551, 0]
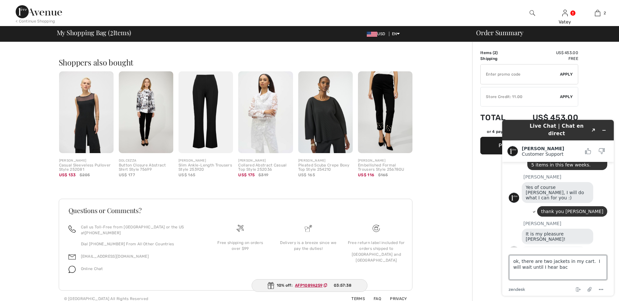
type textarea "ok, there are two jackets in my cart. I will wait until I hear back"
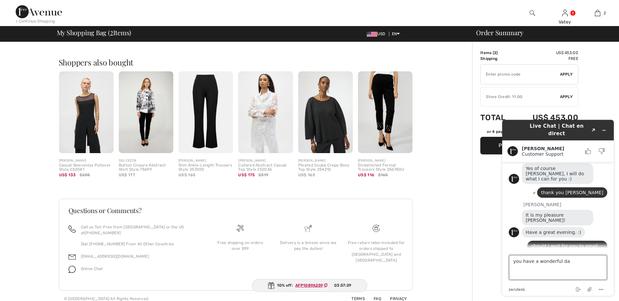
type textarea "you have a wonderful day"
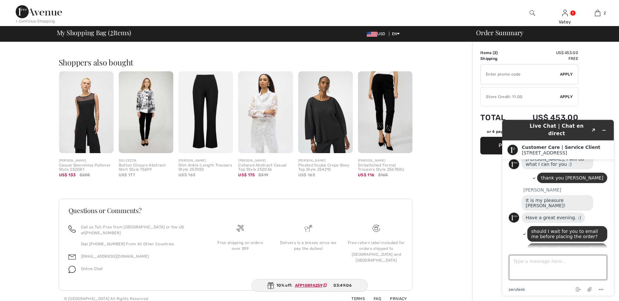
scroll to position [1643, 0]
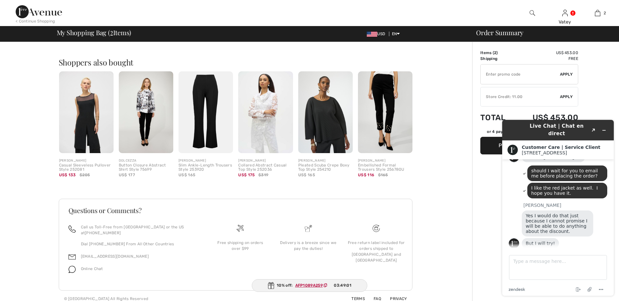
click at [455, 70] on div "You are only US$ 0.00 away from FREE SHIPPING! Continue Shopping > Congratulati…" at bounding box center [238, 50] width 468 height 516
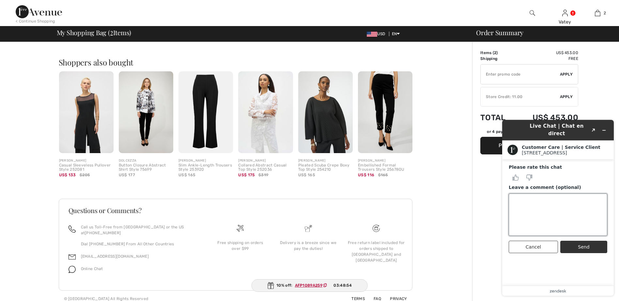
click at [528, 203] on textarea "Leave a comment (optional)" at bounding box center [558, 215] width 99 height 42
click at [515, 175] on icon "Rate this chat as good" at bounding box center [516, 178] width 4 height 6
click at [539, 198] on textarea "Leave a comment (optional)" at bounding box center [558, 215] width 99 height 42
type textarea "I appreciate the quick response and Amanada goes above and beyon"
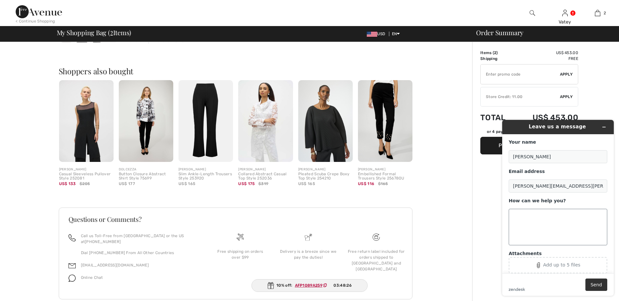
scroll to position [238, 0]
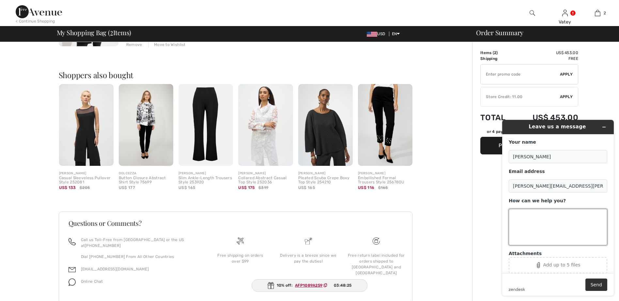
click at [552, 224] on textarea "How can we help you?" at bounding box center [558, 227] width 99 height 37
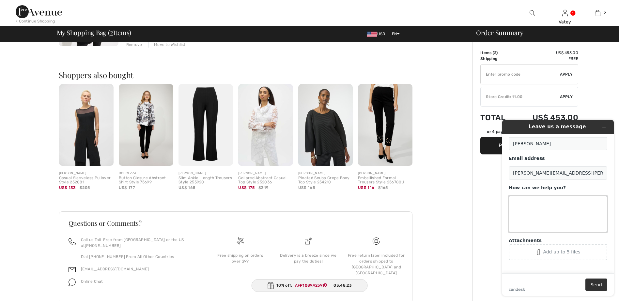
scroll to position [0, 0]
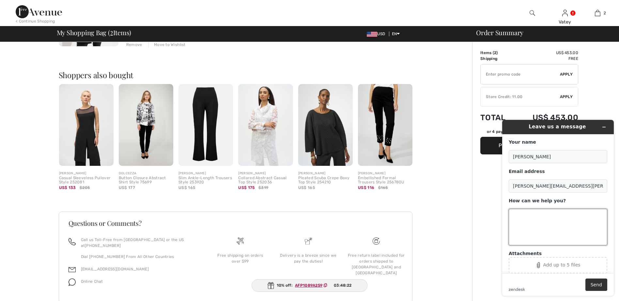
click at [569, 213] on textarea "How can we help you?" at bounding box center [558, 227] width 99 height 37
click at [432, 159] on div "You are only US$ 0.00 away from FREE SHIPPING! Continue Shopping > Congratulati…" at bounding box center [238, 62] width 468 height 516
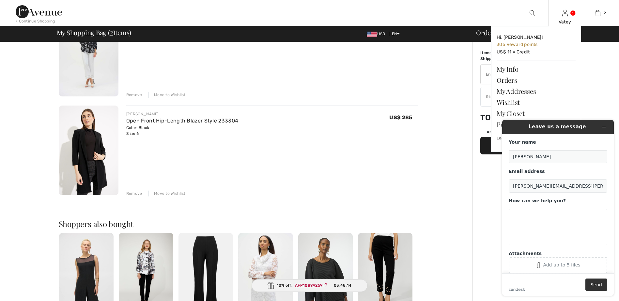
scroll to position [85, 0]
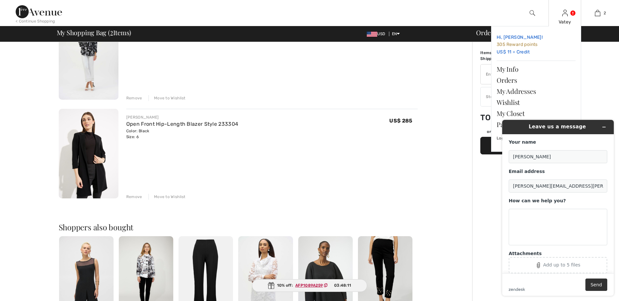
click at [532, 45] on span "305 Reward points" at bounding box center [517, 45] width 41 height 6
